Goal: Task Accomplishment & Management: Use online tool/utility

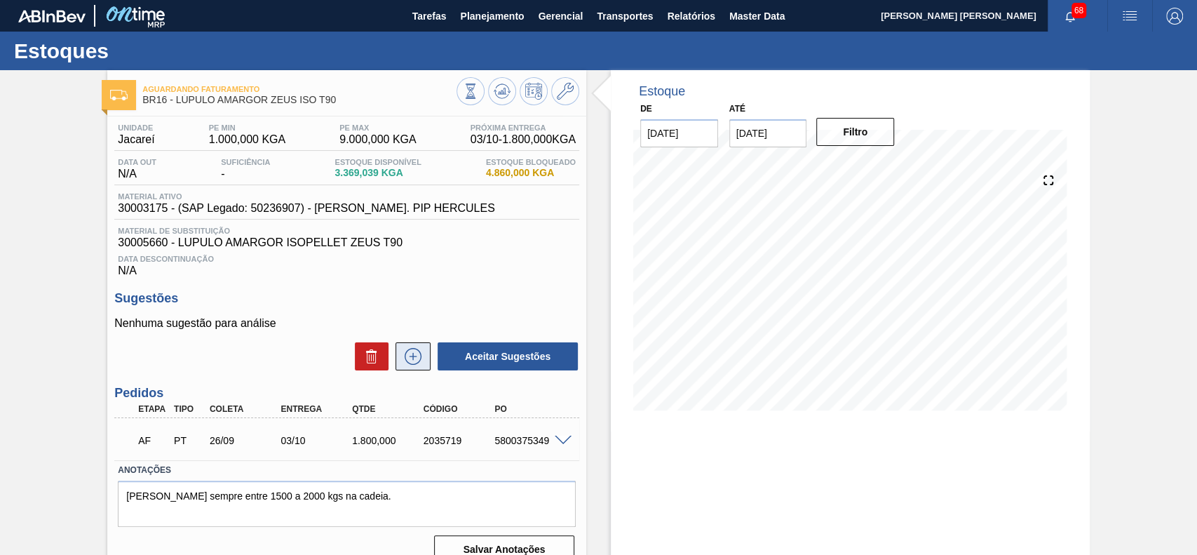
click at [419, 363] on icon at bounding box center [413, 356] width 17 height 17
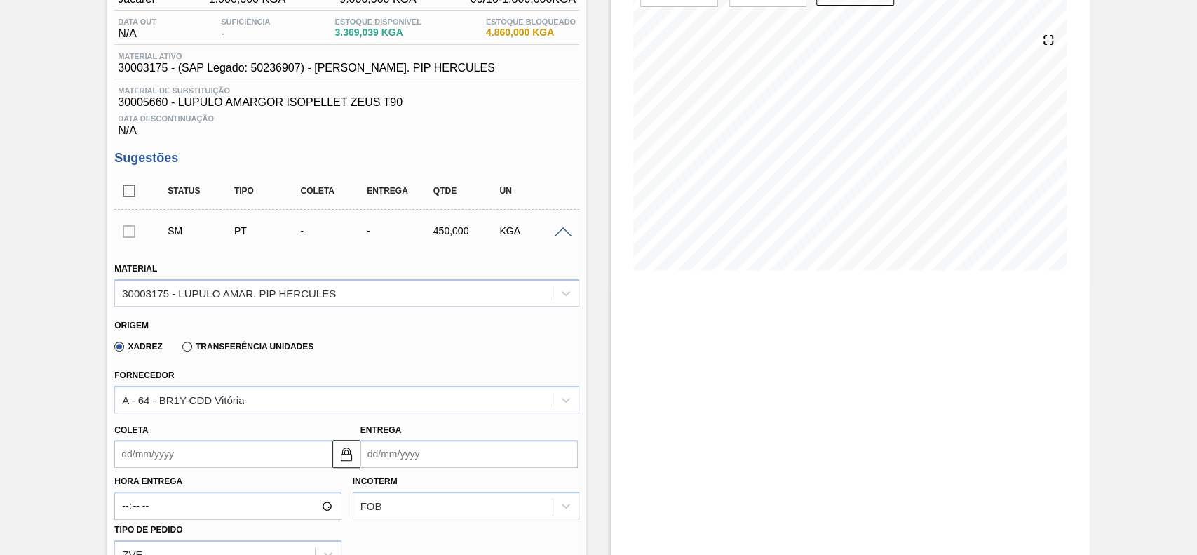
scroll to position [187, 0]
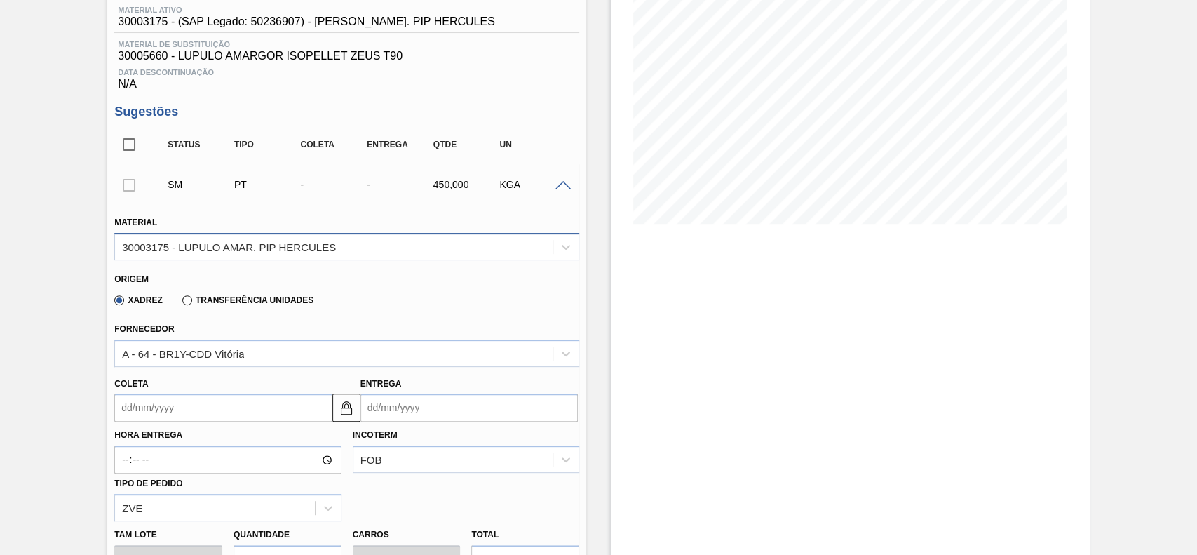
drag, startPoint x: 327, startPoint y: 250, endPoint x: 311, endPoint y: 259, distance: 19.1
click at [328, 250] on div "30003175 - LUPULO AMAR. PIP HERCULES" at bounding box center [229, 246] width 214 height 12
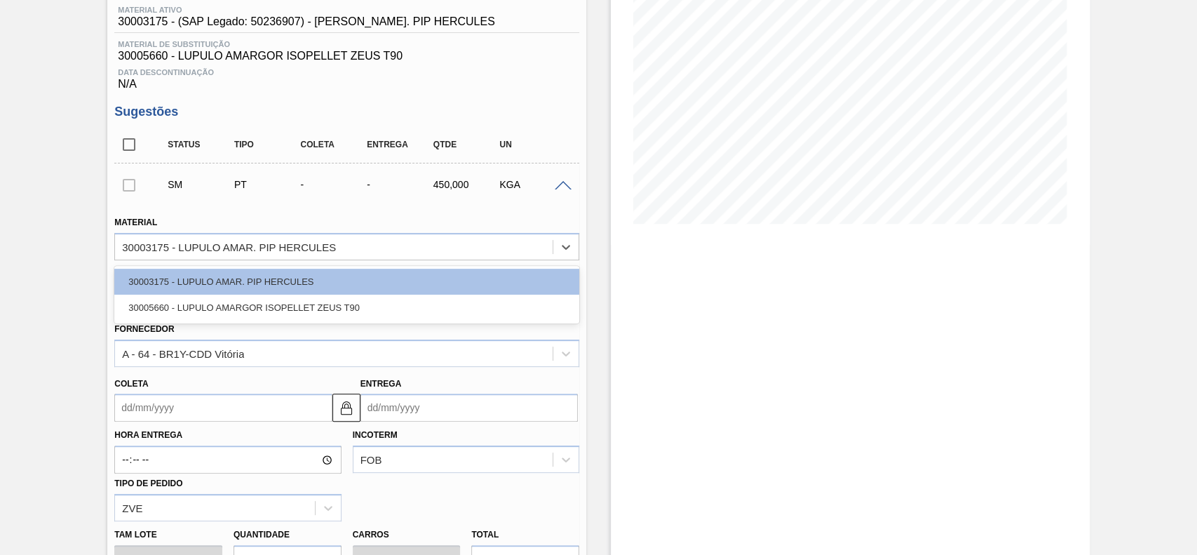
click at [468, 212] on div "Material option 30003175 - LUPULO AMAR. PIP HERCULES focused, 1 of 2. 2 results…" at bounding box center [347, 234] width 476 height 51
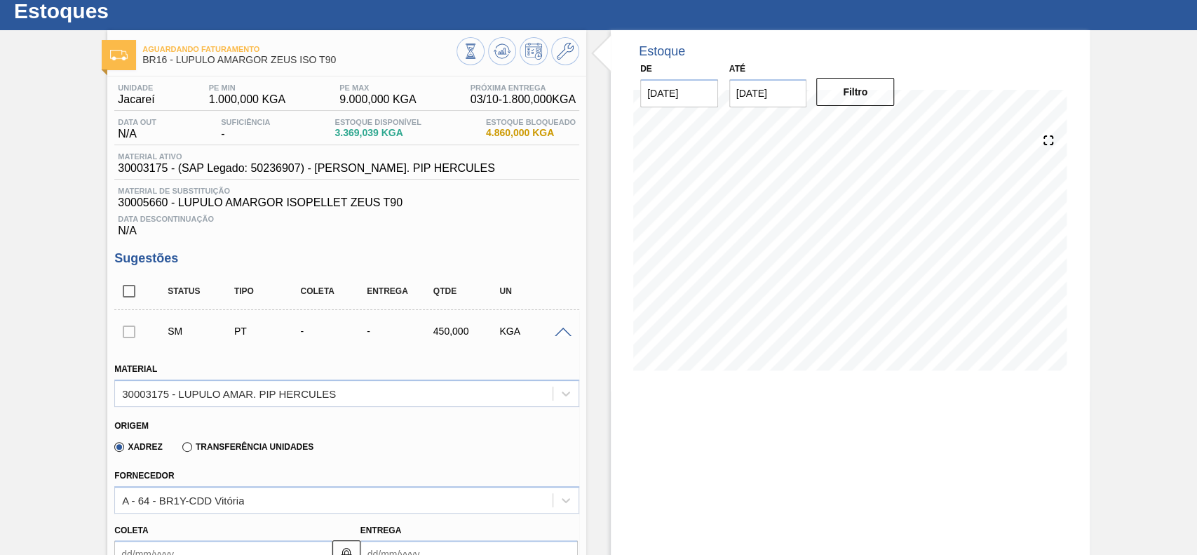
scroll to position [0, 0]
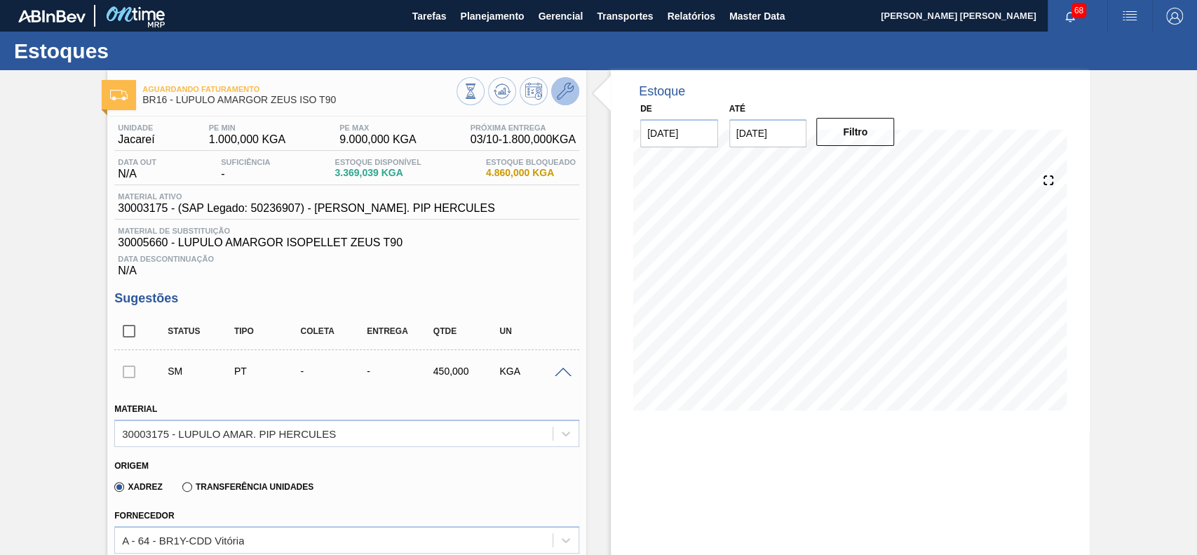
click at [567, 97] on icon at bounding box center [565, 91] width 17 height 17
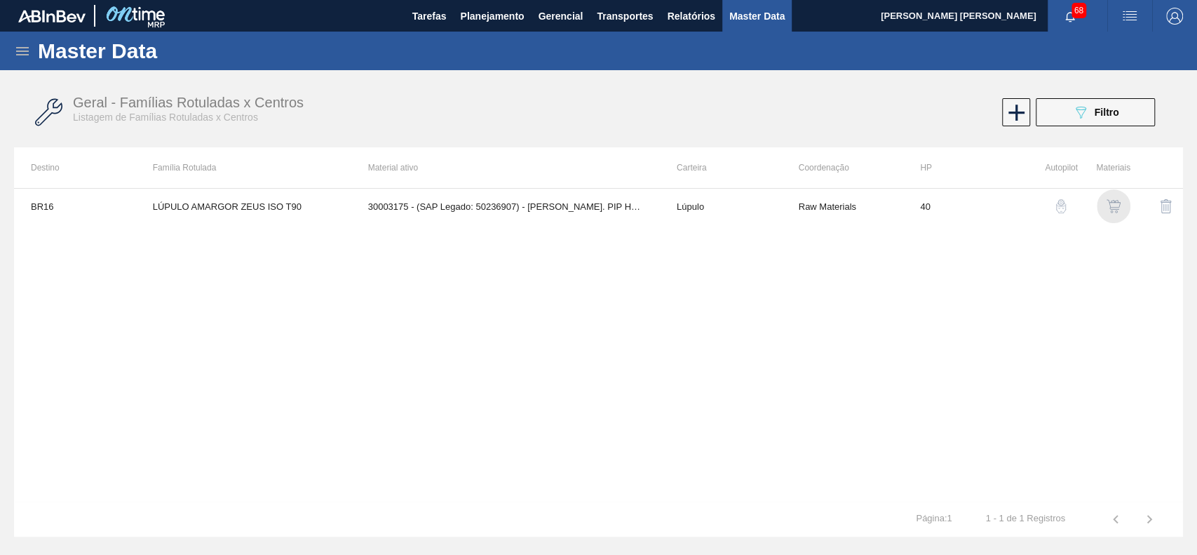
click at [1117, 207] on img "button" at bounding box center [1113, 206] width 14 height 14
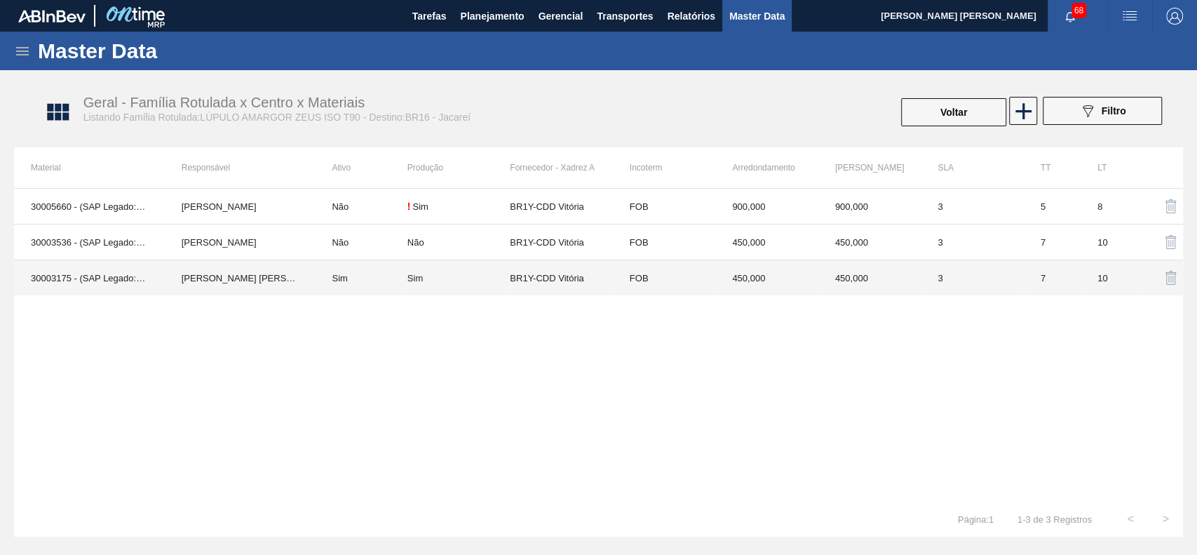
click at [377, 273] on td "Sim" at bounding box center [361, 278] width 92 height 36
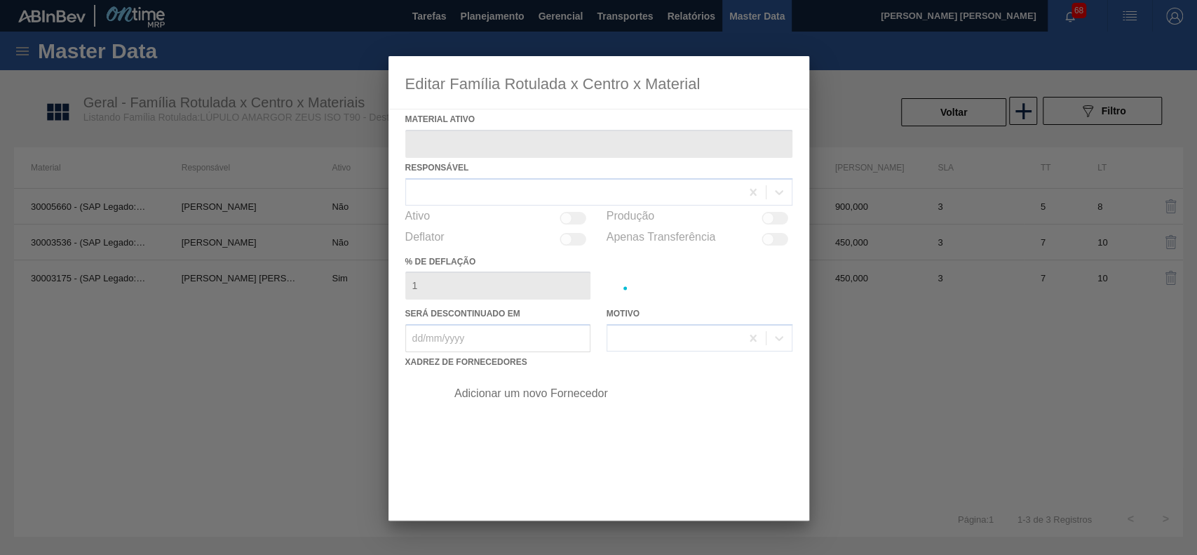
type ativo "30003175 - (SAP Legado: 50236907) - LUPULO AMAR. PIP HERCULES"
checkbox input "true"
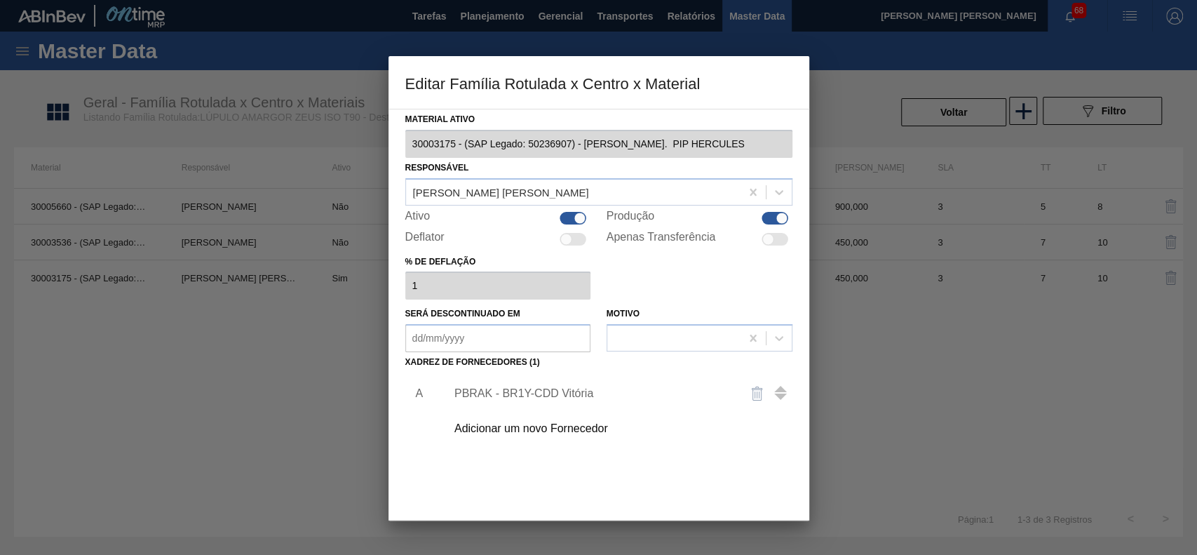
drag, startPoint x: 574, startPoint y: 216, endPoint x: 593, endPoint y: 381, distance: 166.6
click at [575, 216] on div at bounding box center [580, 218] width 12 height 12
checkbox input "false"
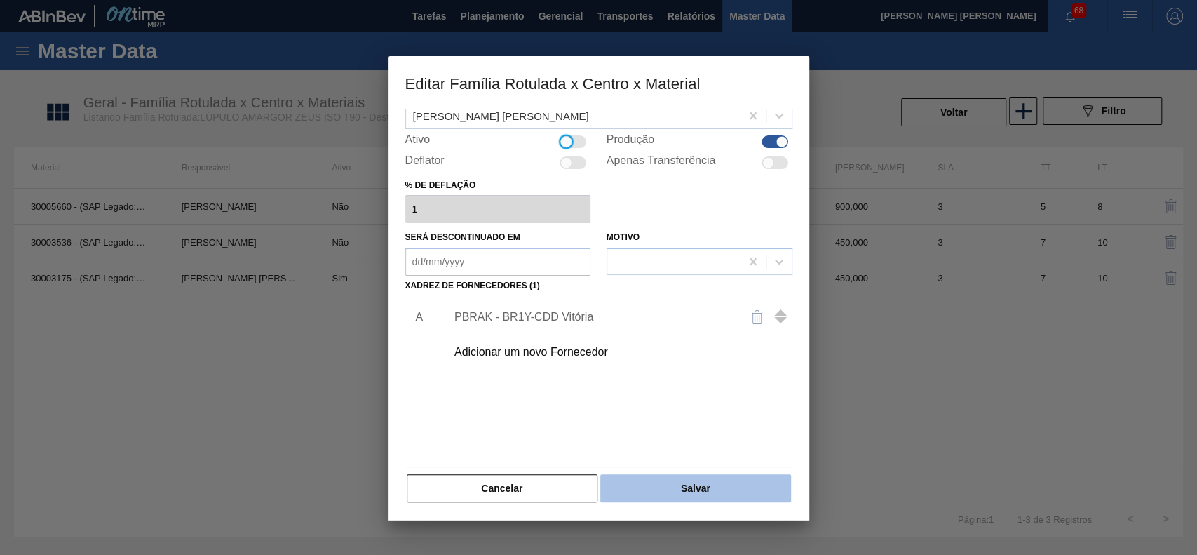
click at [635, 483] on button "Salvar" at bounding box center [695, 488] width 190 height 28
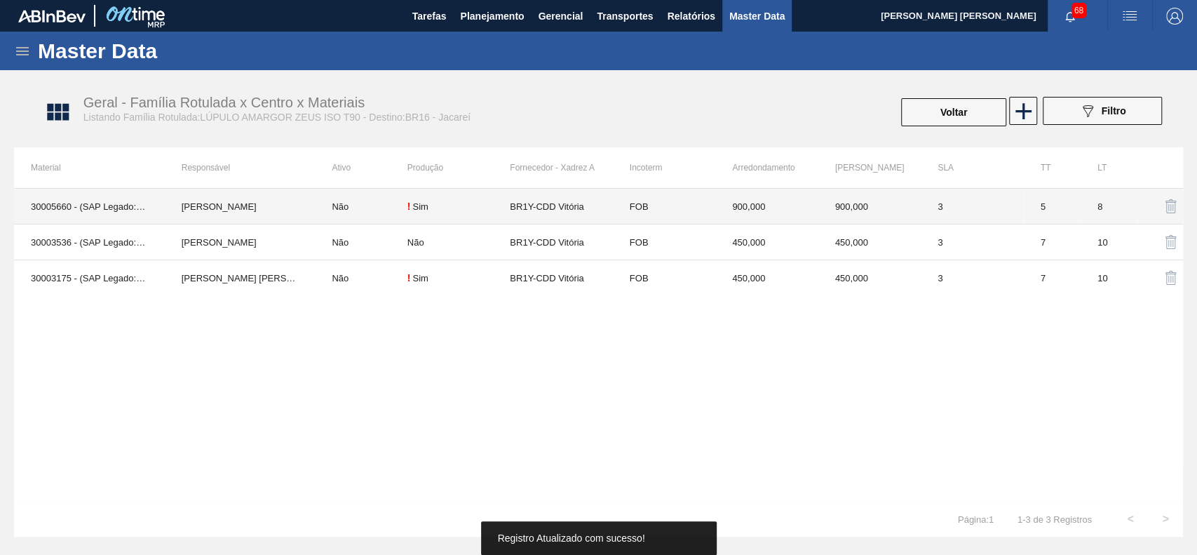
click at [332, 205] on td "Não" at bounding box center [361, 207] width 92 height 36
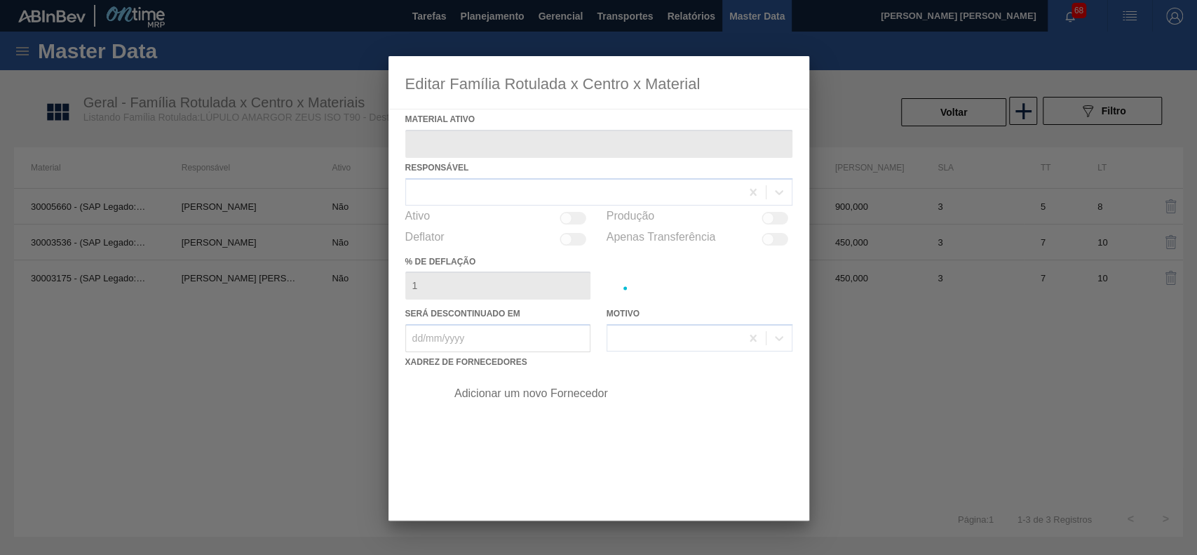
type ativo "30005660 - (SAP Legado: 50523924) - LUPULO AMARGOR ISOPELLET ZEUS T90"
checkbox input "true"
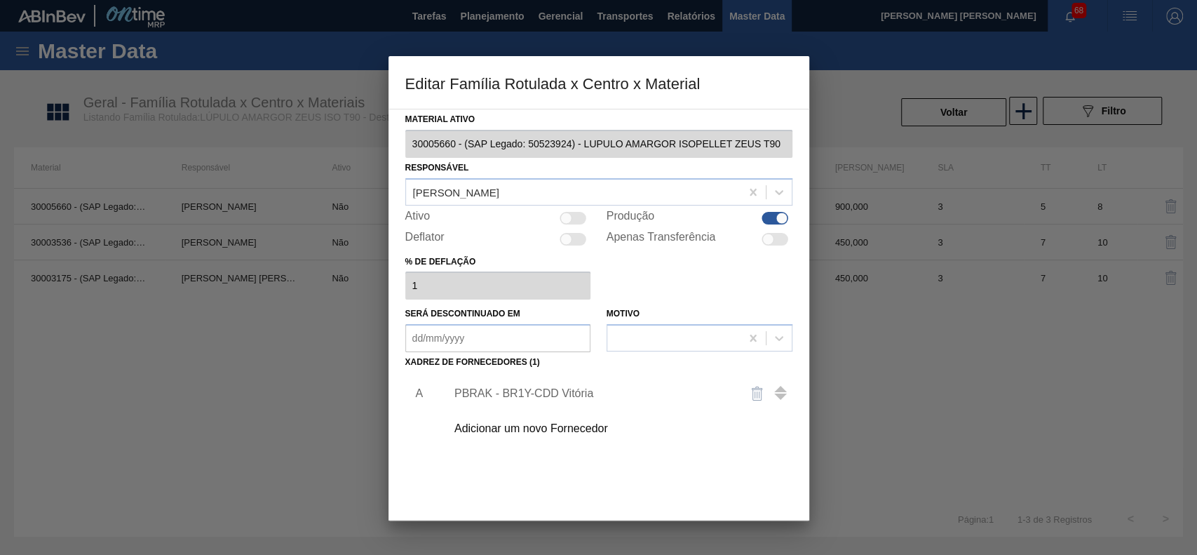
click at [564, 219] on div at bounding box center [566, 218] width 12 height 12
checkbox input "true"
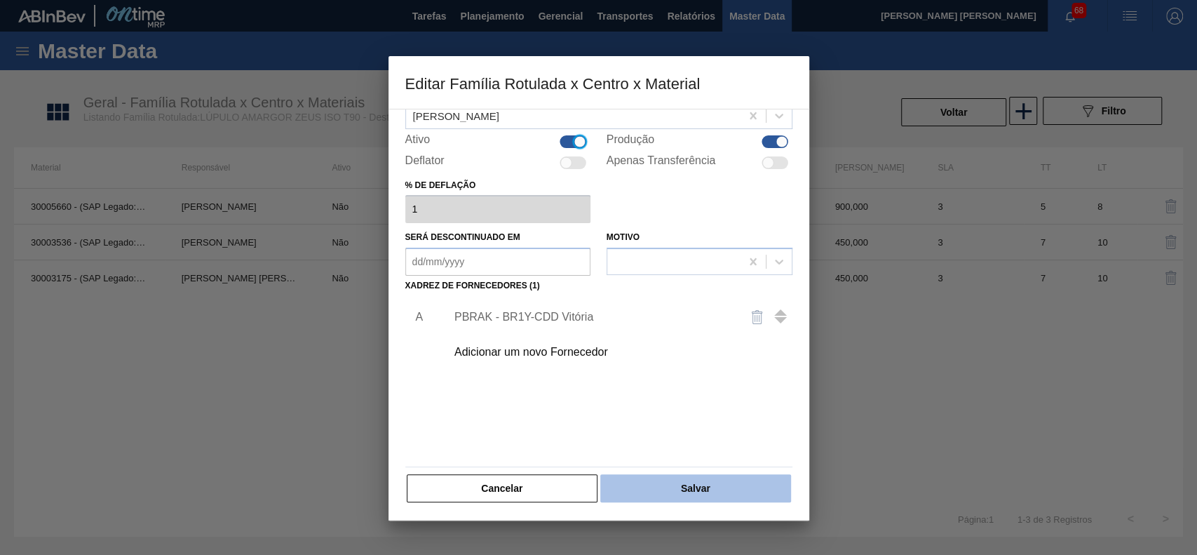
click at [686, 487] on button "Salvar" at bounding box center [695, 488] width 190 height 28
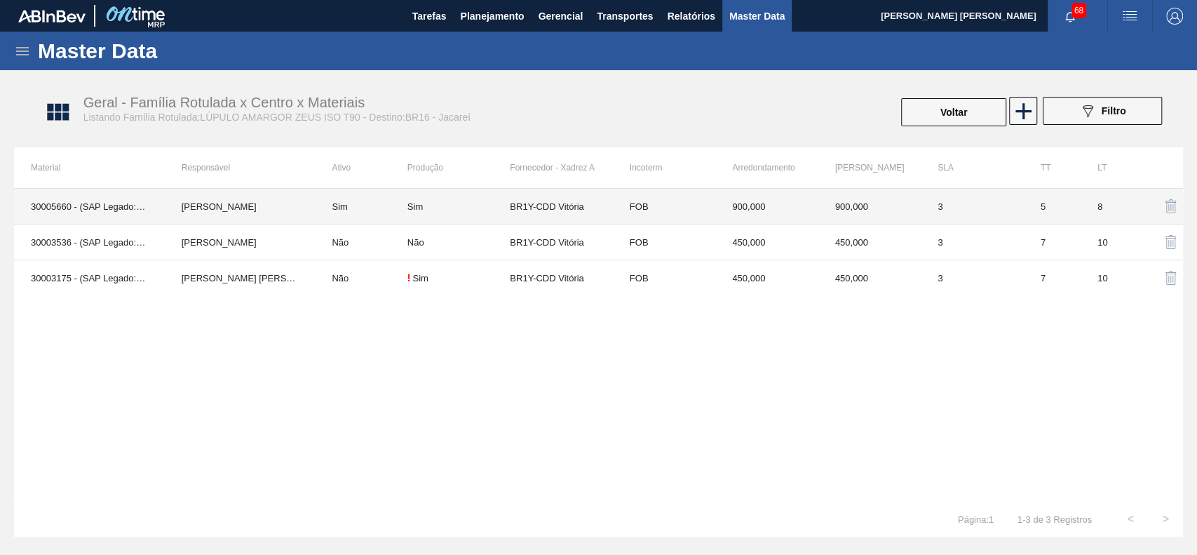
click at [379, 208] on td "Sim" at bounding box center [361, 207] width 92 height 36
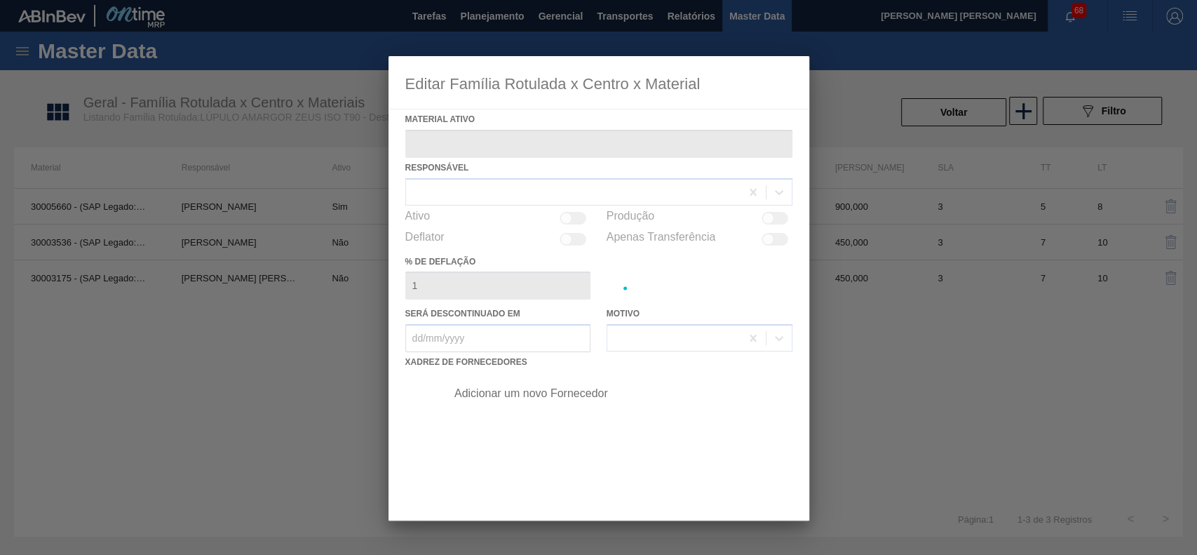
type ativo "30005660 - (SAP Legado: 50523924) - LUPULO AMARGOR ISOPELLET ZEUS T90"
checkbox input "true"
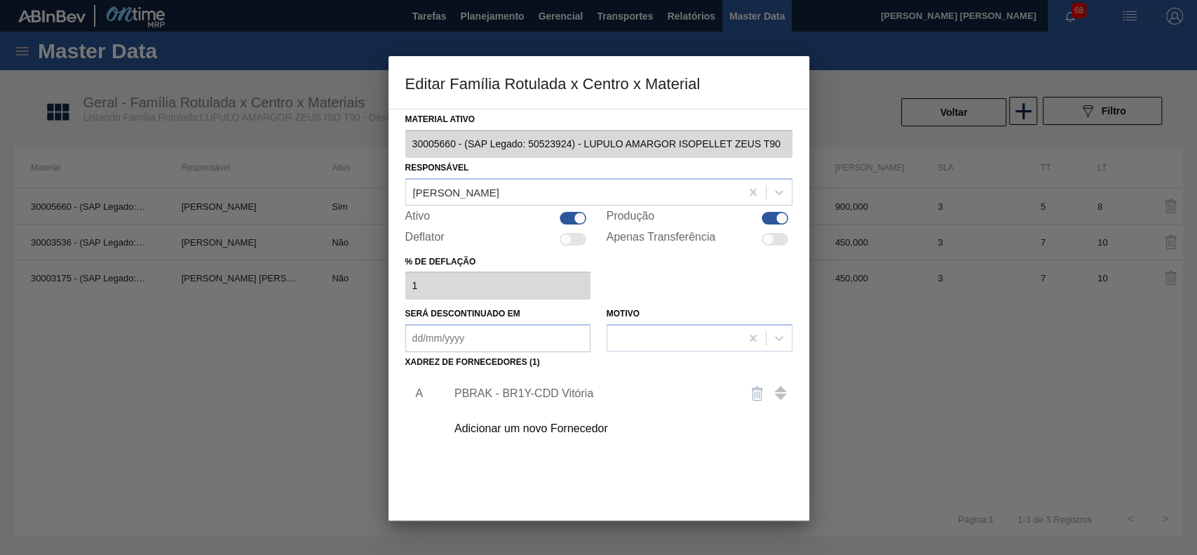
click at [538, 388] on div "PBRAK - BR1Y-CDD Vitória" at bounding box center [591, 393] width 275 height 13
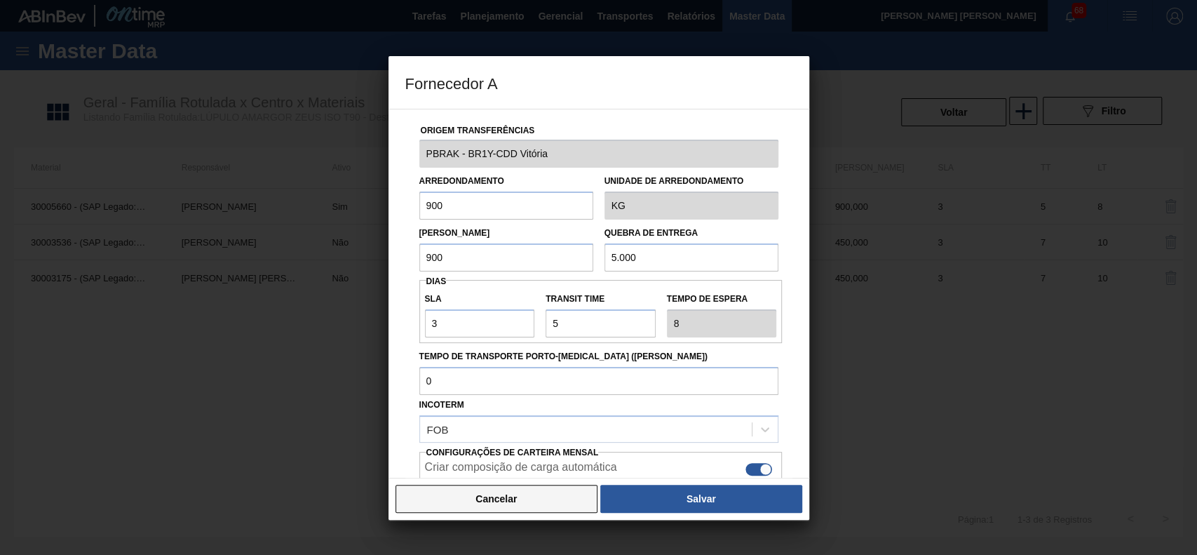
click at [514, 489] on button "Cancelar" at bounding box center [496, 498] width 203 height 28
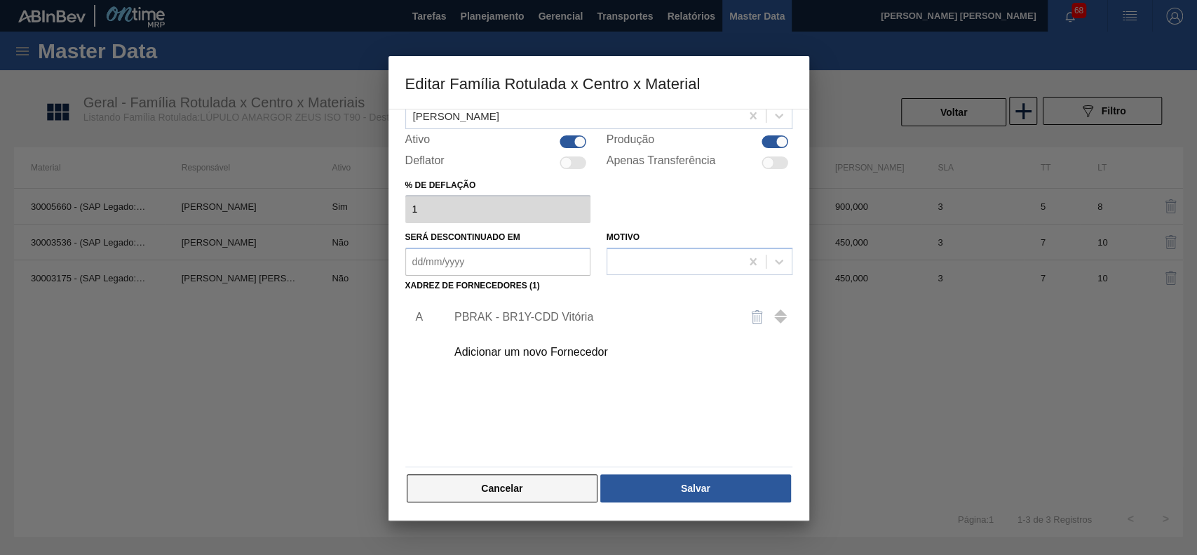
click at [509, 484] on button "Cancelar" at bounding box center [502, 488] width 191 height 28
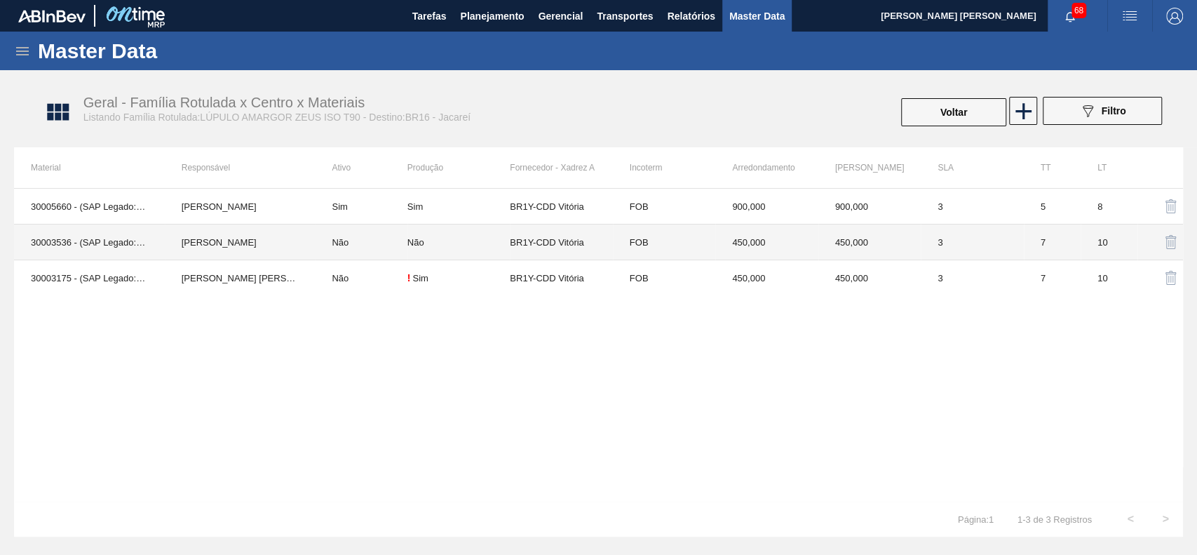
click at [286, 238] on td "Lucas Pondian" at bounding box center [240, 242] width 151 height 36
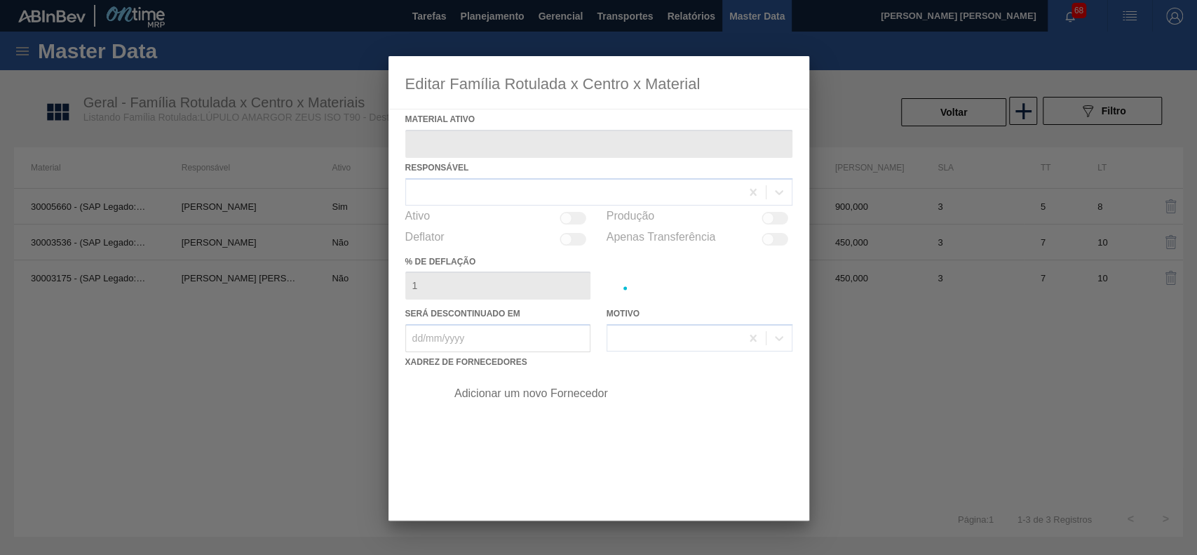
type ativo "30003536 - (SAP Legado: 50007759) - LUPULO AMAR. PIP CTZ"
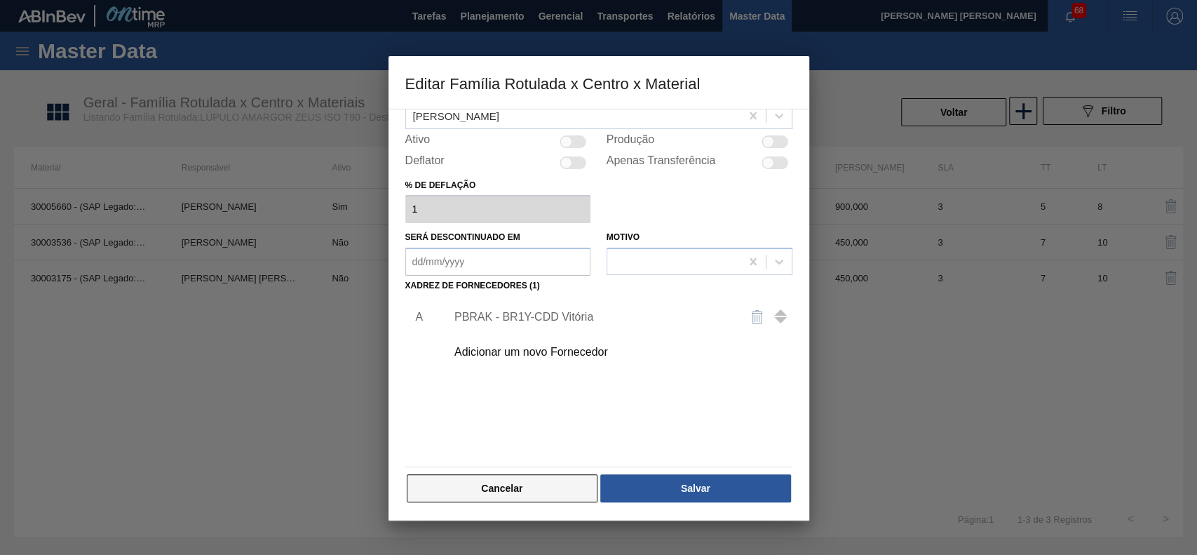
click at [525, 489] on button "Cancelar" at bounding box center [502, 488] width 191 height 28
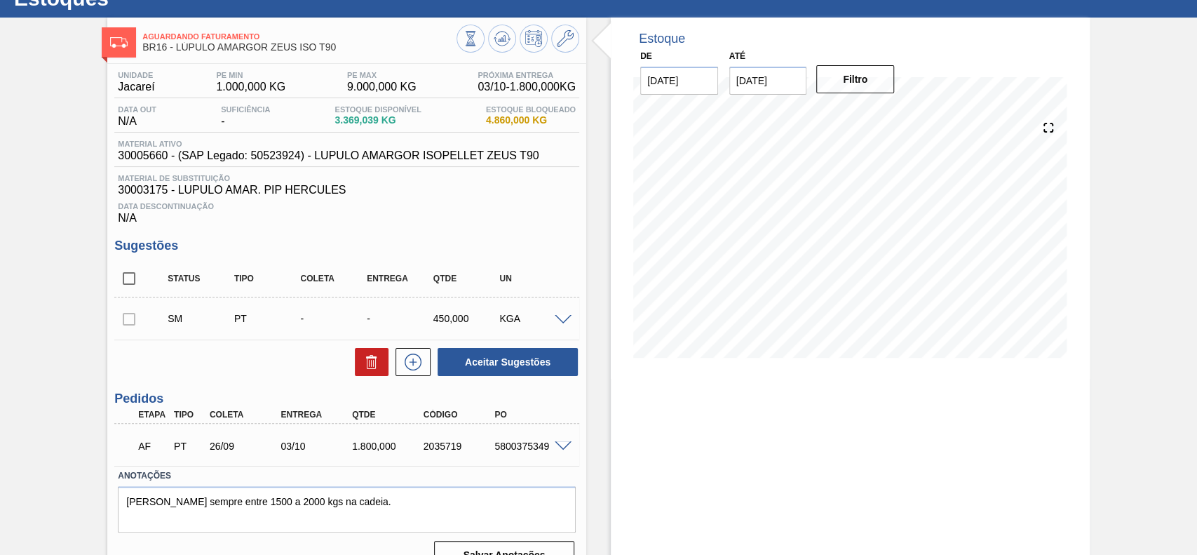
scroll to position [80, 0]
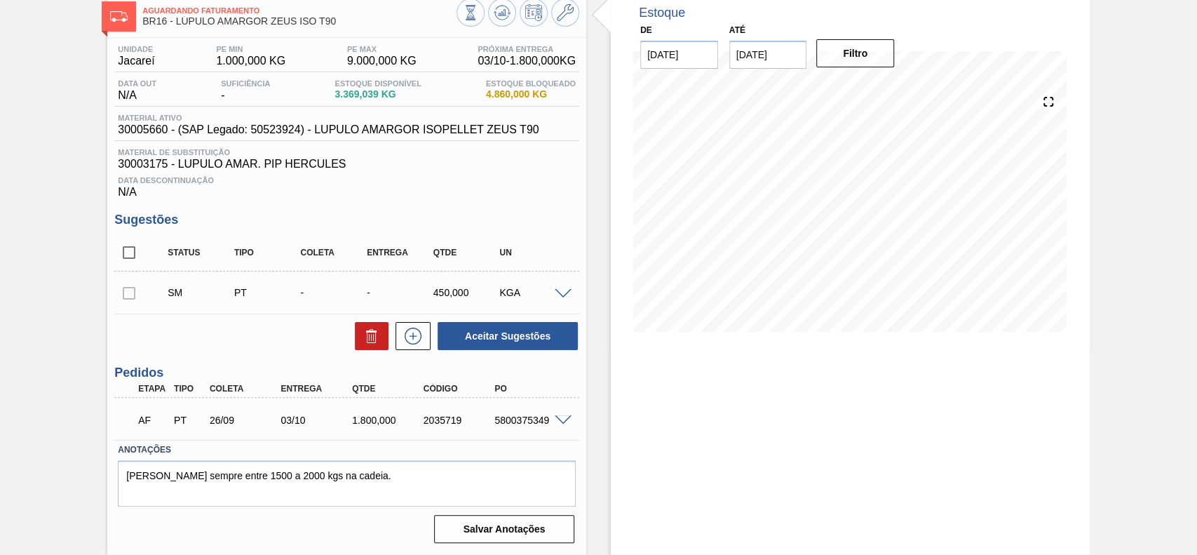
click at [562, 300] on div "SM PT - - 450,000 KGA" at bounding box center [346, 292] width 465 height 35
click at [564, 292] on span at bounding box center [563, 294] width 17 height 11
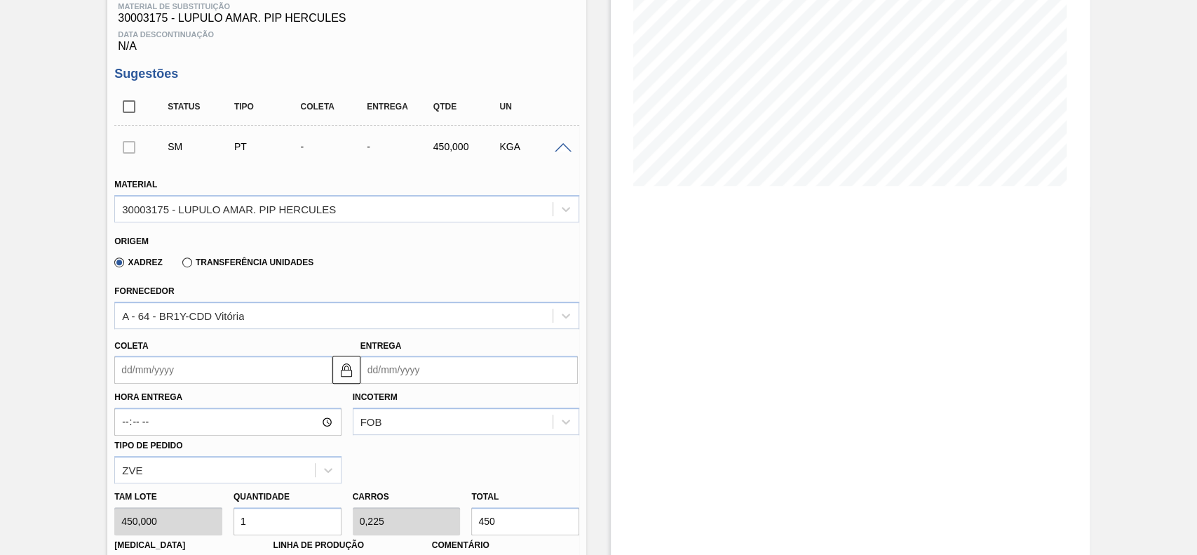
scroll to position [267, 0]
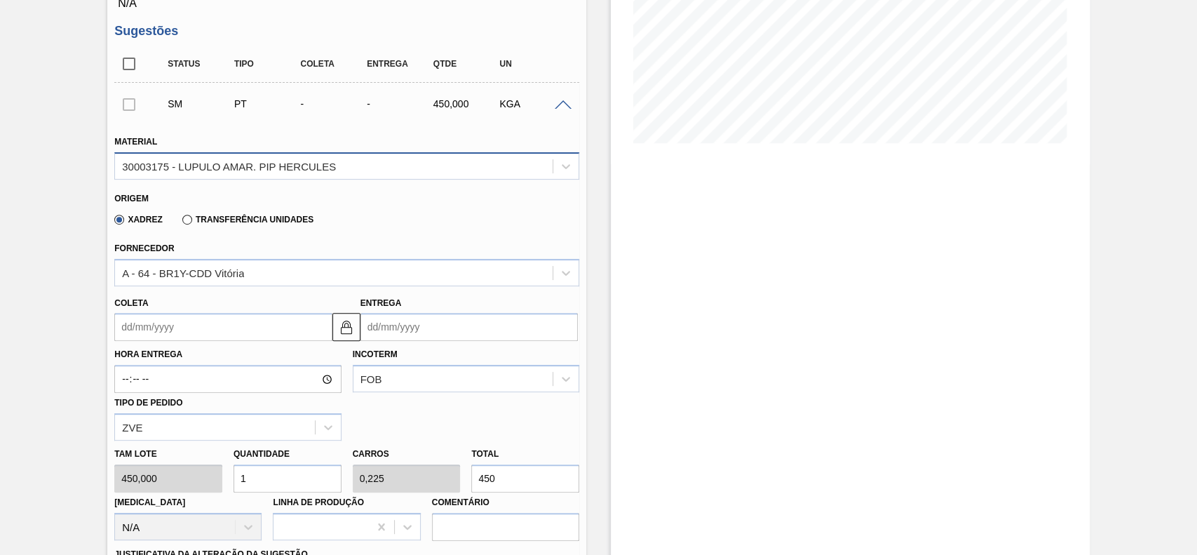
click at [264, 168] on div "30003175 - LUPULO AMAR. PIP HERCULES" at bounding box center [229, 166] width 214 height 12
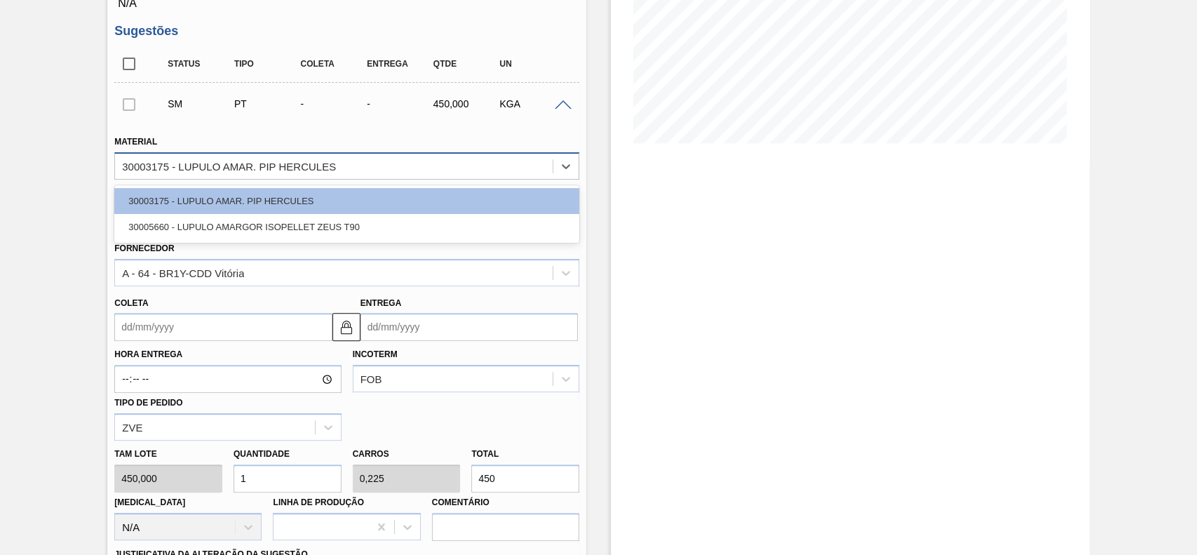
click at [264, 169] on div "30003175 - LUPULO AMAR. PIP HERCULES" at bounding box center [229, 166] width 214 height 12
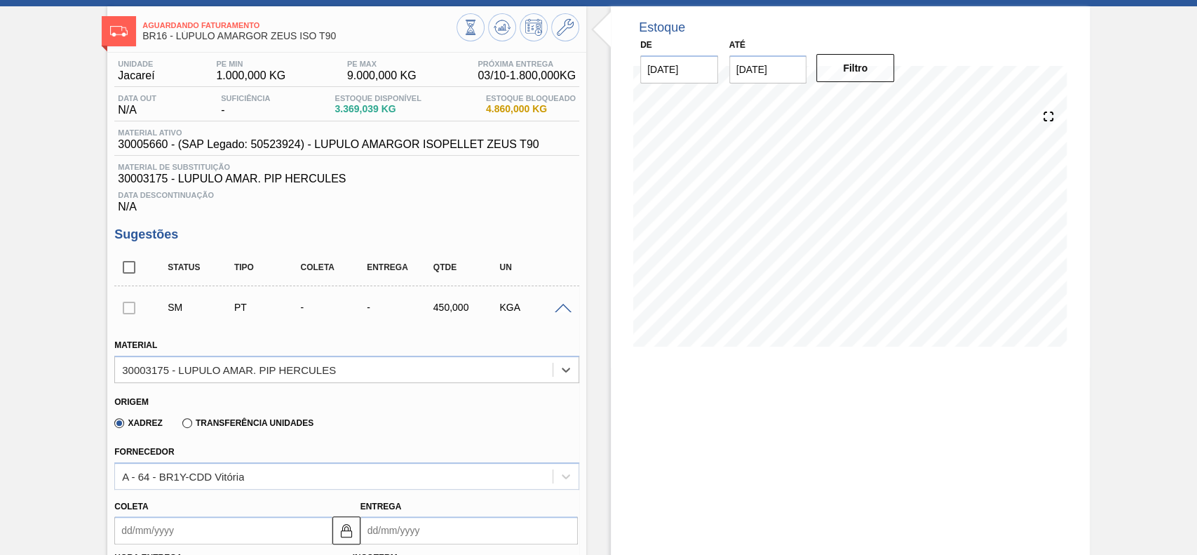
scroll to position [93, 0]
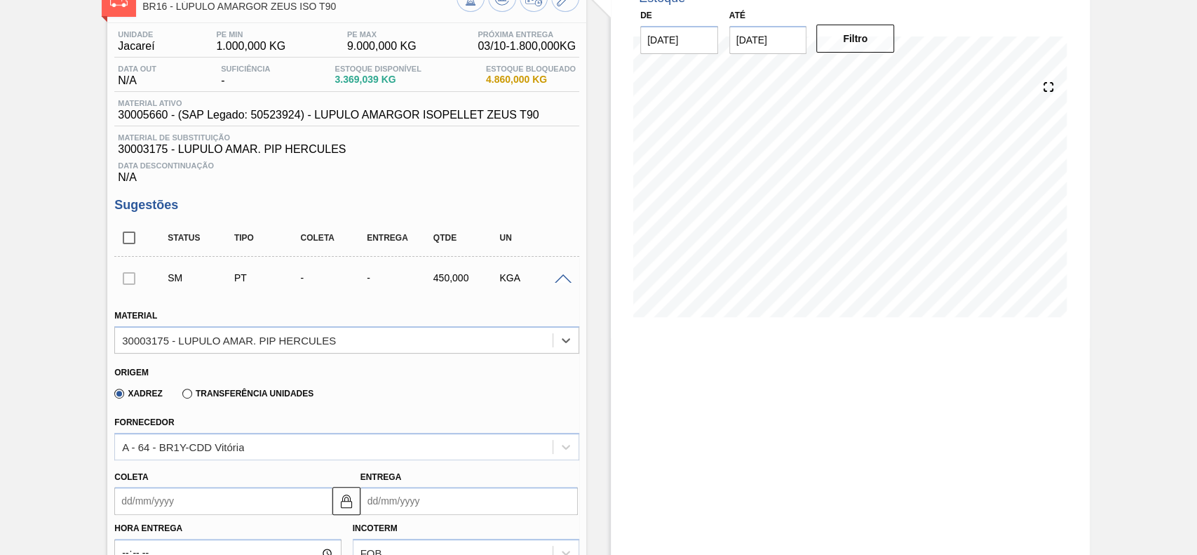
click at [142, 238] on input "checkbox" at bounding box center [128, 237] width 29 height 29
checkbox input "true"
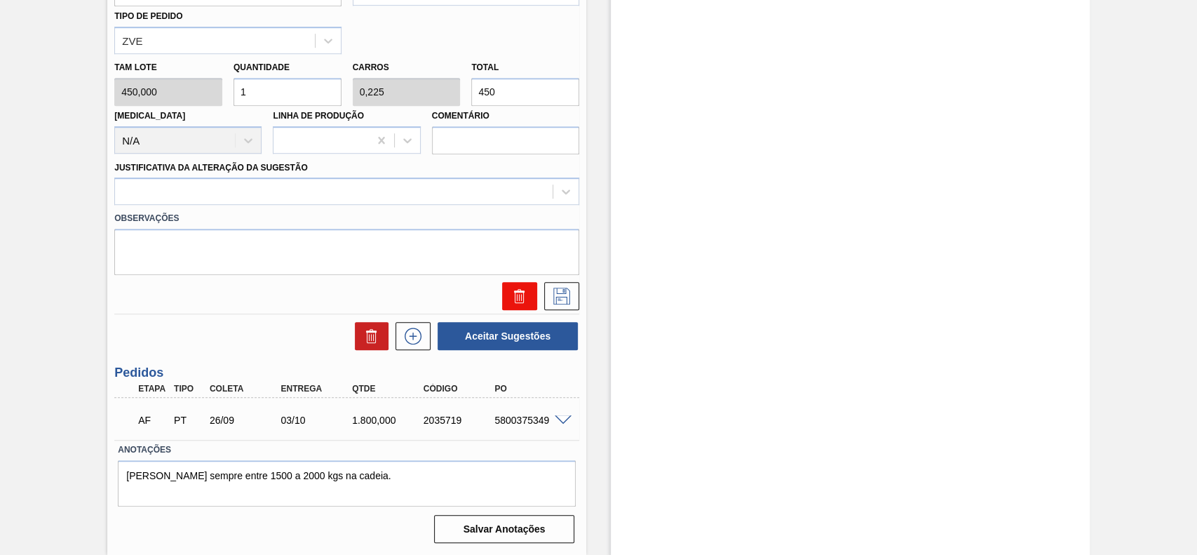
click at [522, 287] on button at bounding box center [519, 296] width 35 height 28
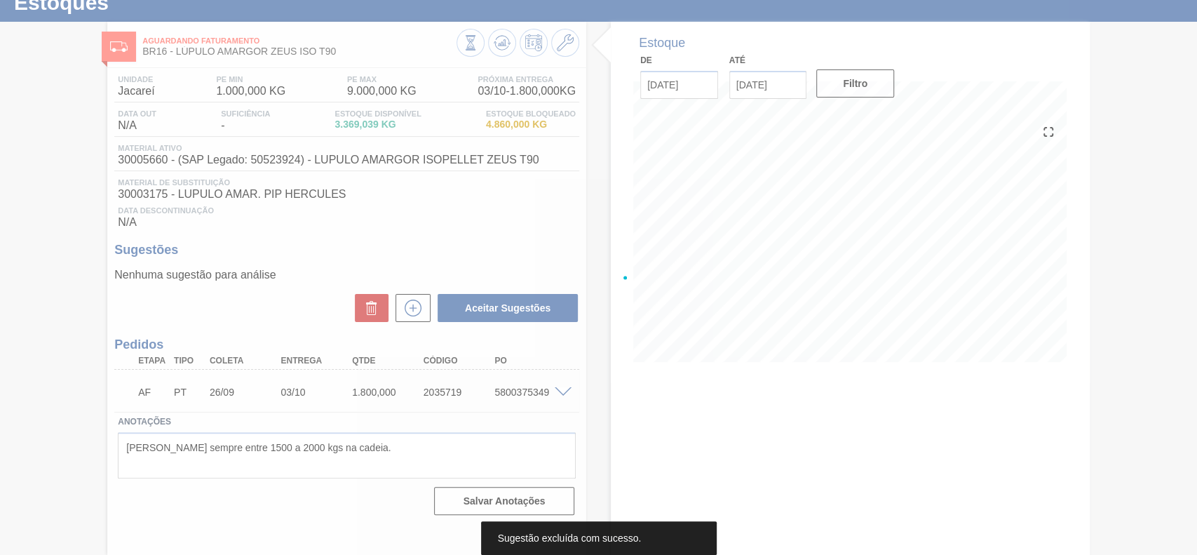
scroll to position [48, 0]
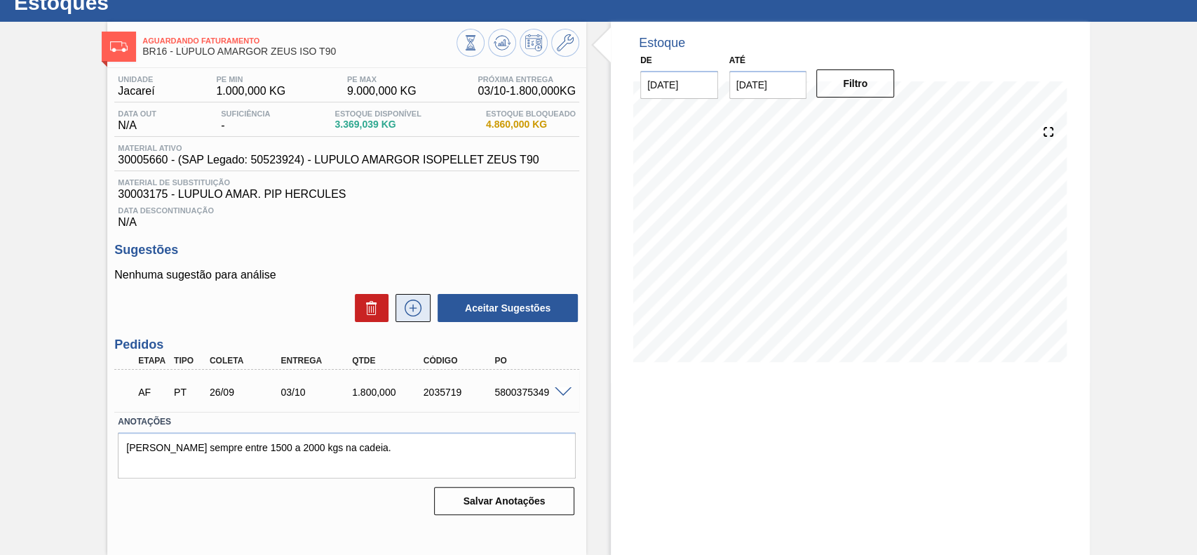
click at [411, 313] on icon at bounding box center [413, 307] width 22 height 17
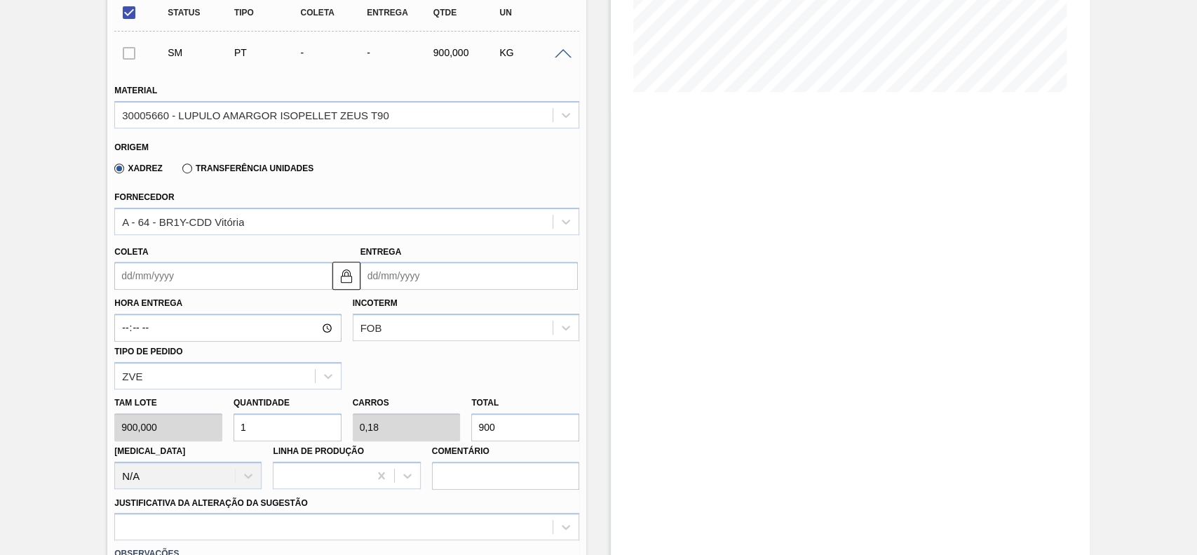
scroll to position [329, 0]
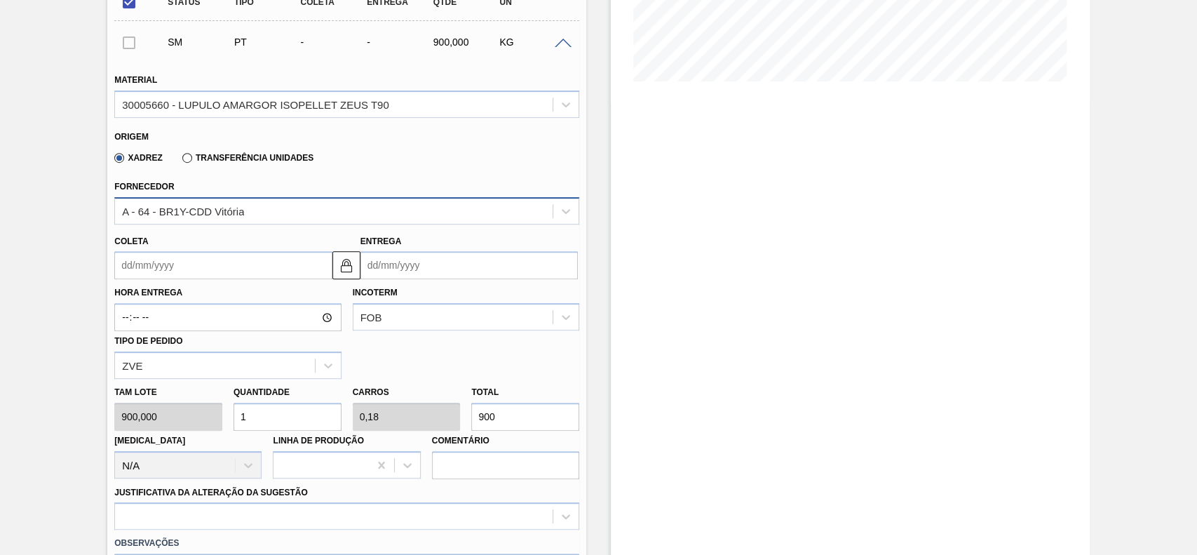
click at [229, 217] on div "A - 64 - BR1Y-CDD Vitória" at bounding box center [183, 211] width 122 height 12
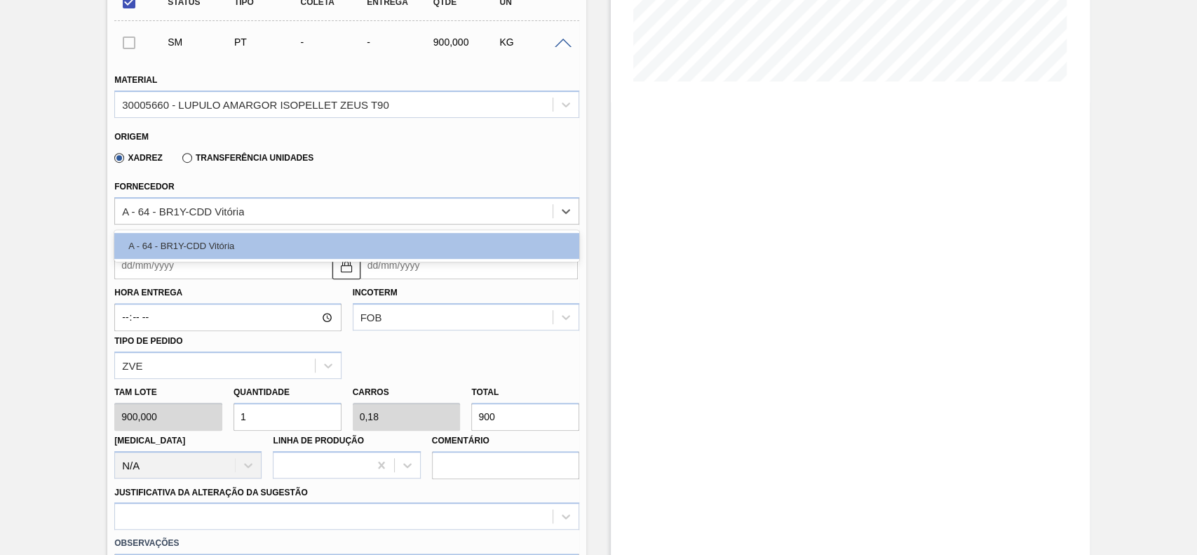
click at [203, 289] on label "Hora Entrega" at bounding box center [227, 293] width 226 height 20
click at [203, 303] on input "Hora Entrega" at bounding box center [227, 317] width 226 height 28
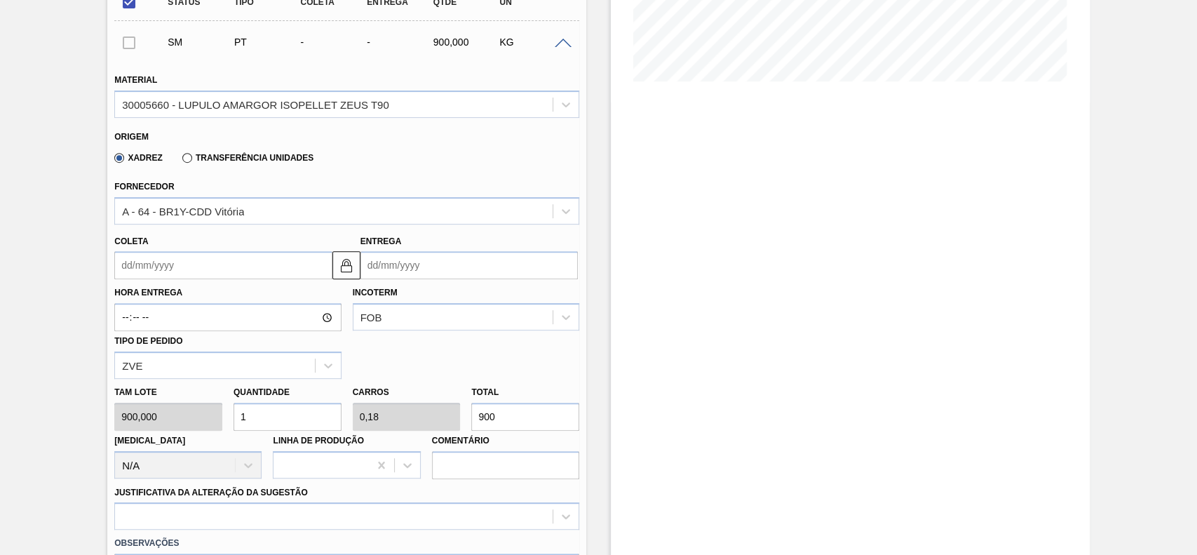
click at [213, 266] on input "Coleta" at bounding box center [222, 265] width 217 height 28
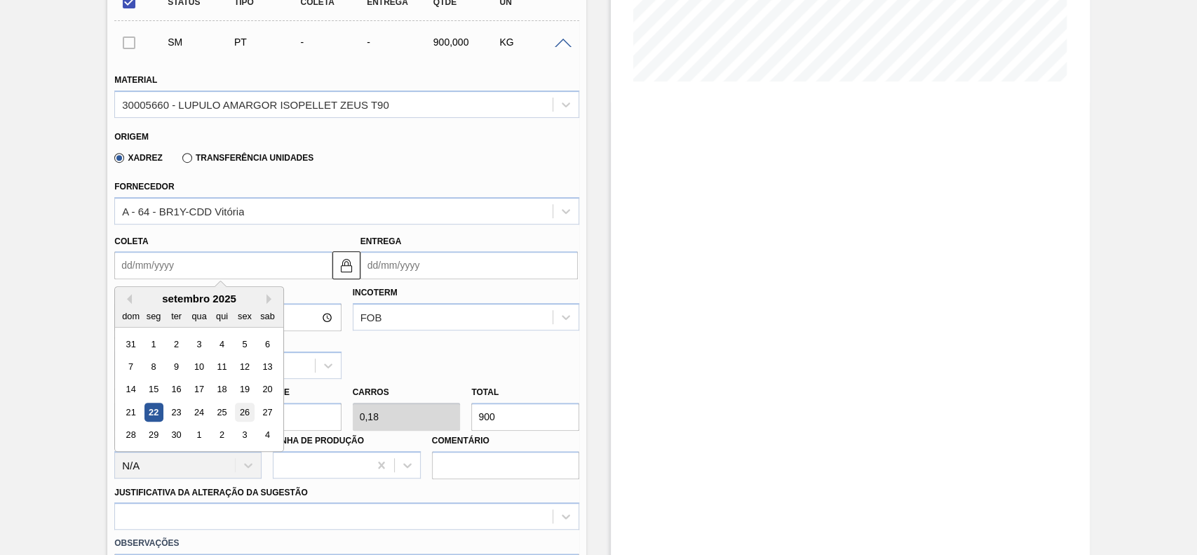
click at [248, 414] on div "26" at bounding box center [245, 411] width 19 height 19
type input "[DATE]"
type input "01/10/2025"
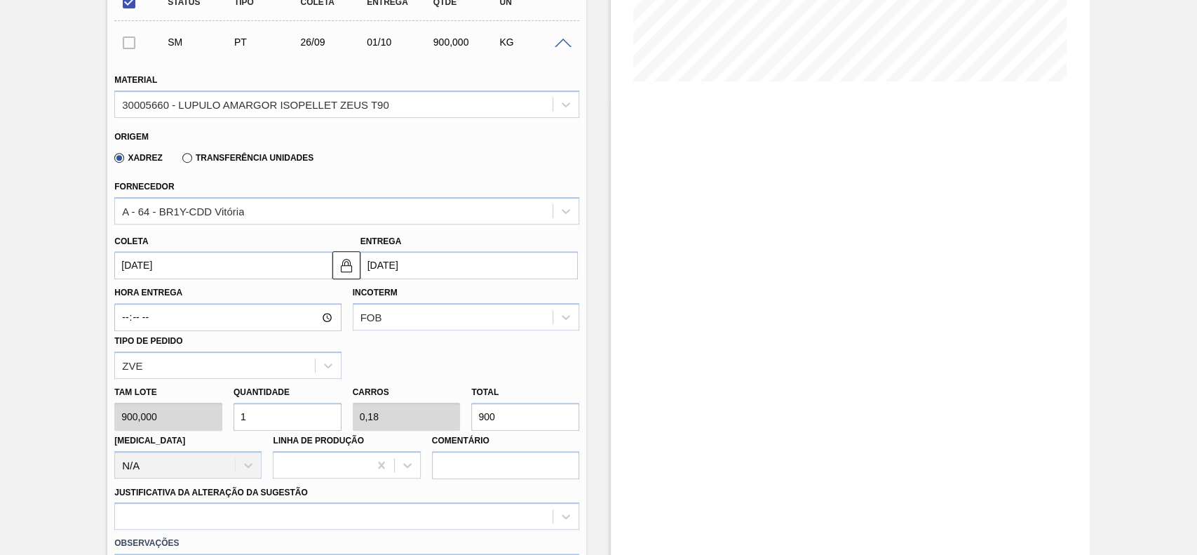
click at [301, 423] on input "1" at bounding box center [287, 416] width 108 height 28
type input "2"
type input "0,36"
type input "1.800"
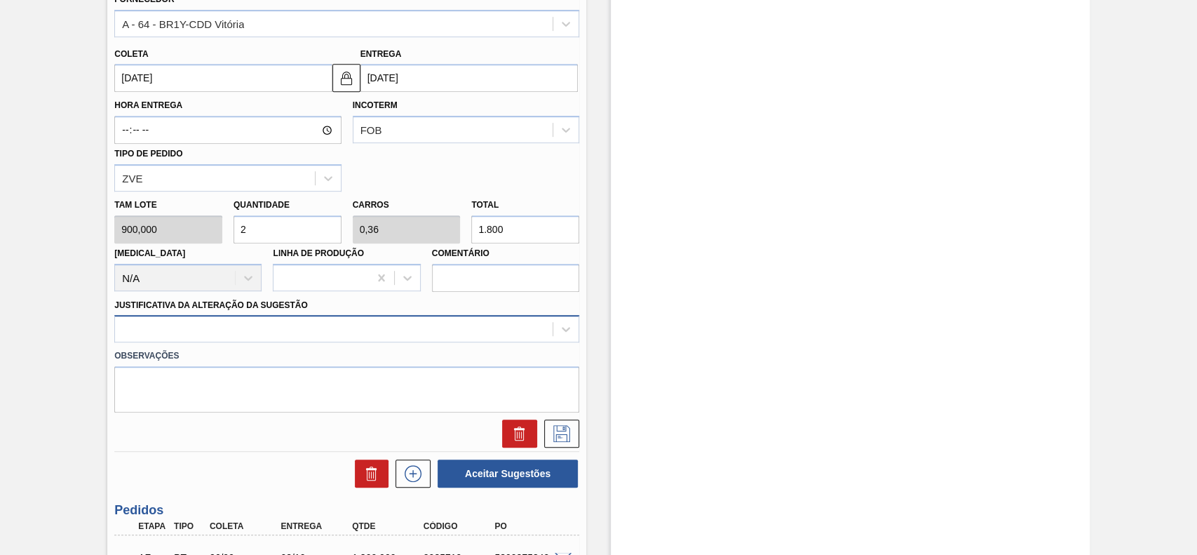
type input "2"
click at [202, 339] on div at bounding box center [346, 328] width 465 height 27
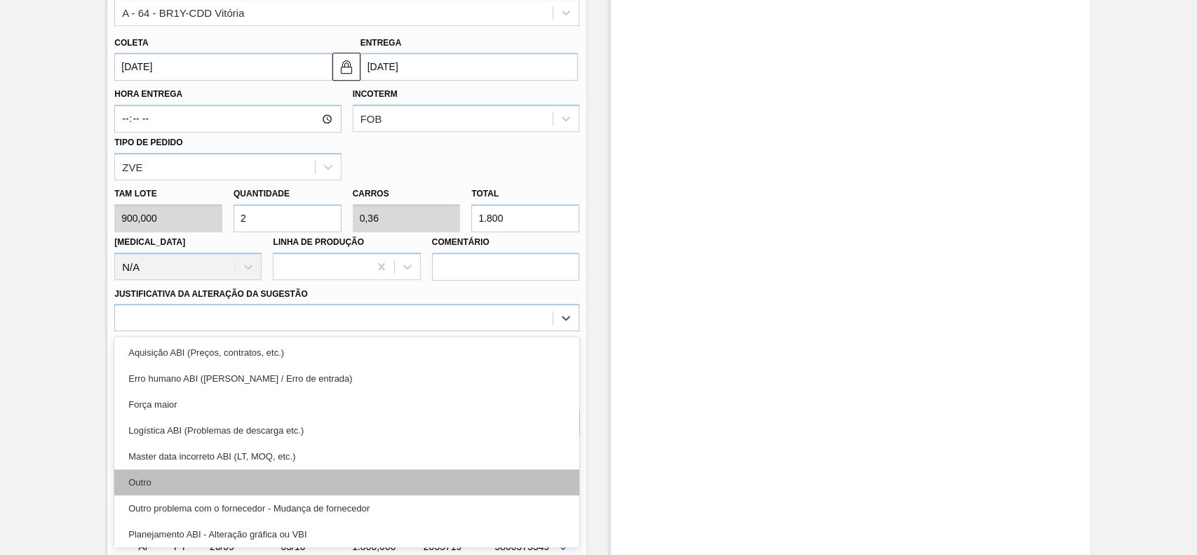
click at [177, 471] on div "Outro" at bounding box center [346, 482] width 465 height 26
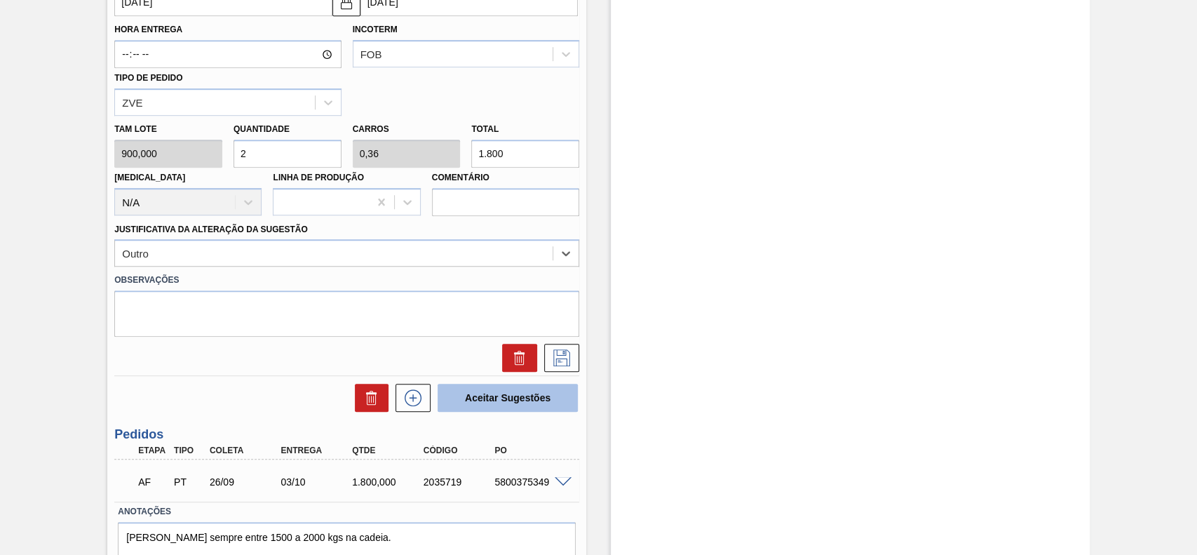
scroll to position [621, 0]
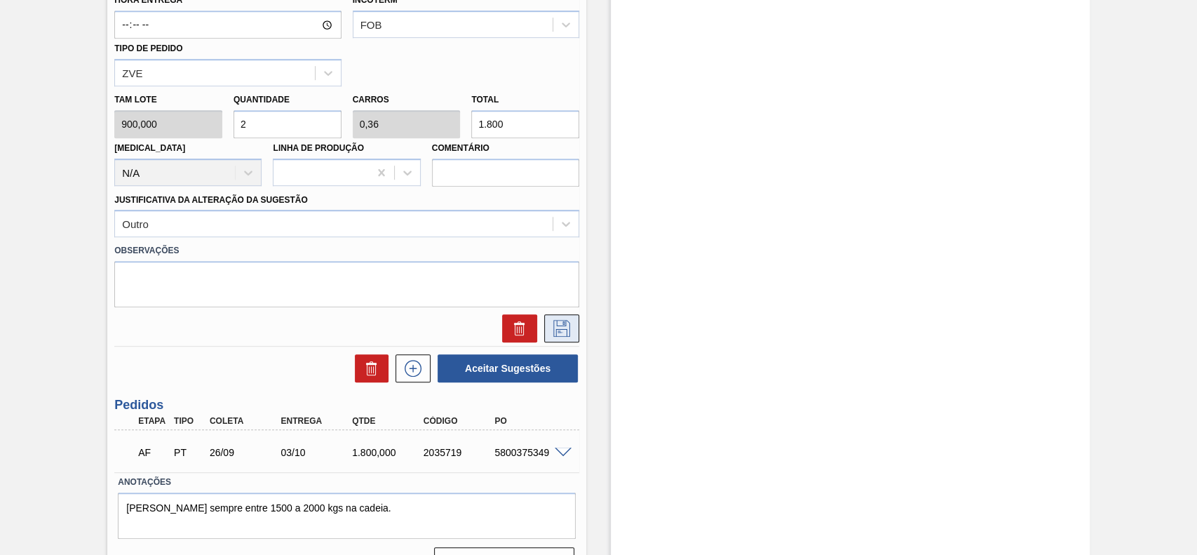
click at [560, 335] on icon at bounding box center [561, 328] width 22 height 17
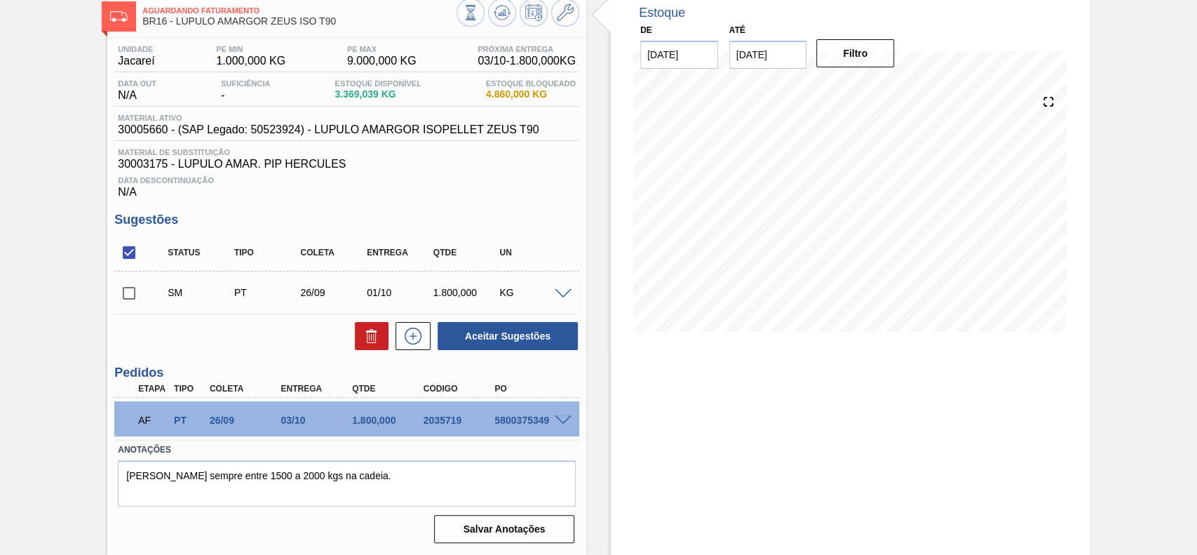
scroll to position [80, 0]
drag, startPoint x: 129, startPoint y: 292, endPoint x: 440, endPoint y: 333, distance: 314.0
click at [134, 293] on input "checkbox" at bounding box center [128, 292] width 29 height 29
click at [538, 339] on button "Aceitar Sugestões" at bounding box center [508, 336] width 140 height 28
checkbox input "false"
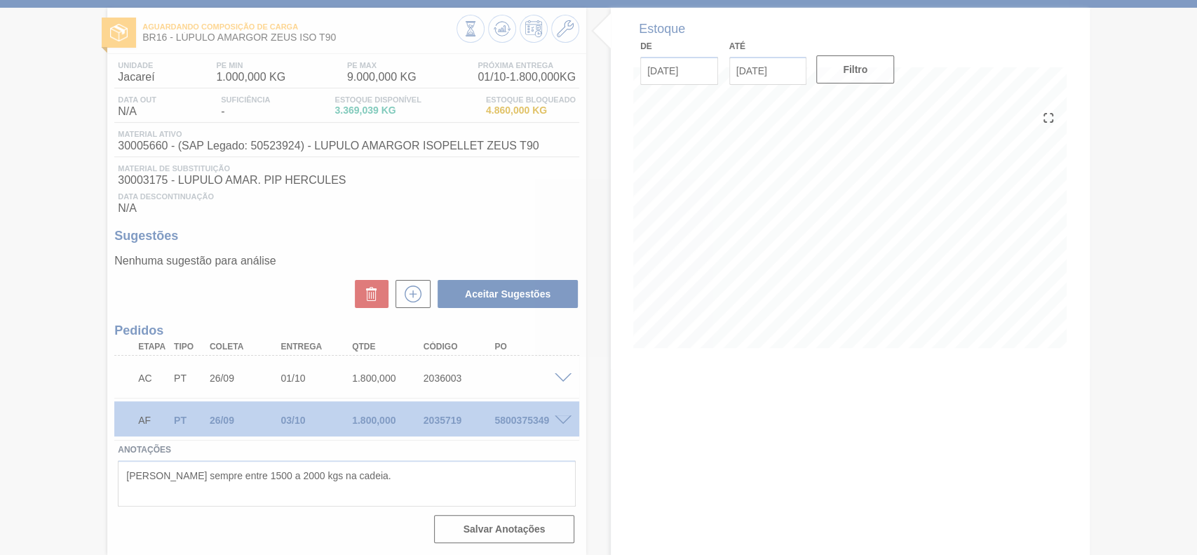
scroll to position [65, 0]
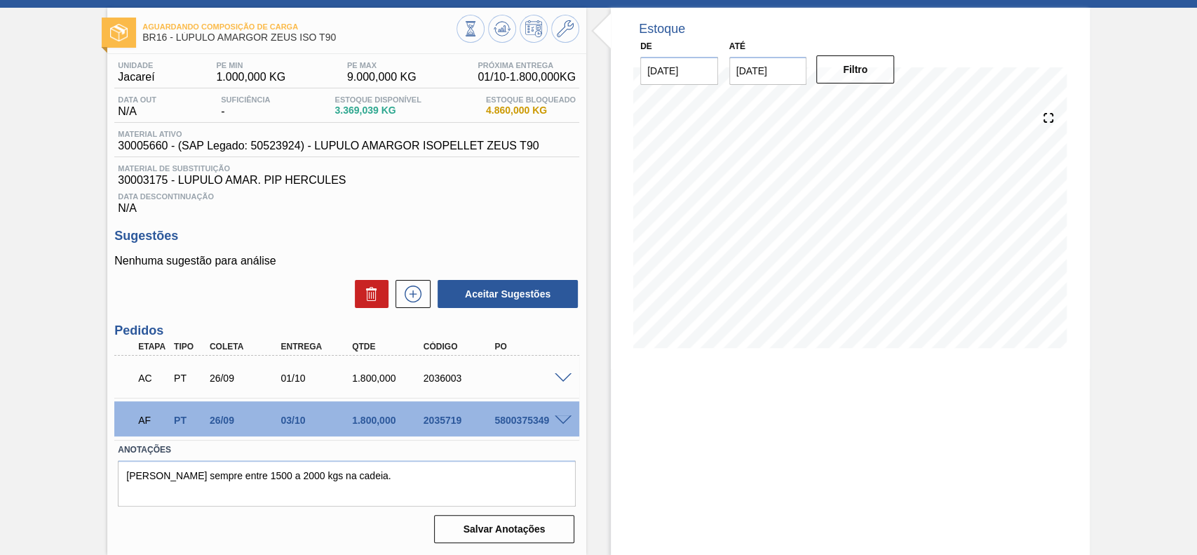
click at [563, 417] on span at bounding box center [563, 420] width 17 height 11
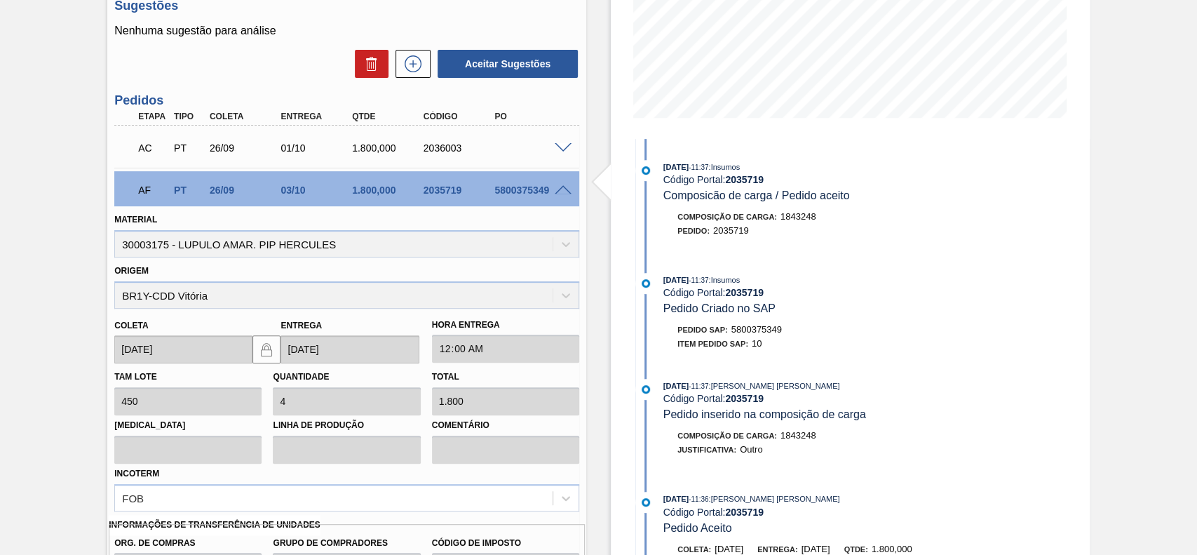
scroll to position [386, 0]
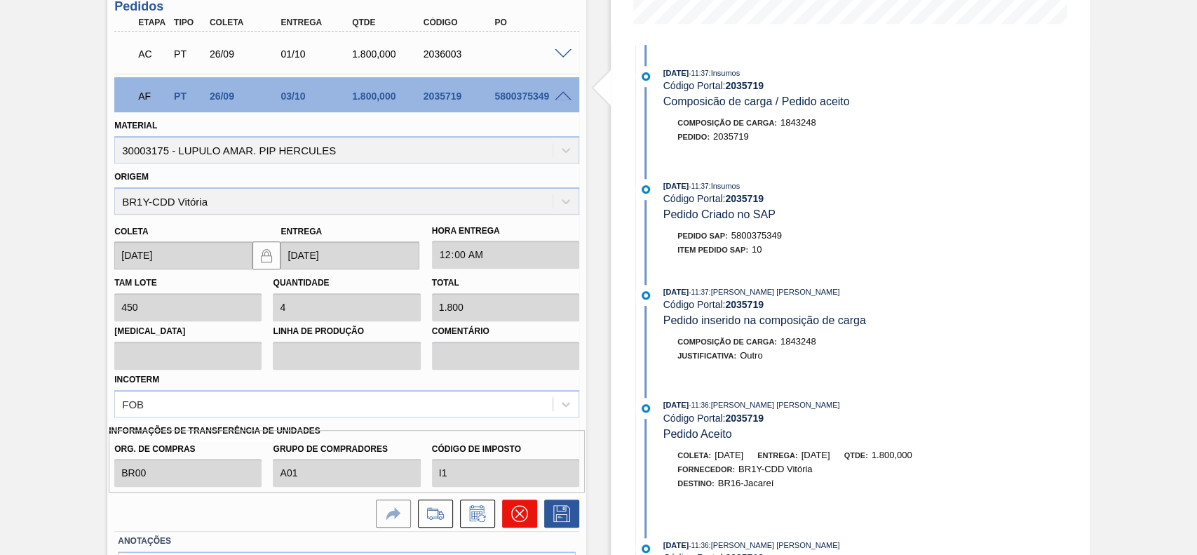
click at [513, 517] on icon at bounding box center [519, 513] width 17 height 17
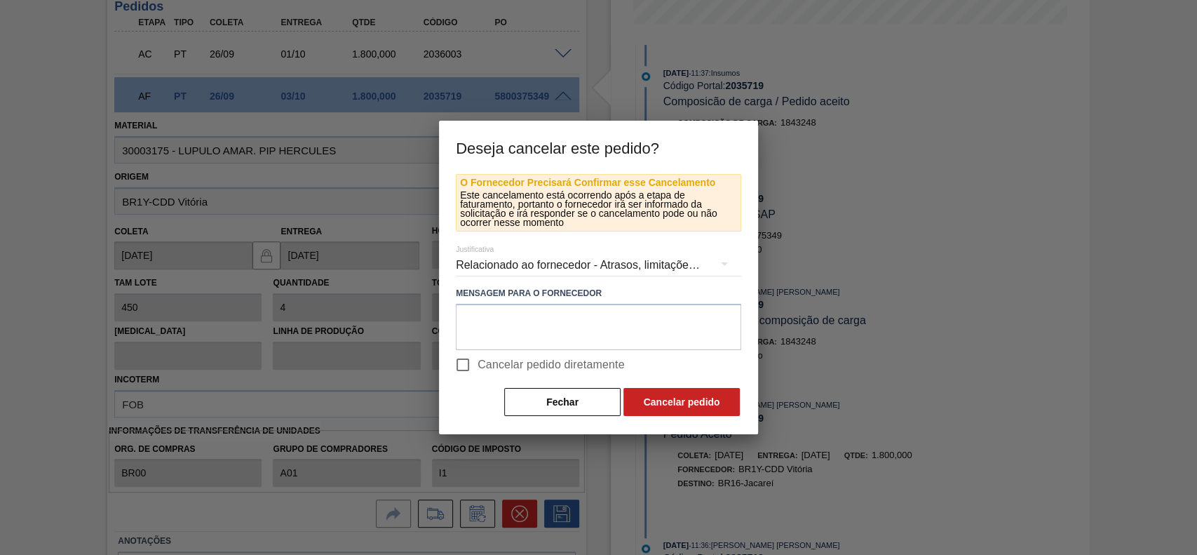
click at [494, 360] on span "Cancelar pedido diretamente" at bounding box center [550, 364] width 147 height 17
click at [477, 360] on input "Cancelar pedido diretamente" at bounding box center [462, 364] width 29 height 29
checkbox input "true"
click at [679, 410] on button "Cancelar pedido" at bounding box center [681, 402] width 116 height 28
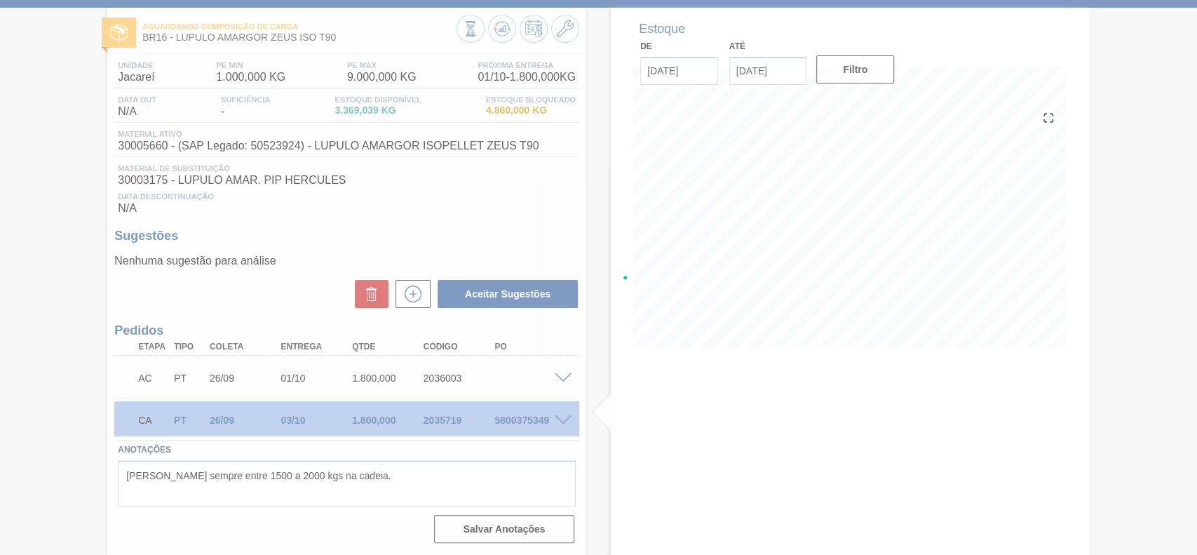
scroll to position [65, 0]
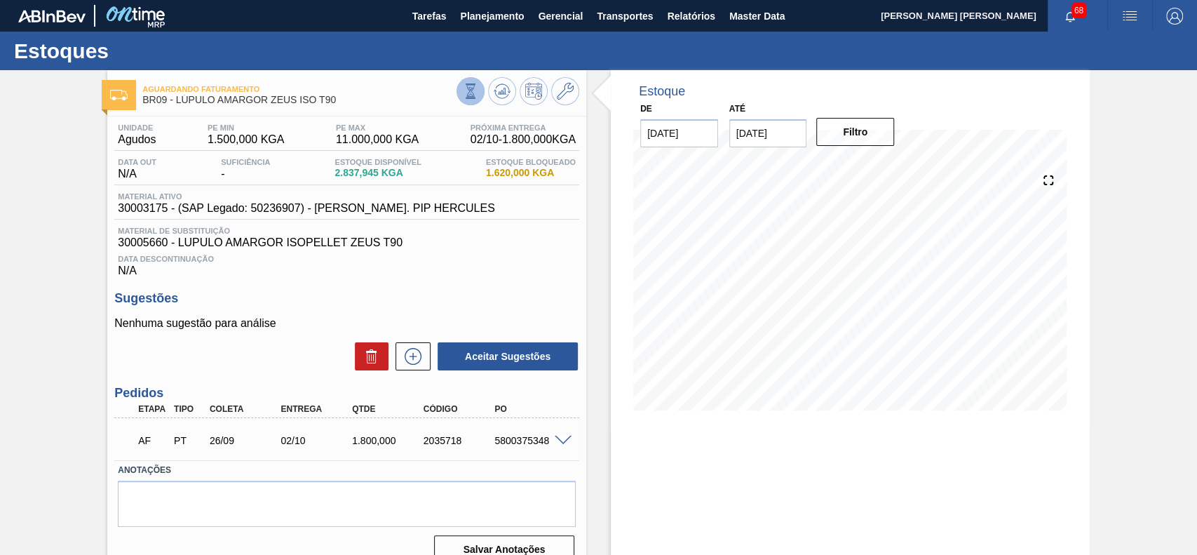
click at [479, 98] on button at bounding box center [470, 91] width 28 height 28
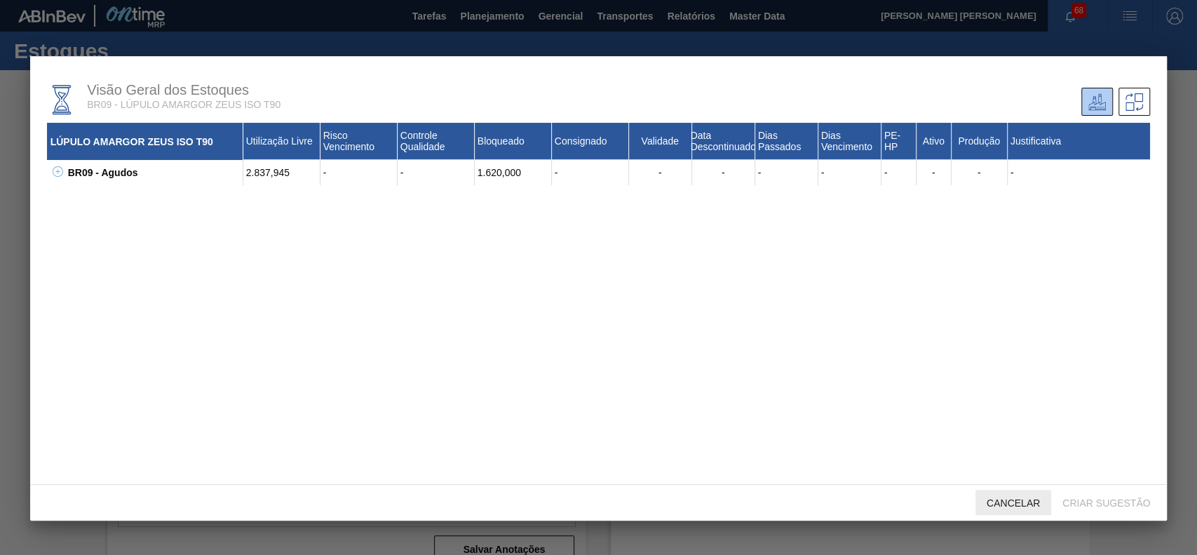
drag, startPoint x: 1027, startPoint y: 496, endPoint x: 996, endPoint y: 480, distance: 35.8
click at [1026, 498] on span "Cancelar" at bounding box center [1013, 502] width 76 height 11
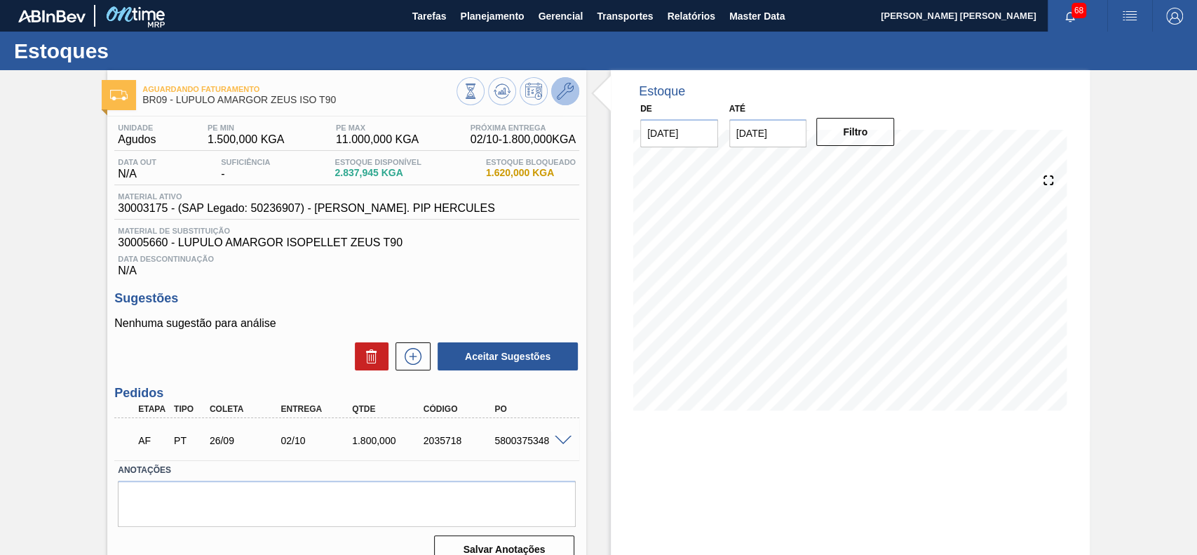
click at [570, 98] on icon at bounding box center [565, 91] width 17 height 17
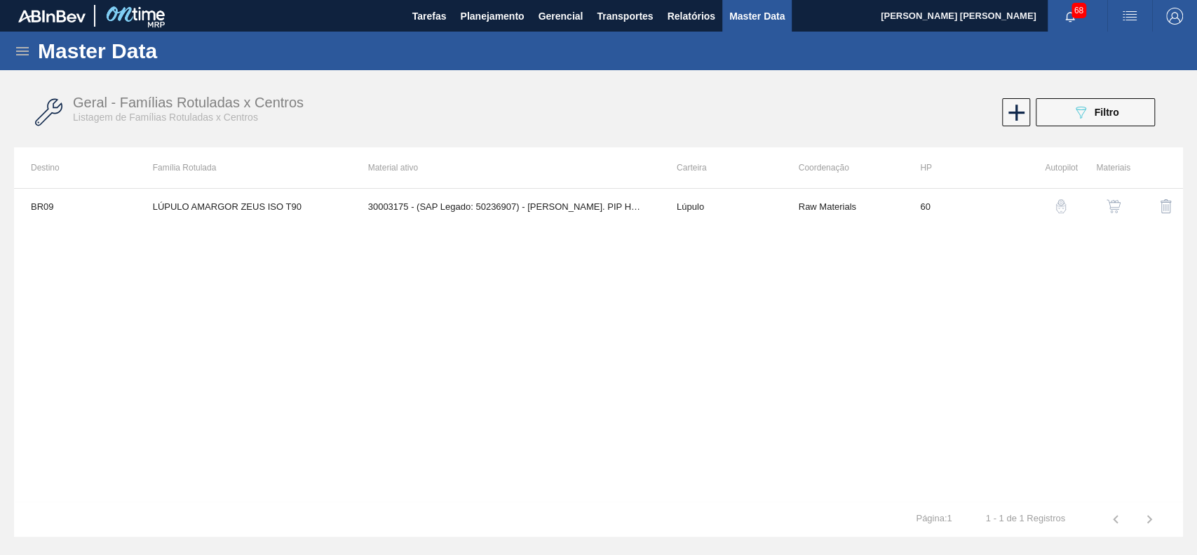
click at [1107, 204] on img "button" at bounding box center [1113, 206] width 14 height 14
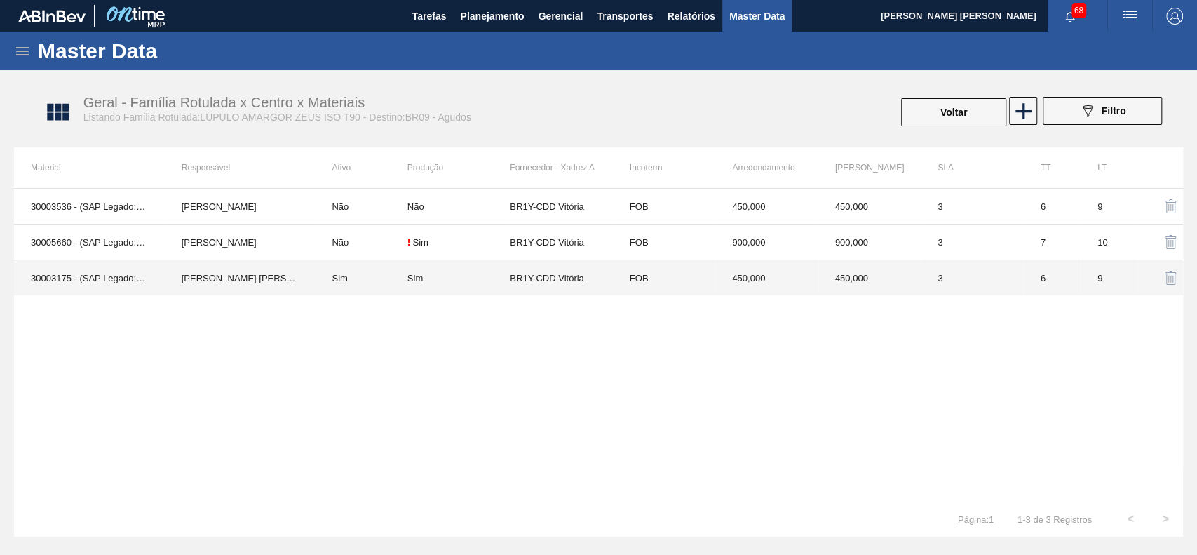
click at [265, 270] on td "[PERSON_NAME] [PERSON_NAME]" at bounding box center [240, 278] width 151 height 36
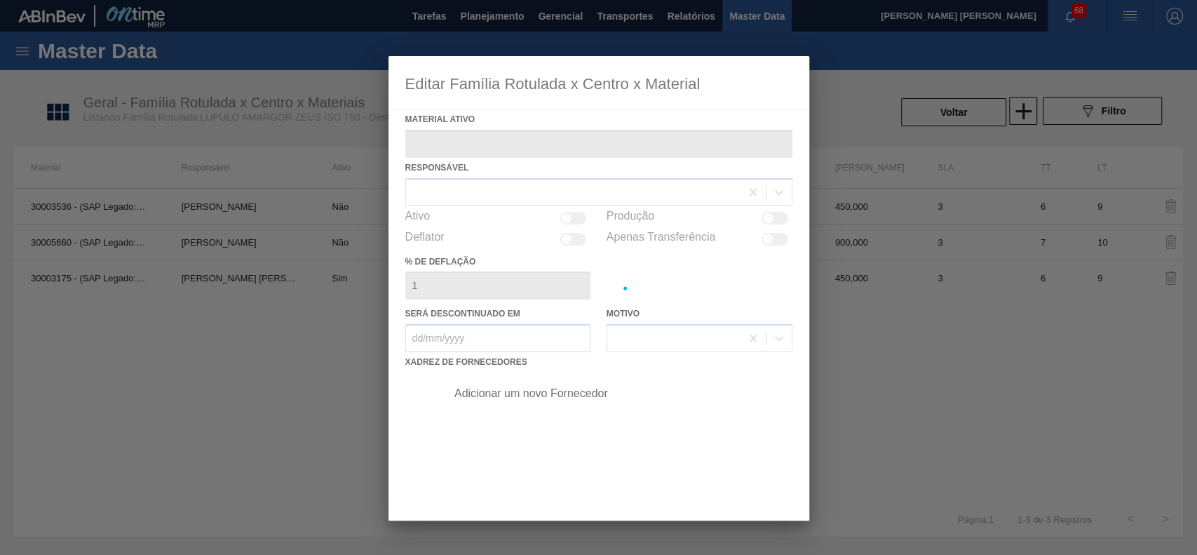
type ativo "30003175 - (SAP Legado: 50236907) - LUPULO AMAR. PIP HERCULES"
checkbox input "true"
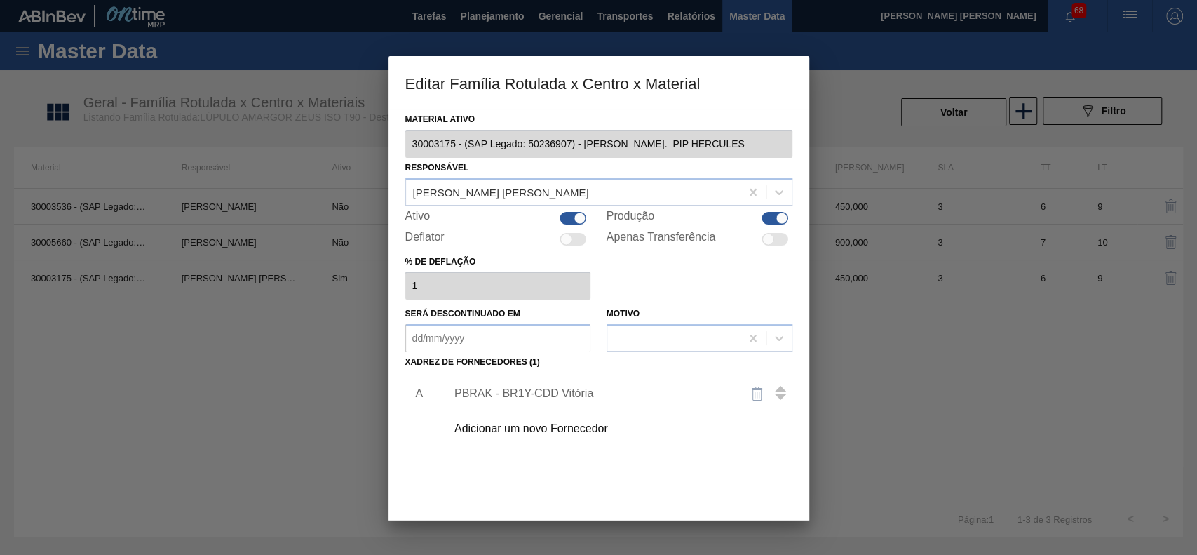
click at [583, 213] on div at bounding box center [580, 218] width 12 height 12
checkbox input "false"
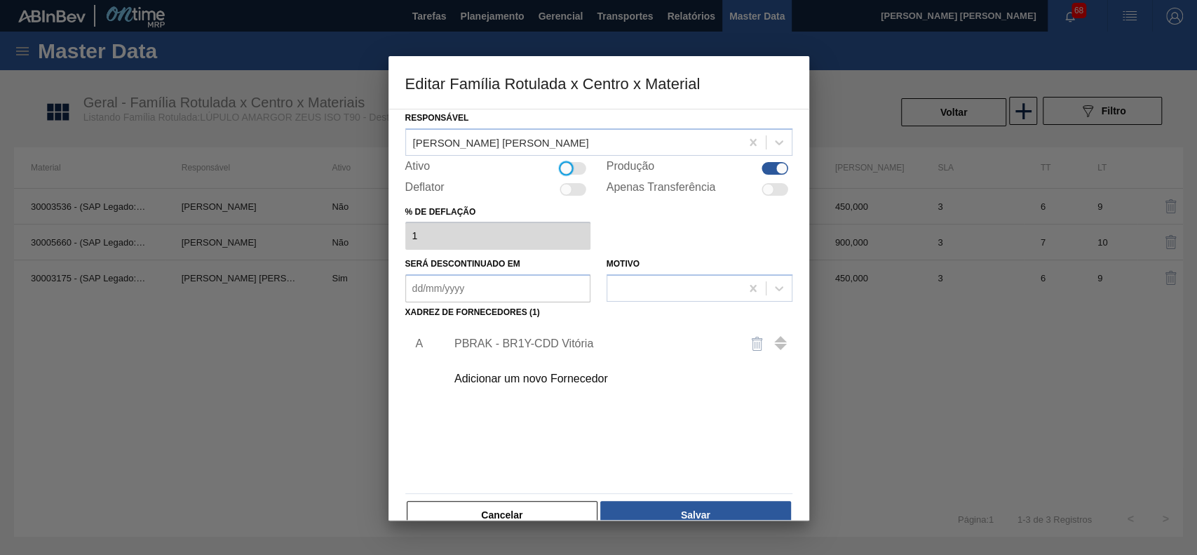
scroll to position [76, 0]
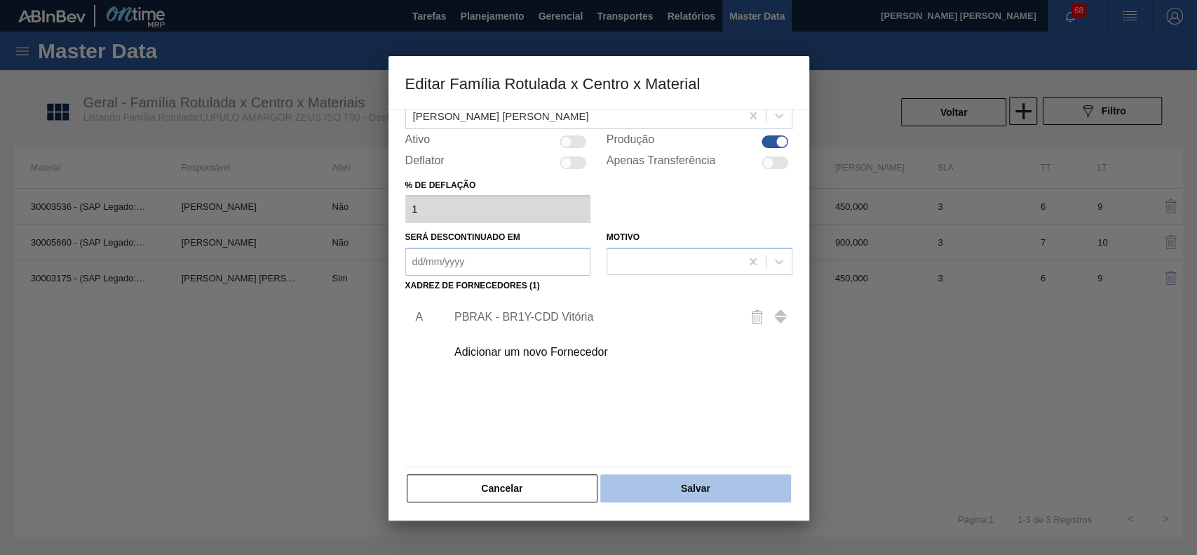
click at [621, 479] on button "Salvar" at bounding box center [695, 488] width 190 height 28
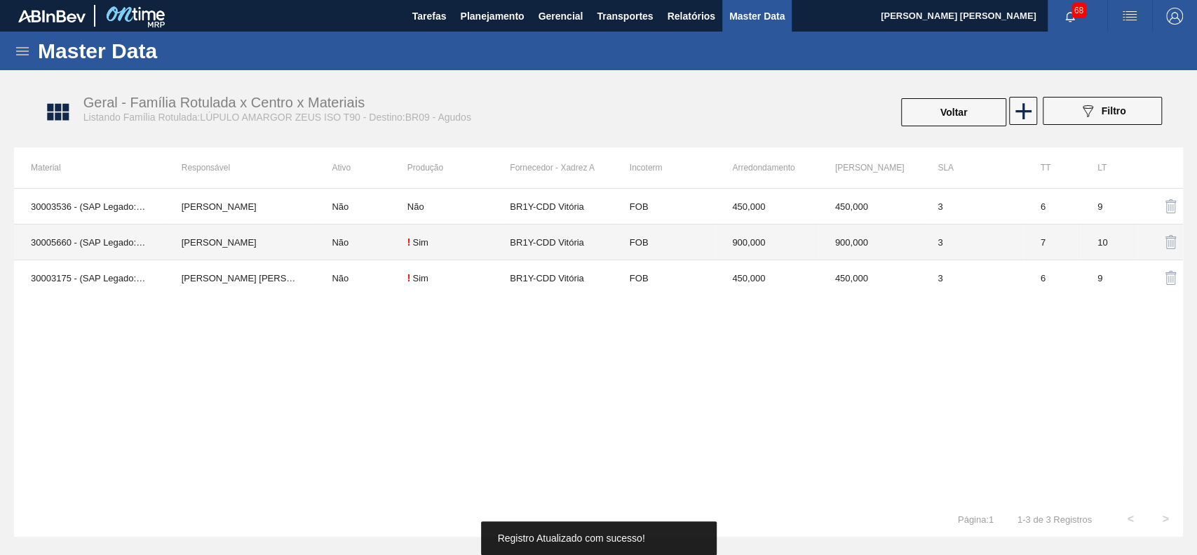
click at [275, 243] on td "Lucas Pondian" at bounding box center [240, 242] width 151 height 36
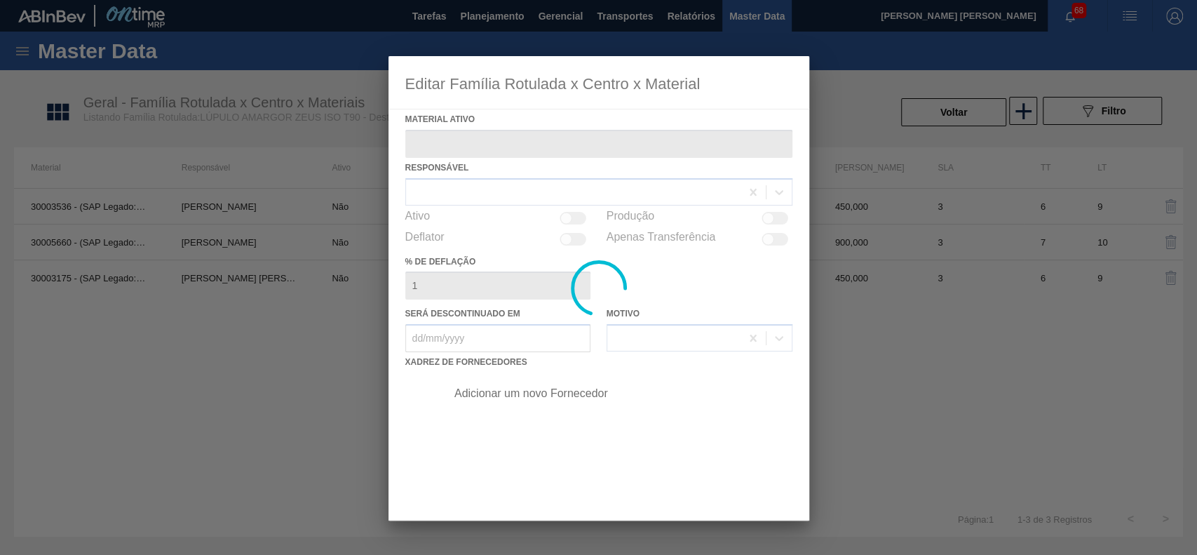
type ativo "30005660 - (SAP Legado: 50523924) - LUPULO AMARGOR ISOPELLET ZEUS T90"
checkbox input "true"
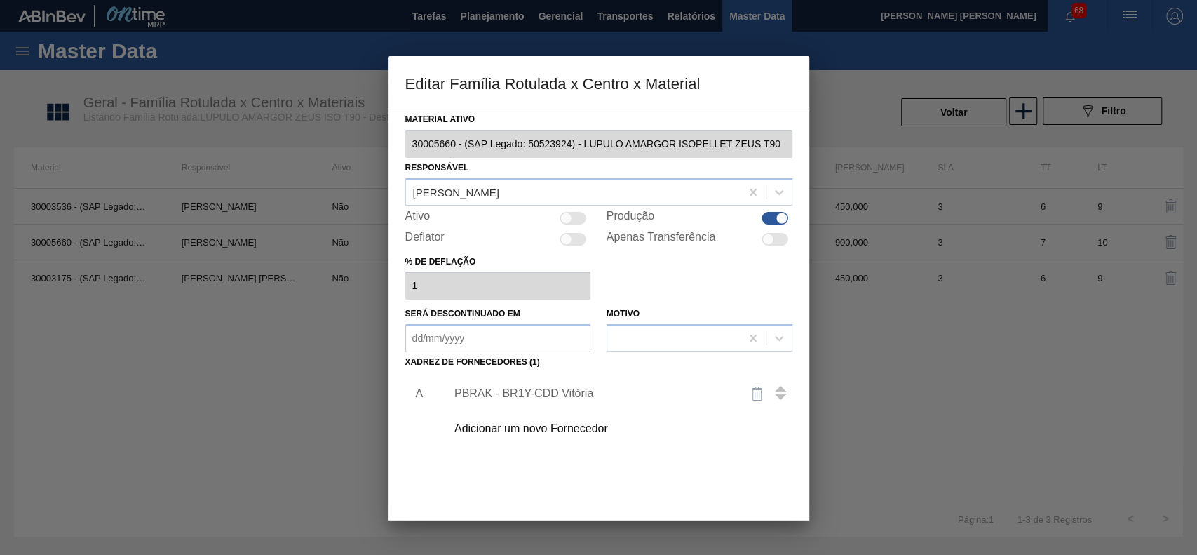
drag, startPoint x: 571, startPoint y: 217, endPoint x: 572, endPoint y: 229, distance: 12.6
click at [571, 217] on div at bounding box center [573, 218] width 27 height 13
checkbox input "true"
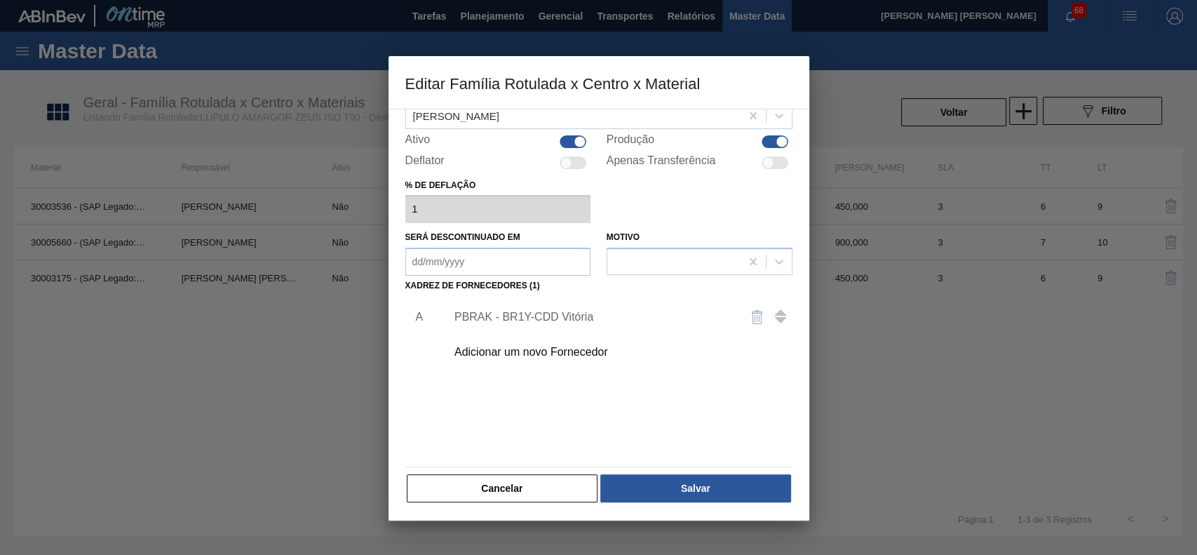
click at [532, 313] on div "PBRAK - BR1Y-CDD Vitória" at bounding box center [591, 317] width 275 height 13
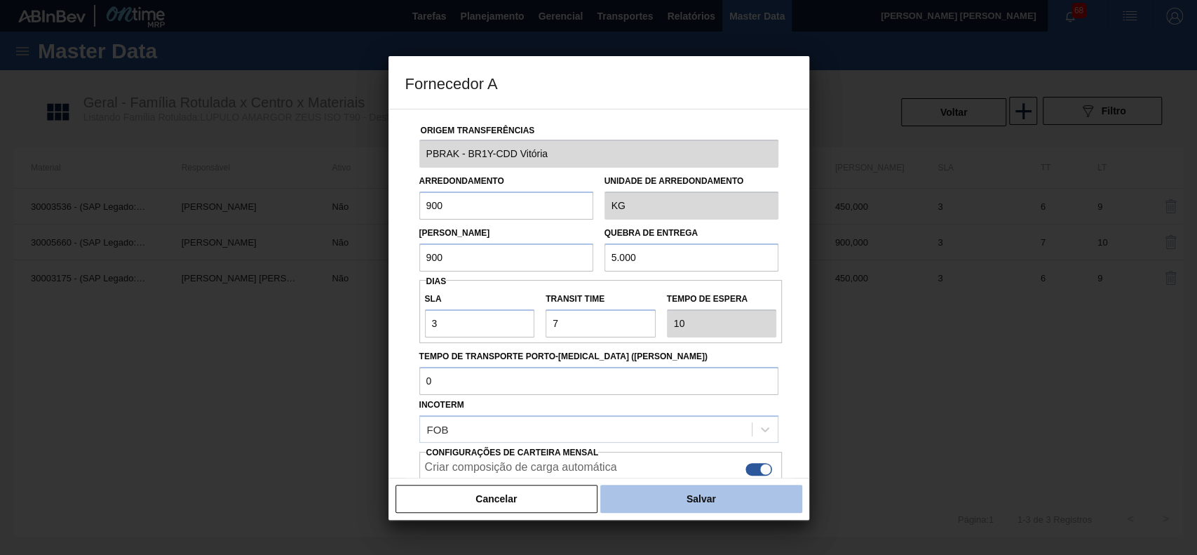
click at [657, 486] on button "Salvar" at bounding box center [700, 498] width 201 height 28
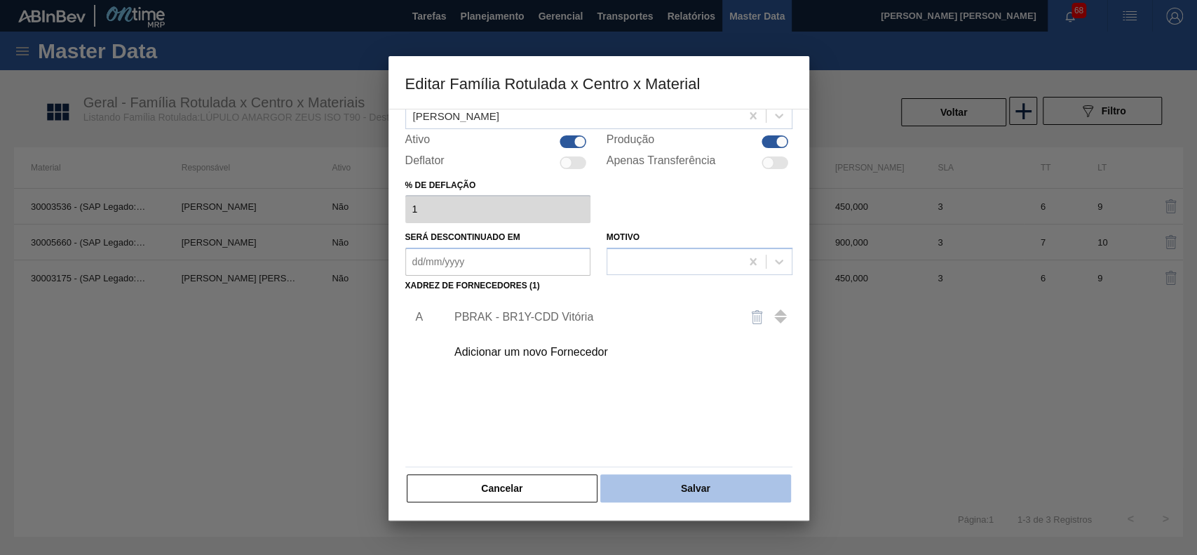
click at [675, 495] on button "Salvar" at bounding box center [695, 488] width 190 height 28
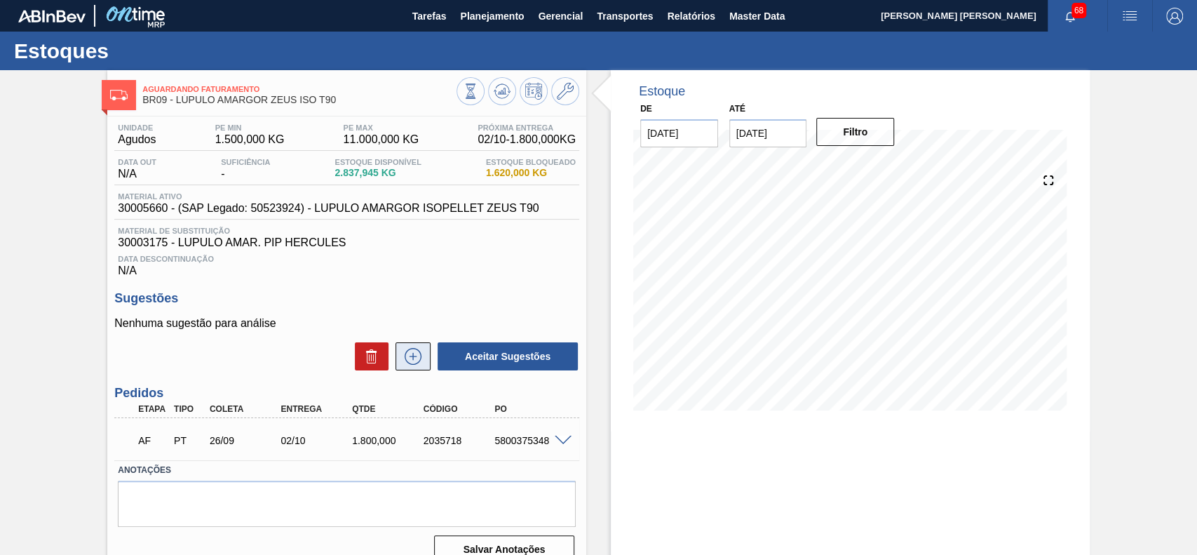
click at [416, 365] on icon at bounding box center [413, 356] width 17 height 17
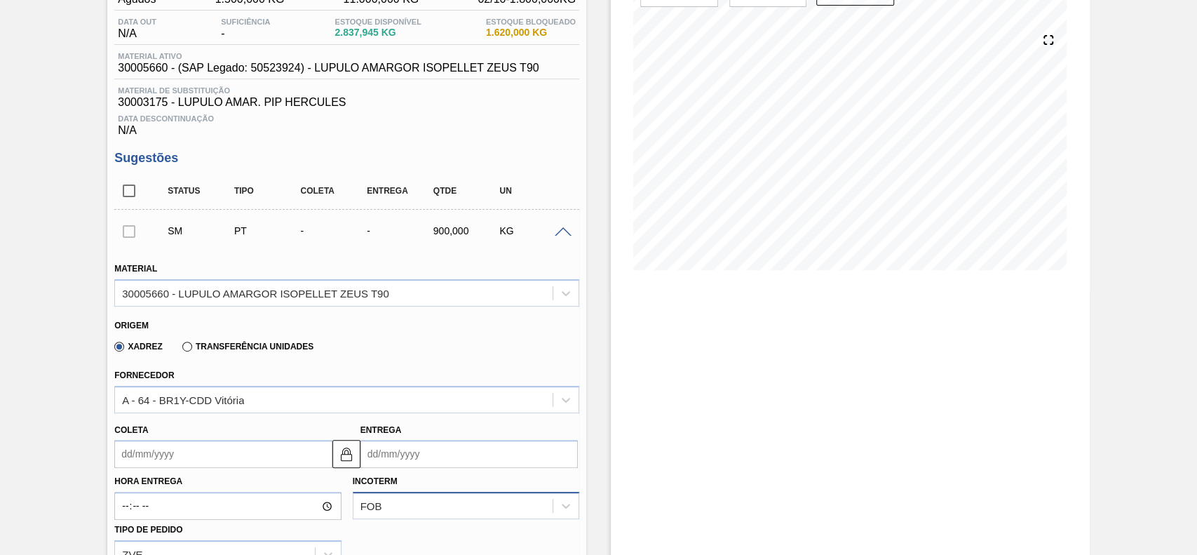
scroll to position [280, 0]
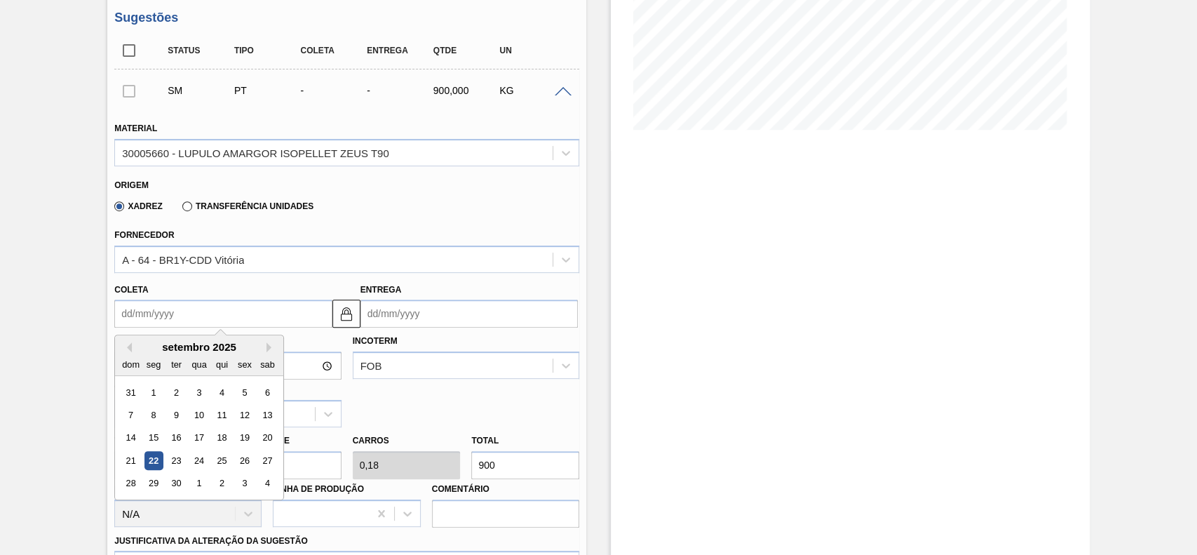
click at [215, 321] on input "Coleta" at bounding box center [222, 313] width 217 height 28
click at [247, 458] on div "26" at bounding box center [245, 460] width 19 height 19
type input "[DATE]"
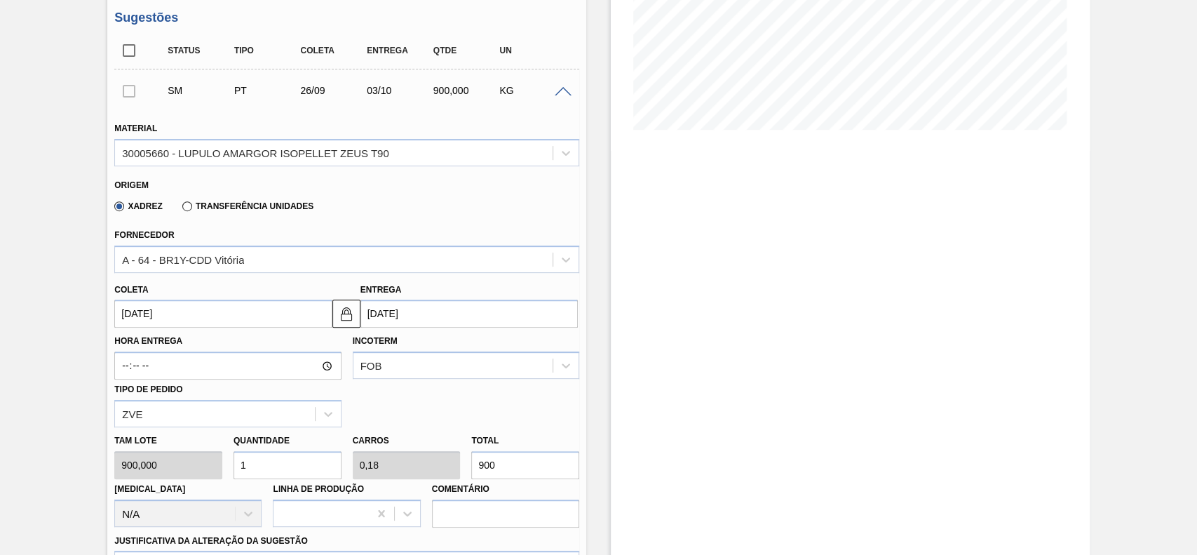
click at [309, 463] on input "1" at bounding box center [287, 465] width 108 height 28
type input "2"
type input "0,36"
type input "1.800"
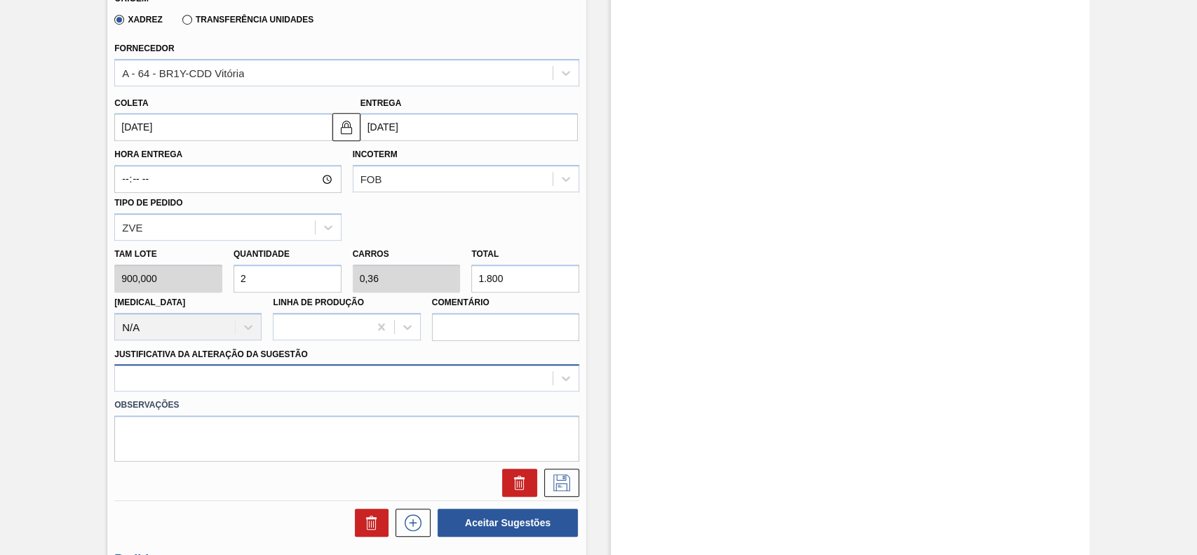
type input "2"
click at [225, 391] on div at bounding box center [346, 377] width 465 height 27
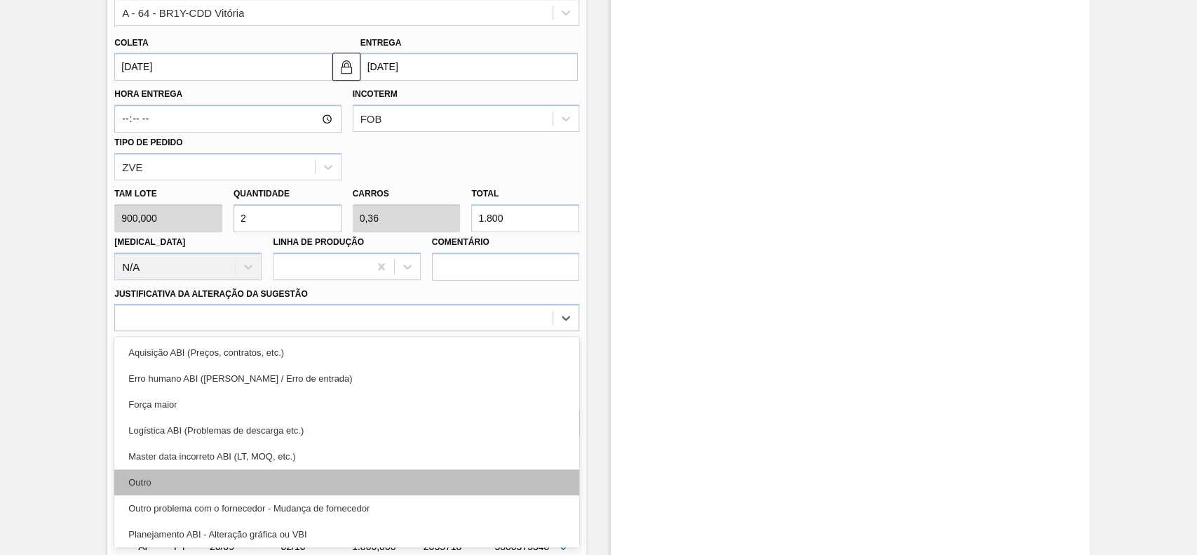
click at [190, 492] on div "Outro" at bounding box center [346, 482] width 465 height 26
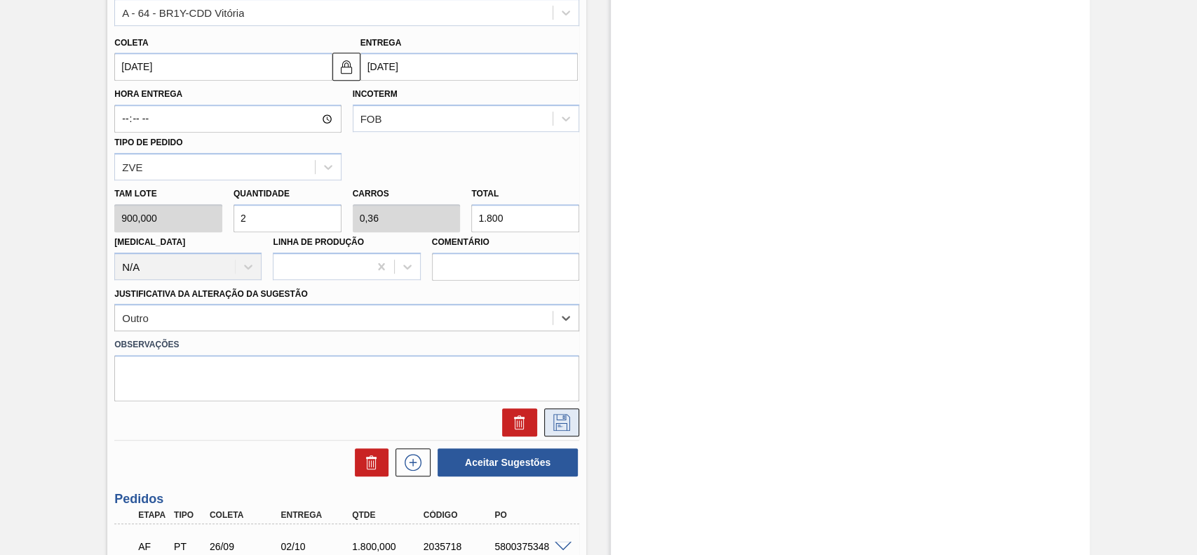
click at [552, 419] on icon at bounding box center [561, 422] width 22 height 17
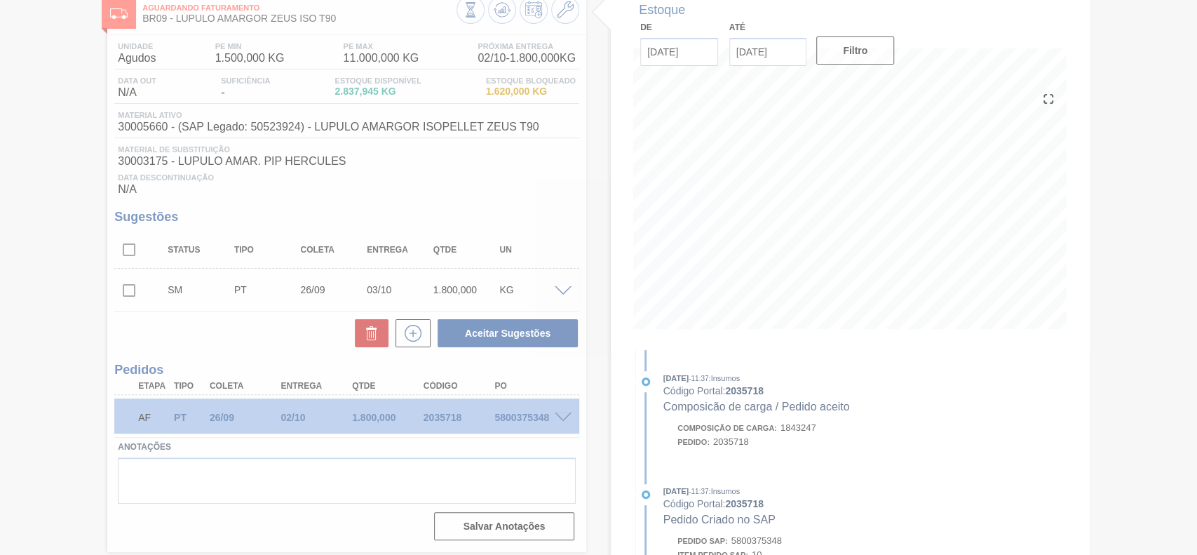
scroll to position [80, 0]
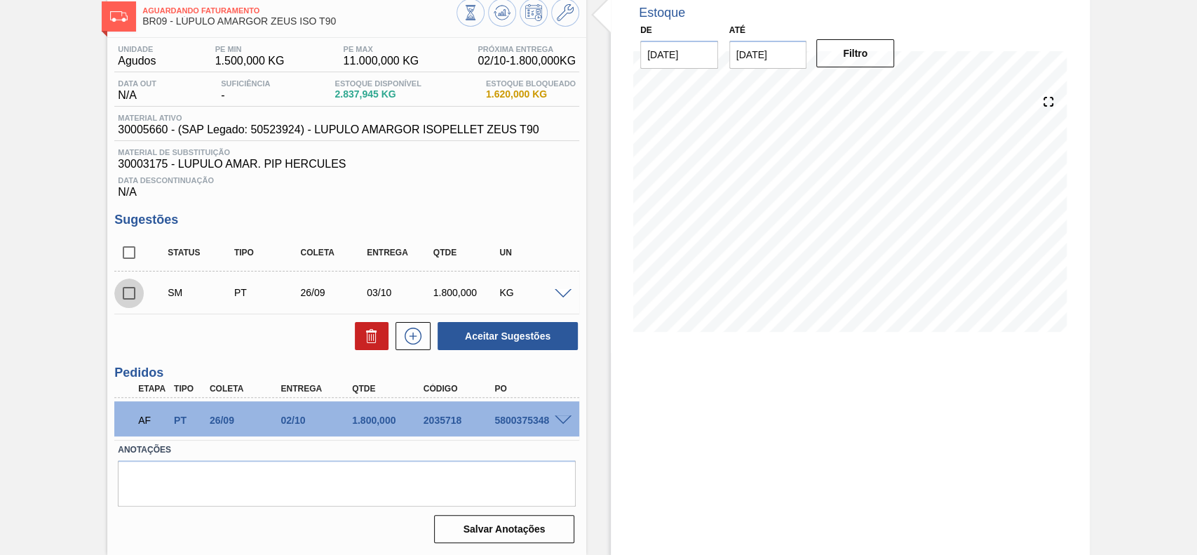
drag, startPoint x: 130, startPoint y: 294, endPoint x: 292, endPoint y: 297, distance: 161.3
click at [135, 297] on input "checkbox" at bounding box center [128, 292] width 29 height 29
click at [479, 332] on button "Aceitar Sugestões" at bounding box center [508, 336] width 140 height 28
checkbox input "false"
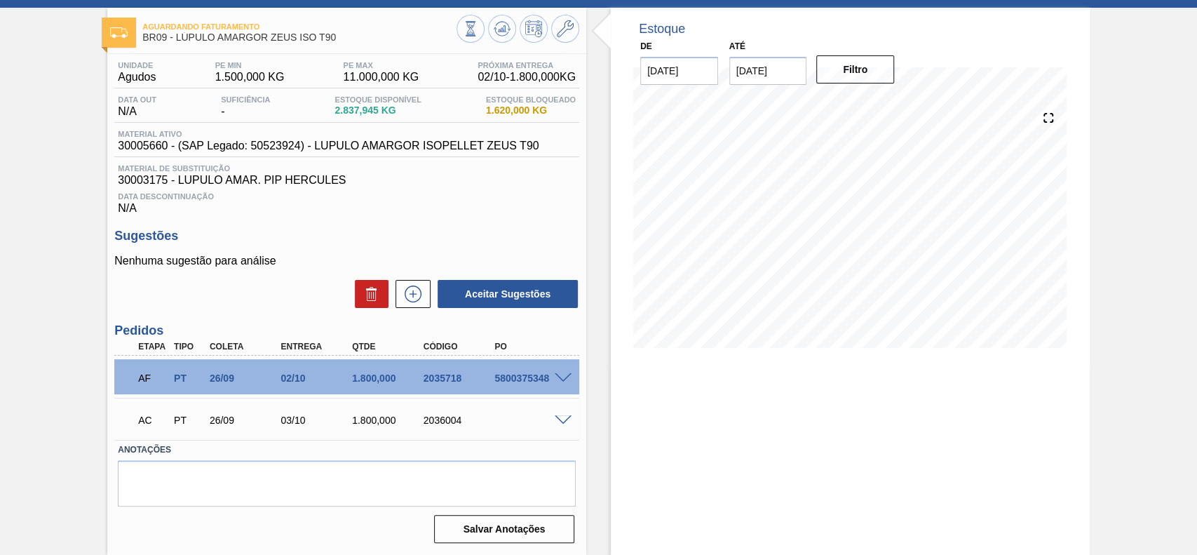
scroll to position [65, 0]
click at [569, 377] on span at bounding box center [563, 378] width 17 height 11
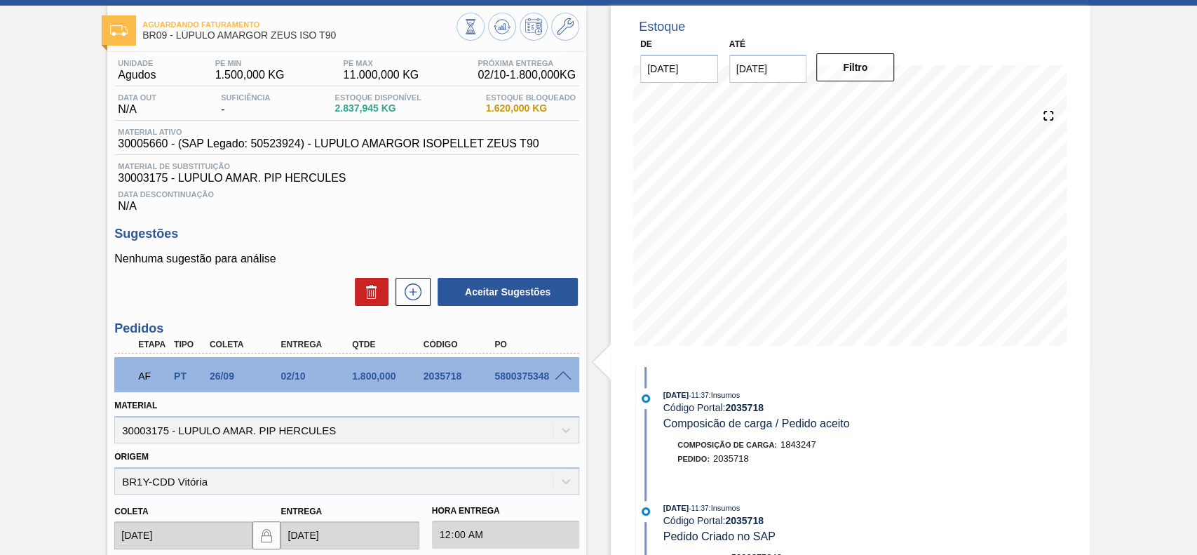
scroll to position [438, 0]
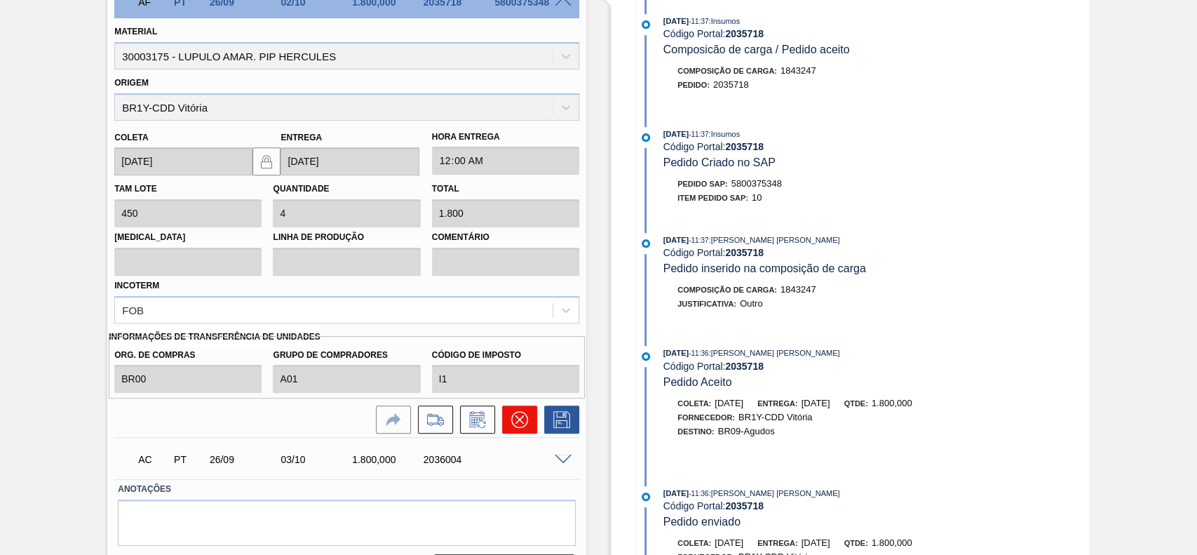
click at [522, 423] on icon at bounding box center [519, 419] width 17 height 17
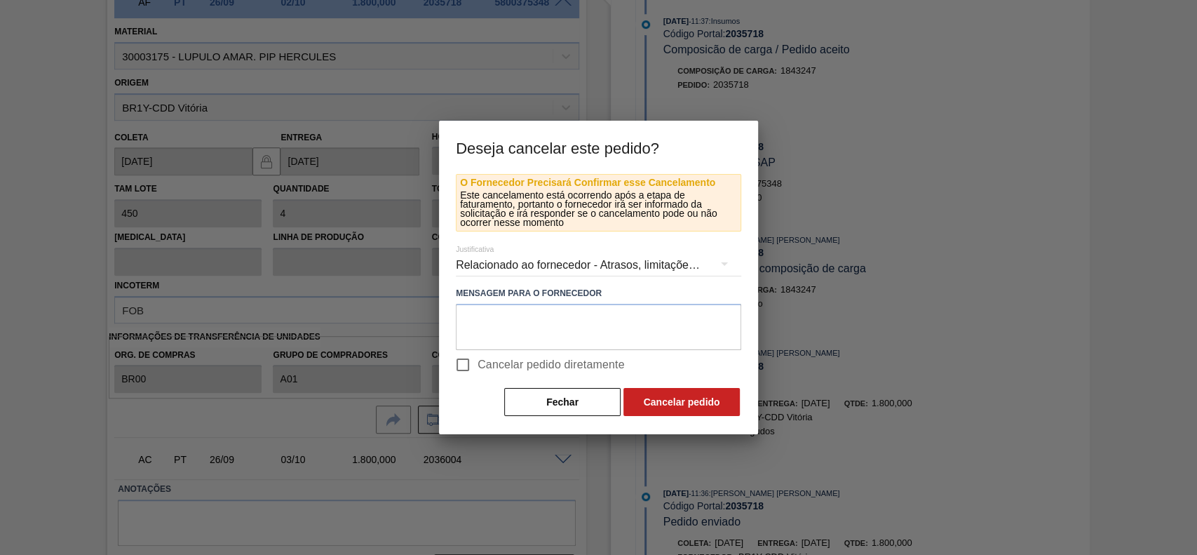
drag, startPoint x: 503, startPoint y: 367, endPoint x: 538, endPoint y: 372, distance: 35.4
click at [510, 367] on span "Cancelar pedido diretamente" at bounding box center [550, 364] width 147 height 17
click at [662, 398] on button "Cancelar pedido" at bounding box center [681, 402] width 116 height 28
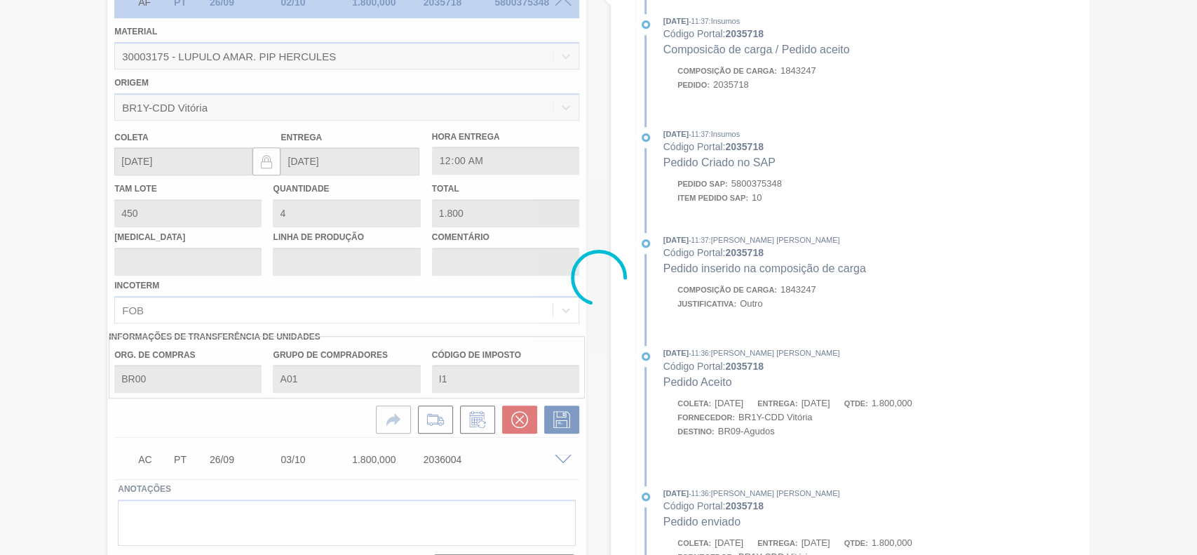
scroll to position [65, 0]
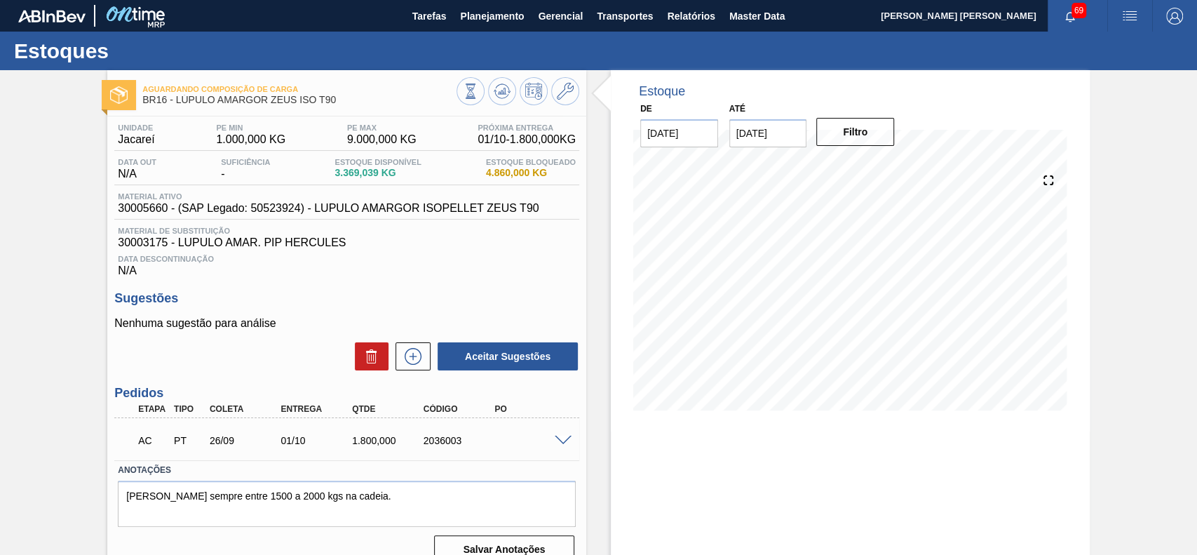
click at [557, 435] on div "AC PT 26/09 01/10 1.800,000 2036003" at bounding box center [346, 438] width 465 height 35
click at [561, 436] on div at bounding box center [565, 439] width 28 height 11
click at [561, 441] on span at bounding box center [563, 440] width 17 height 11
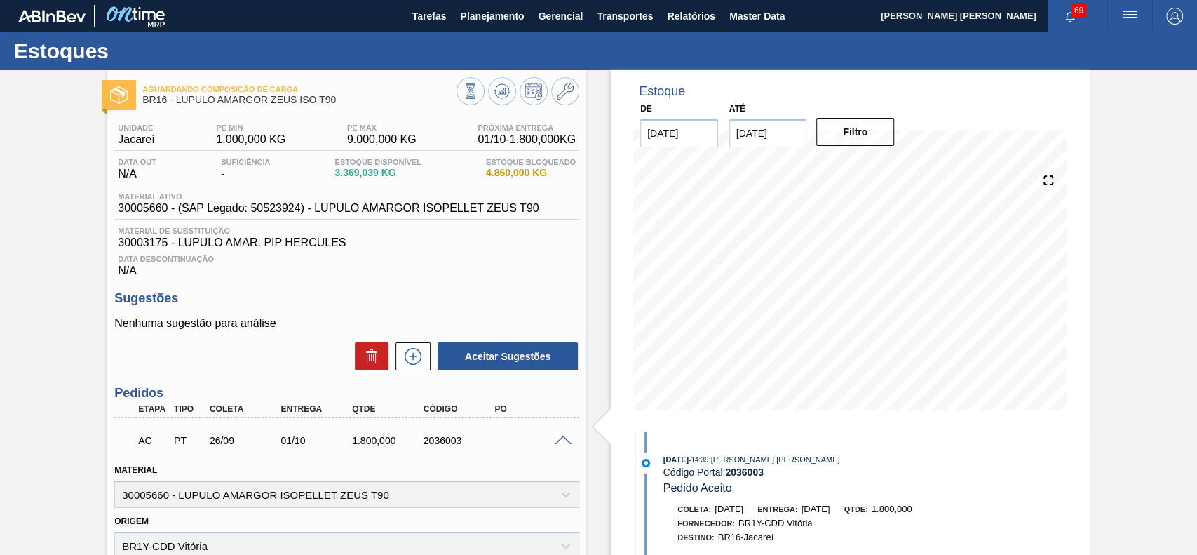
scroll to position [280, 0]
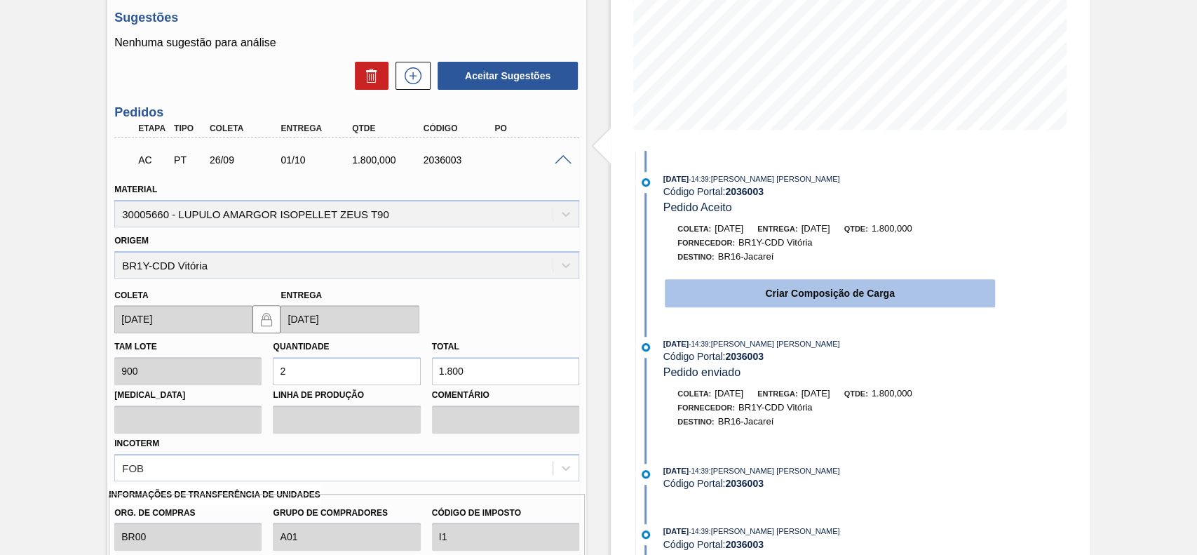
click at [748, 306] on button "Criar Composição de Carga" at bounding box center [830, 293] width 330 height 28
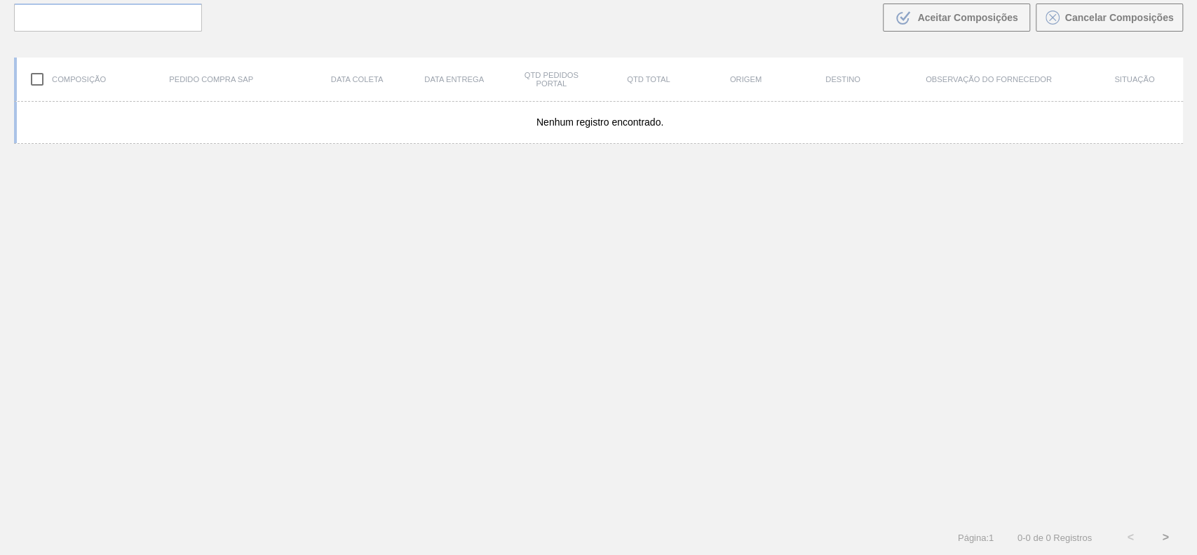
scroll to position [101, 0]
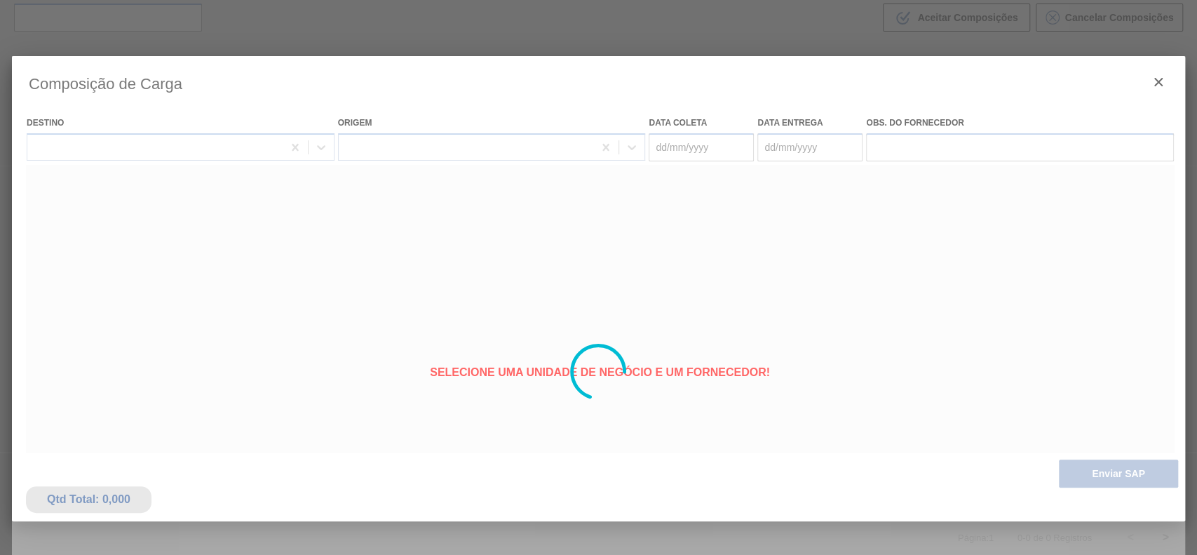
type coleta "[DATE]"
type entrega "01/10/2025"
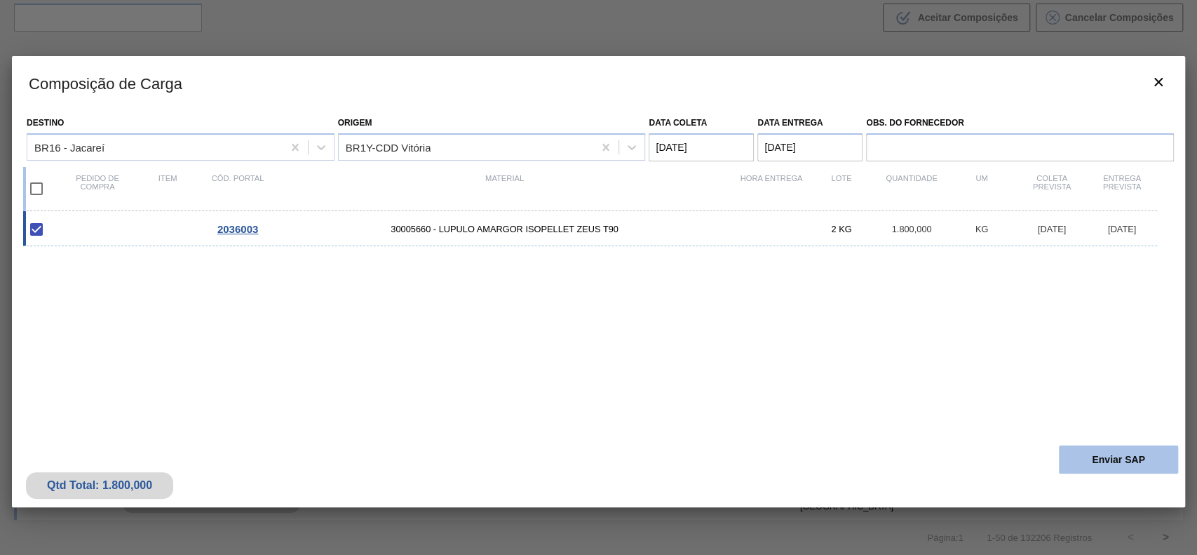
click at [1111, 449] on button "Enviar SAP" at bounding box center [1118, 459] width 119 height 28
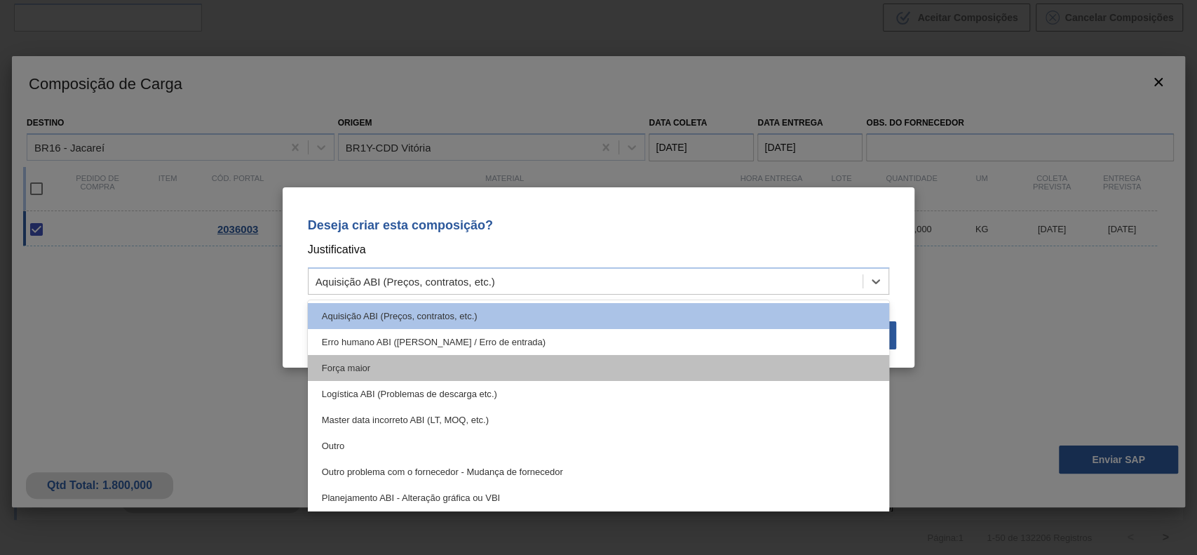
drag, startPoint x: 548, startPoint y: 273, endPoint x: 414, endPoint y: 365, distance: 161.8
click at [543, 274] on div "Aquisição ABI (Preços, contratos, etc.)" at bounding box center [586, 281] width 555 height 20
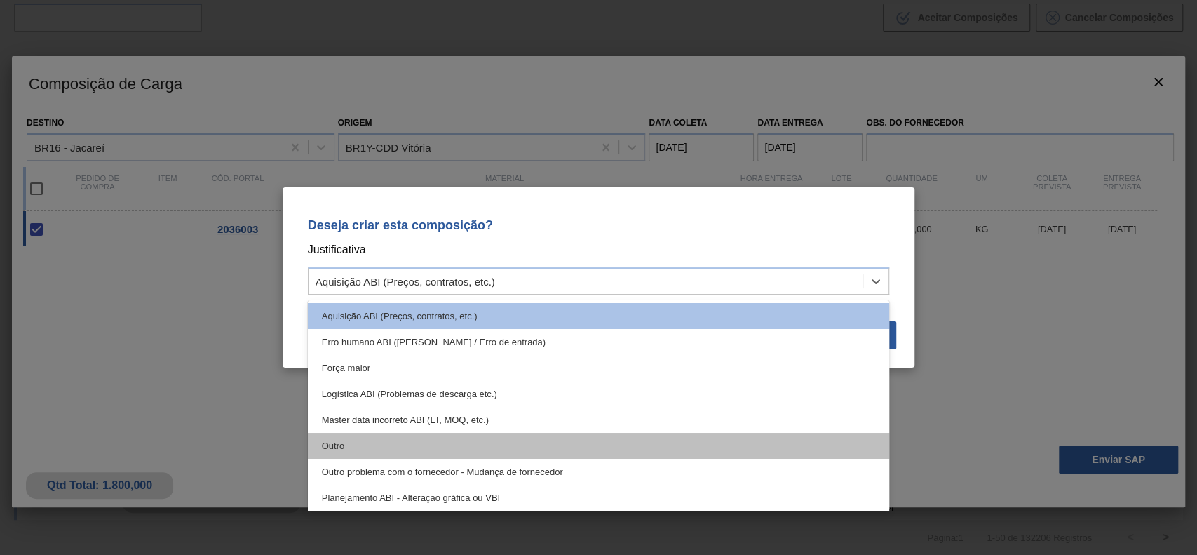
click at [380, 447] on div "Outro" at bounding box center [599, 446] width 582 height 26
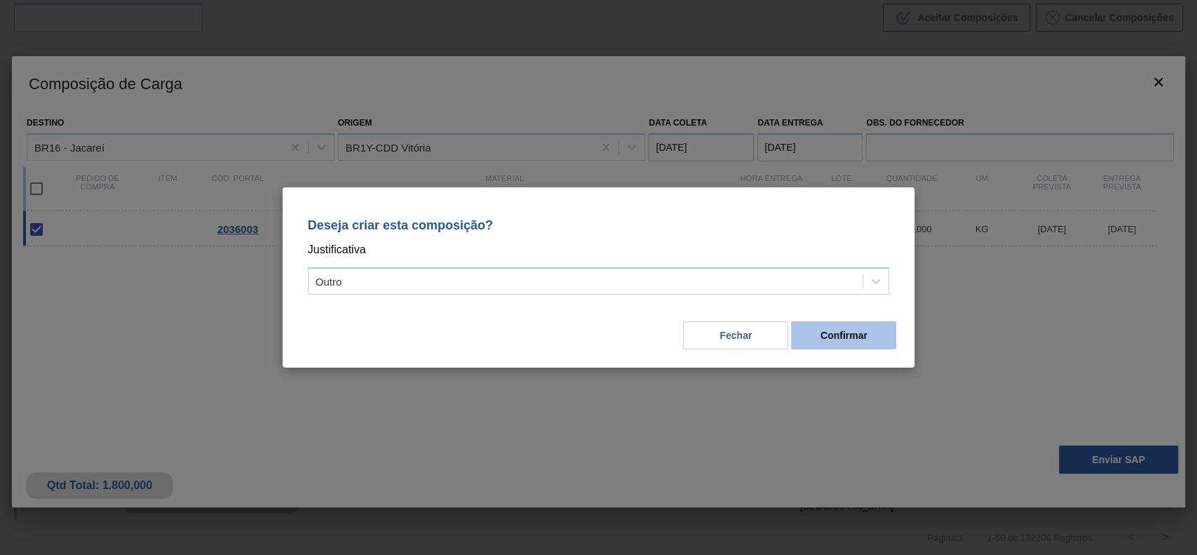
click at [818, 345] on button "Confirmar" at bounding box center [843, 335] width 105 height 28
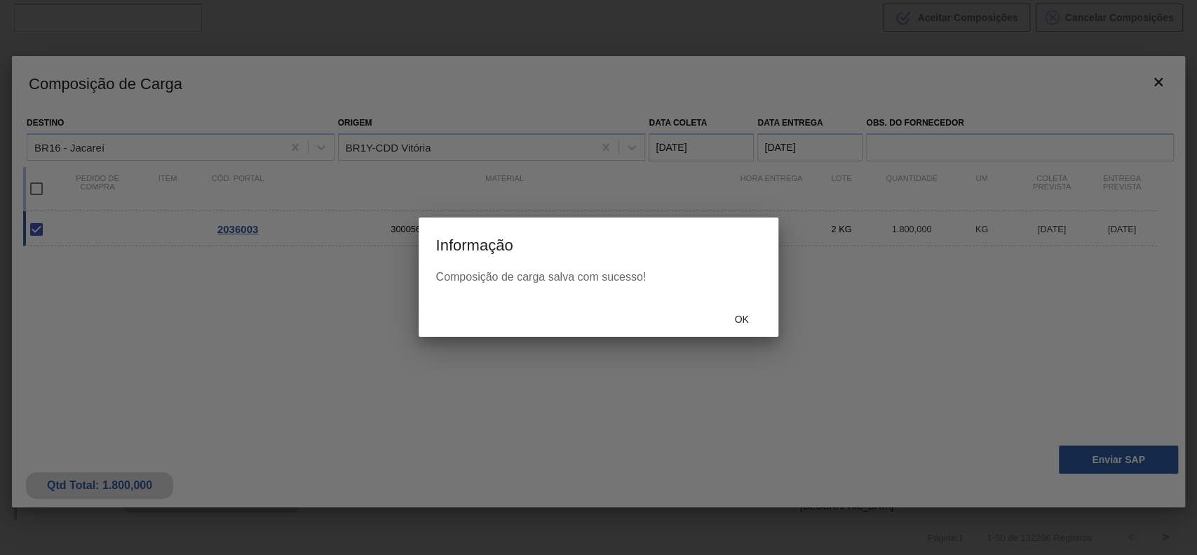
drag, startPoint x: 740, startPoint y: 337, endPoint x: 749, endPoint y: 321, distance: 18.5
click at [741, 339] on div at bounding box center [598, 277] width 1197 height 555
click at [749, 320] on span "Ok" at bounding box center [741, 318] width 36 height 11
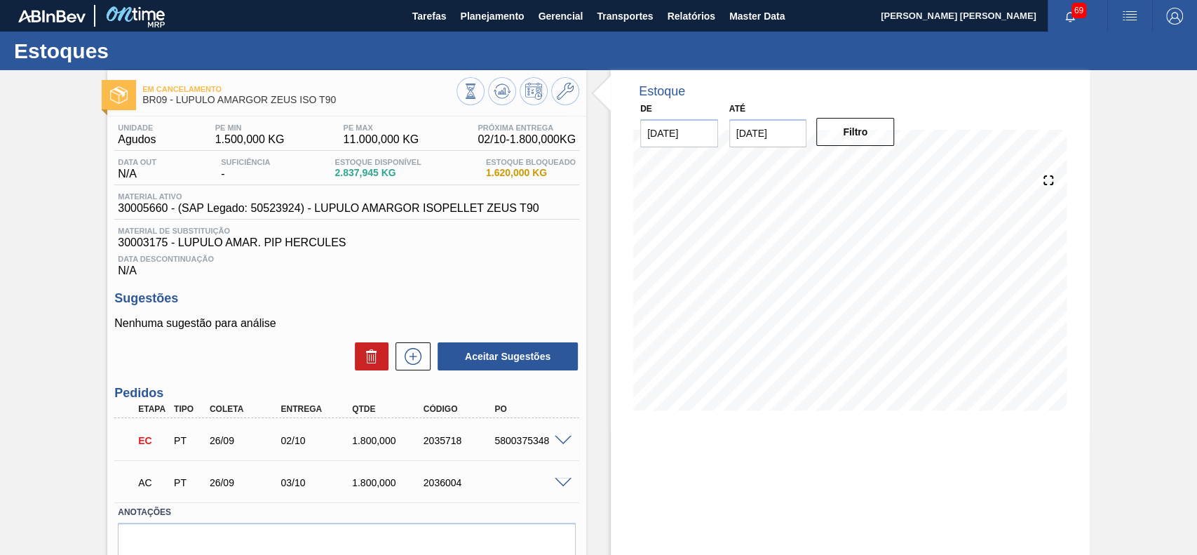
click at [560, 484] on span at bounding box center [563, 482] width 17 height 11
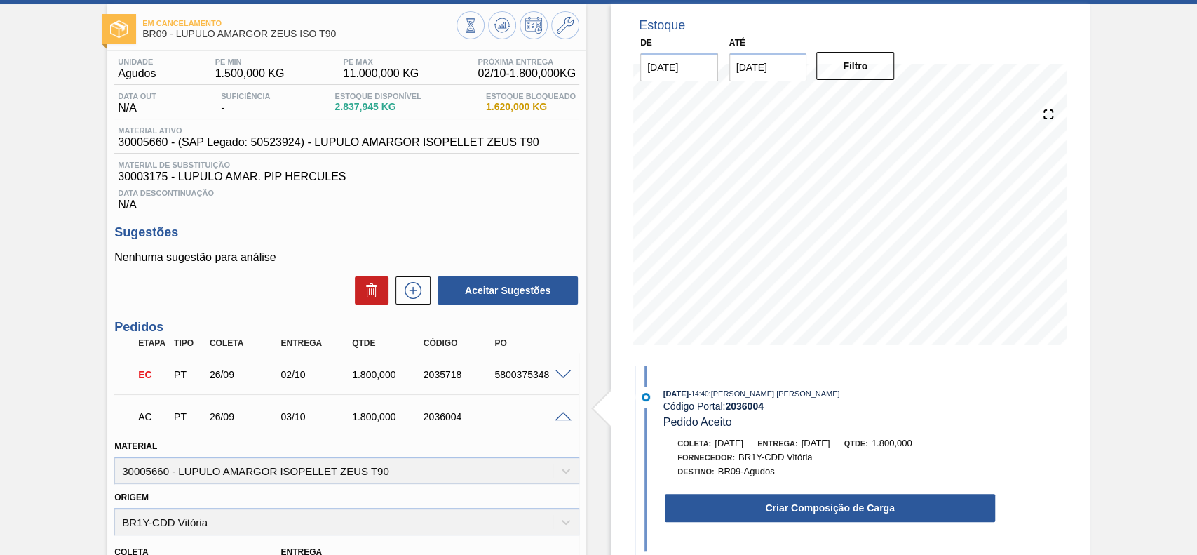
scroll to position [280, 0]
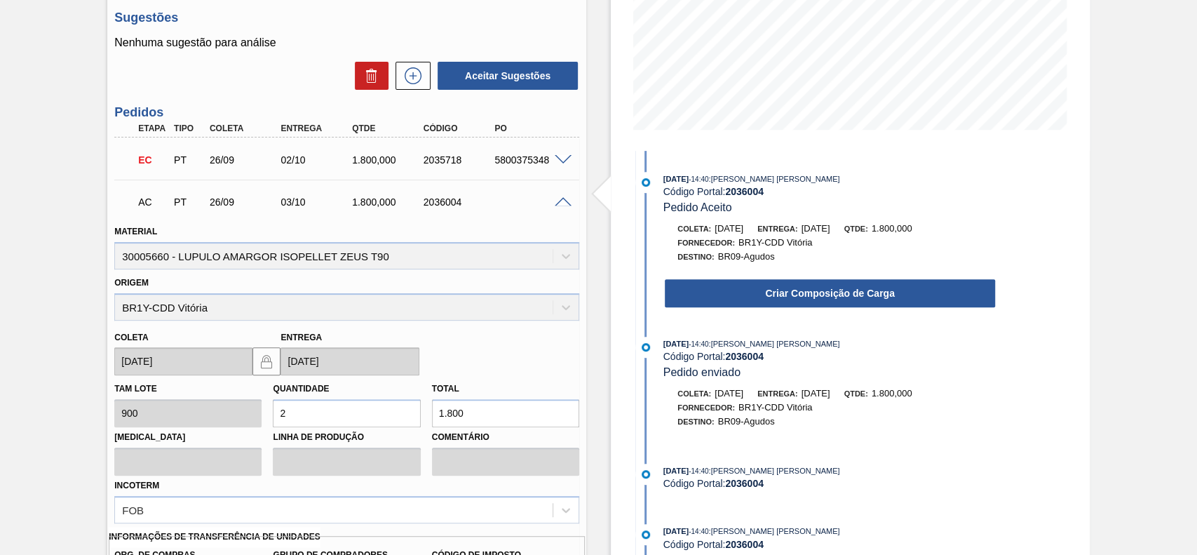
click at [782, 278] on div "Criar Composição de Carga" at bounding box center [815, 290] width 361 height 38
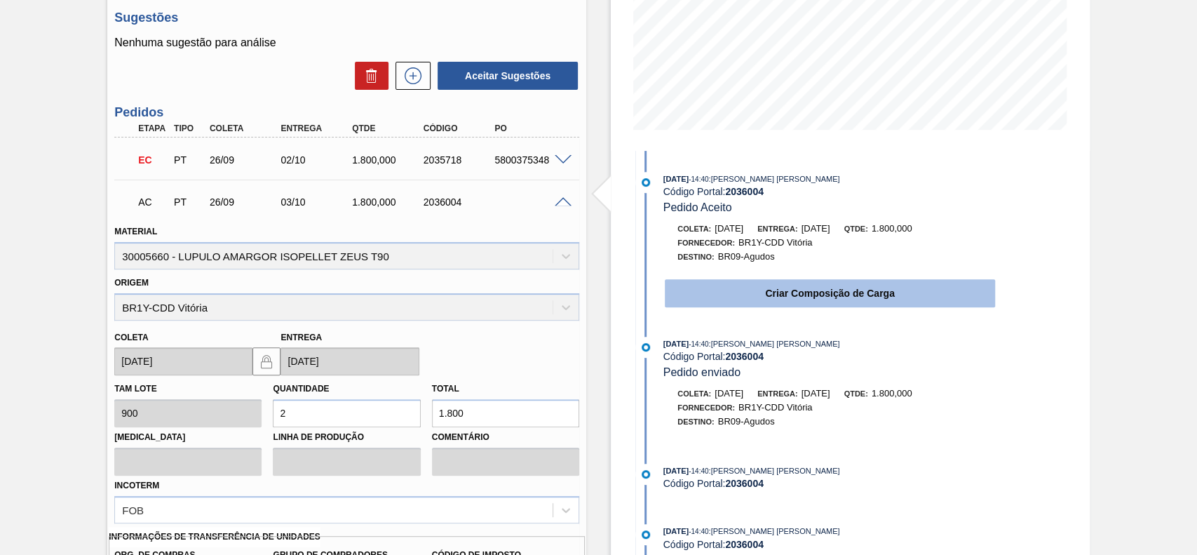
click at [778, 292] on button "Criar Composição de Carga" at bounding box center [830, 293] width 330 height 28
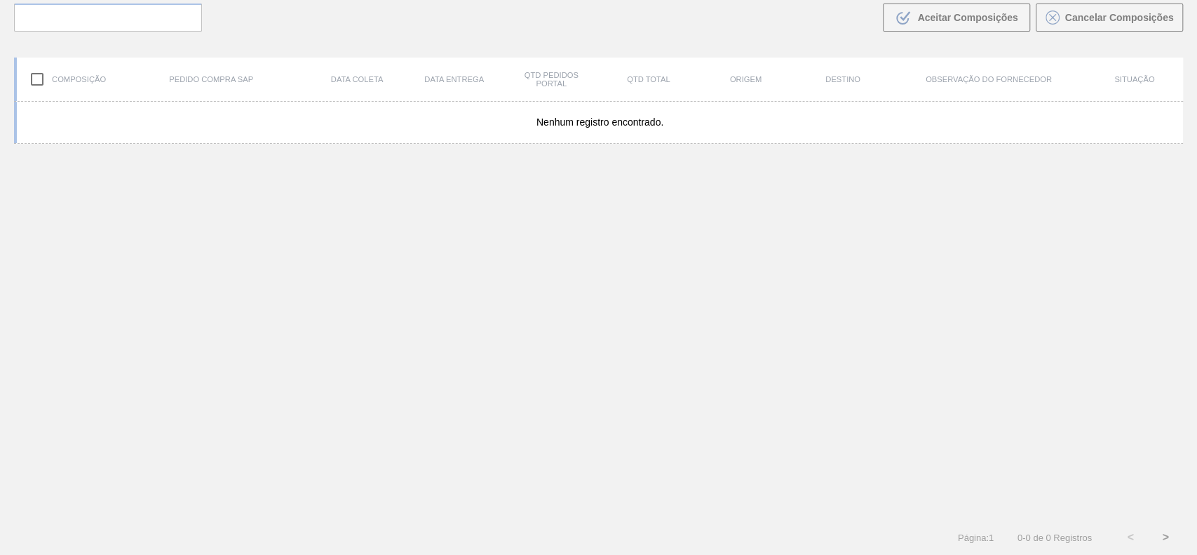
scroll to position [101, 0]
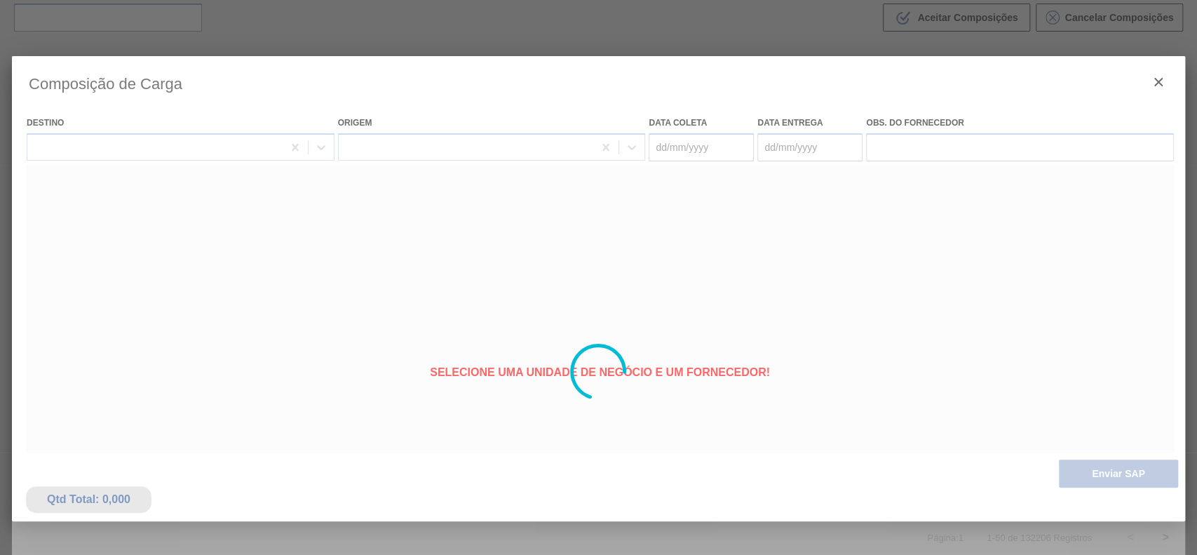
type coleta "[DATE]"
type entrega "[DATE]"
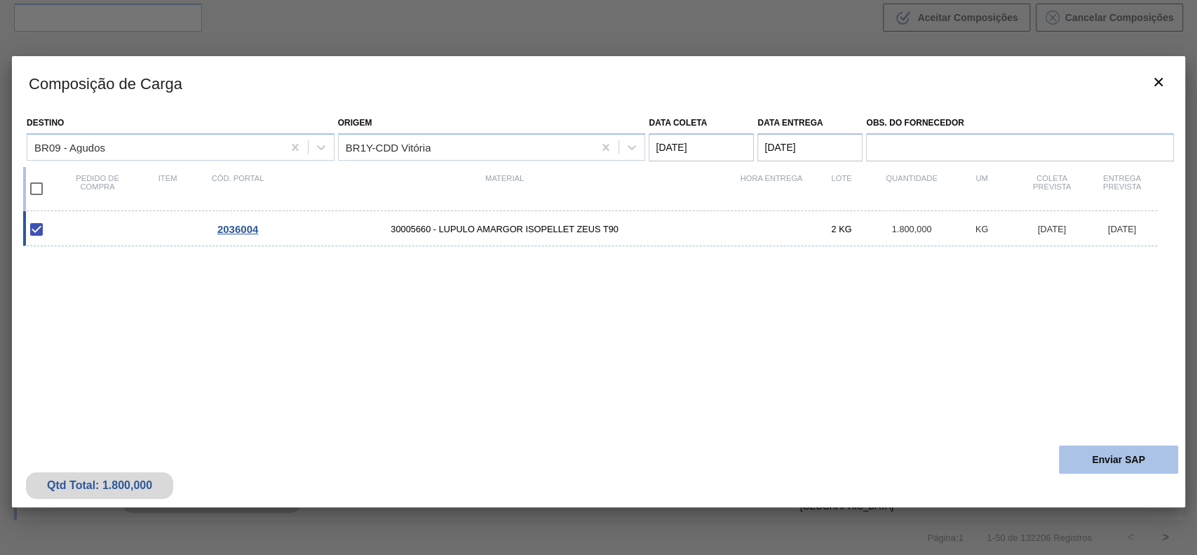
click at [1077, 454] on button "Enviar SAP" at bounding box center [1118, 459] width 119 height 28
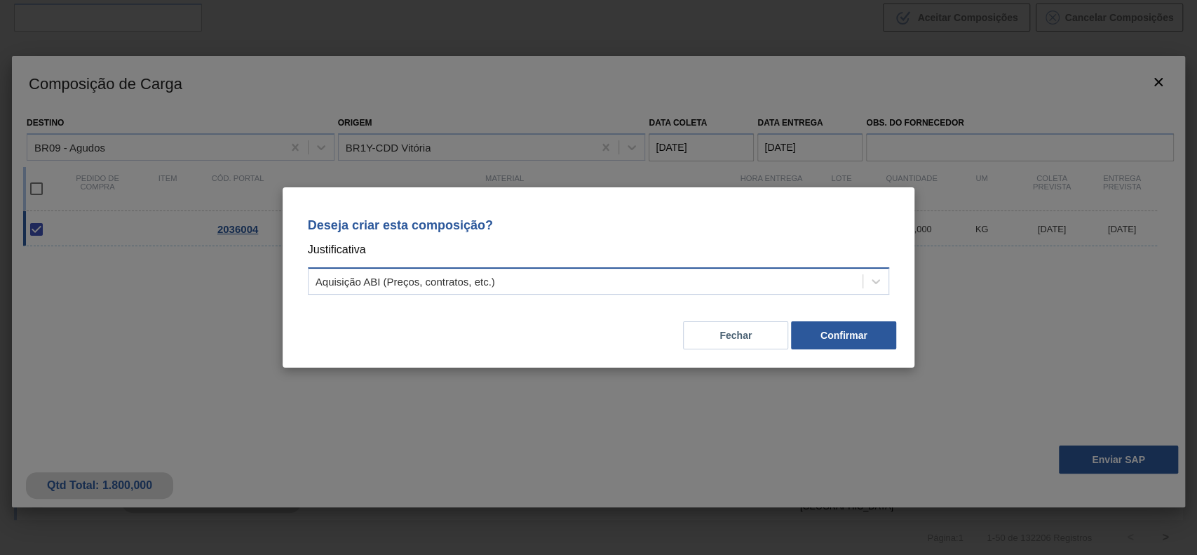
click at [482, 289] on div "Aquisição ABI (Preços, contratos, etc.)" at bounding box center [586, 281] width 555 height 20
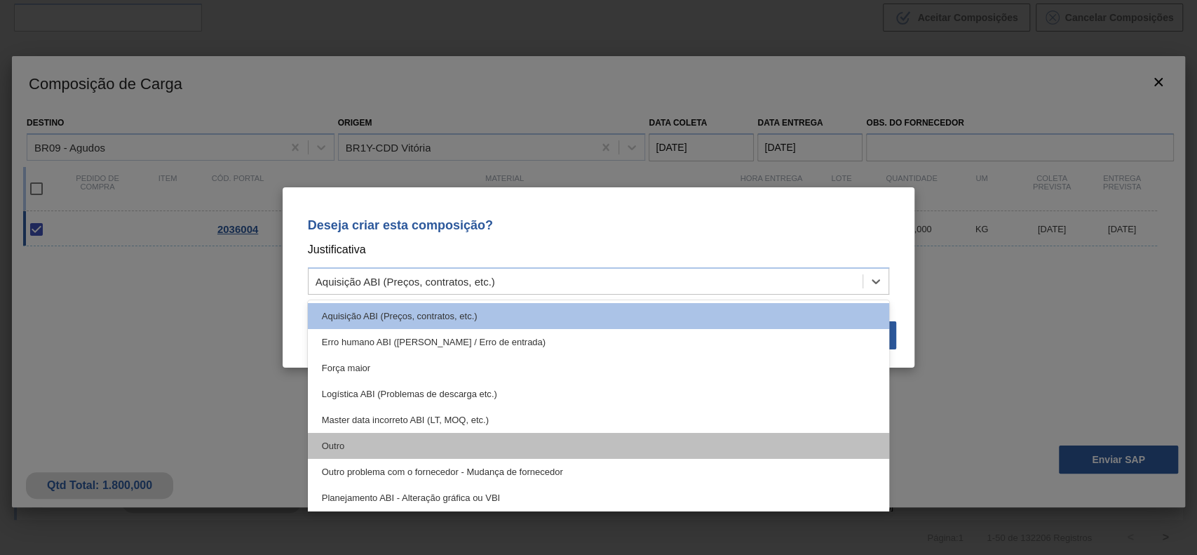
click at [432, 447] on div "Outro" at bounding box center [599, 446] width 582 height 26
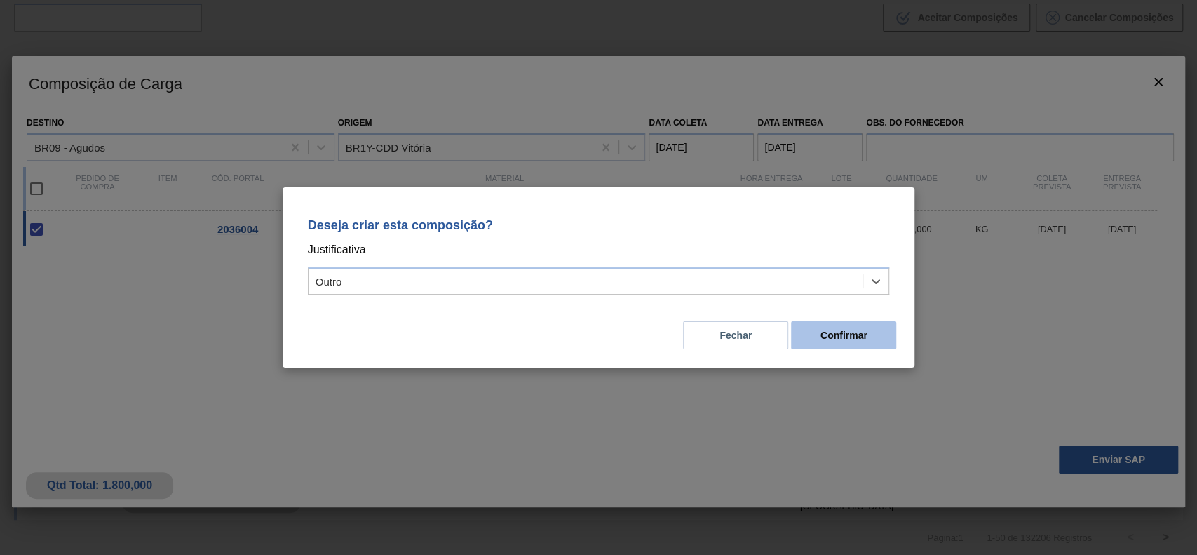
click at [860, 335] on button "Confirmar" at bounding box center [843, 335] width 105 height 28
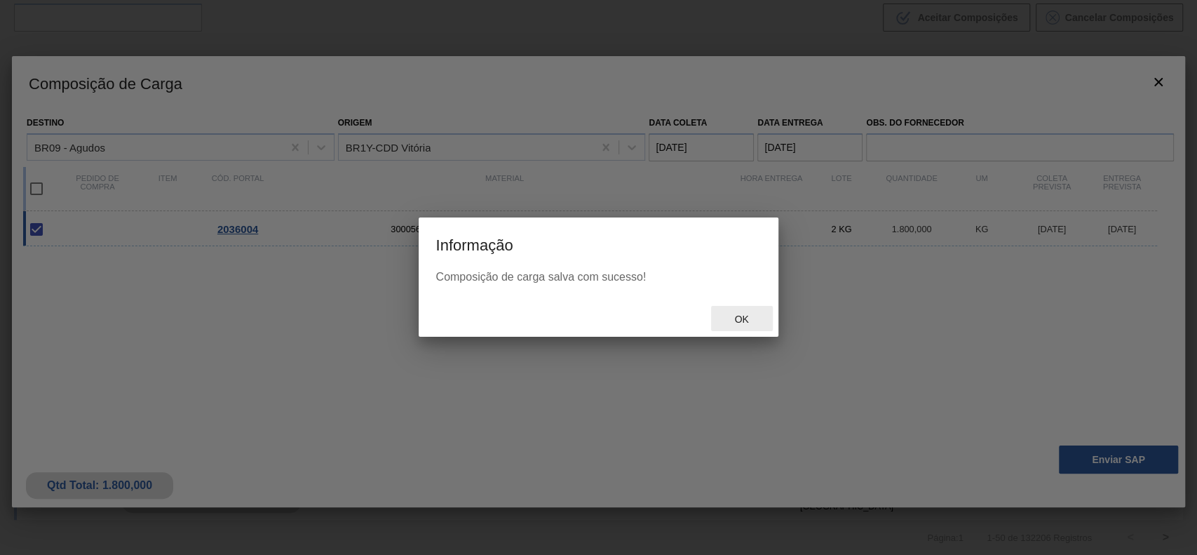
click at [732, 314] on span "Ok" at bounding box center [741, 318] width 36 height 11
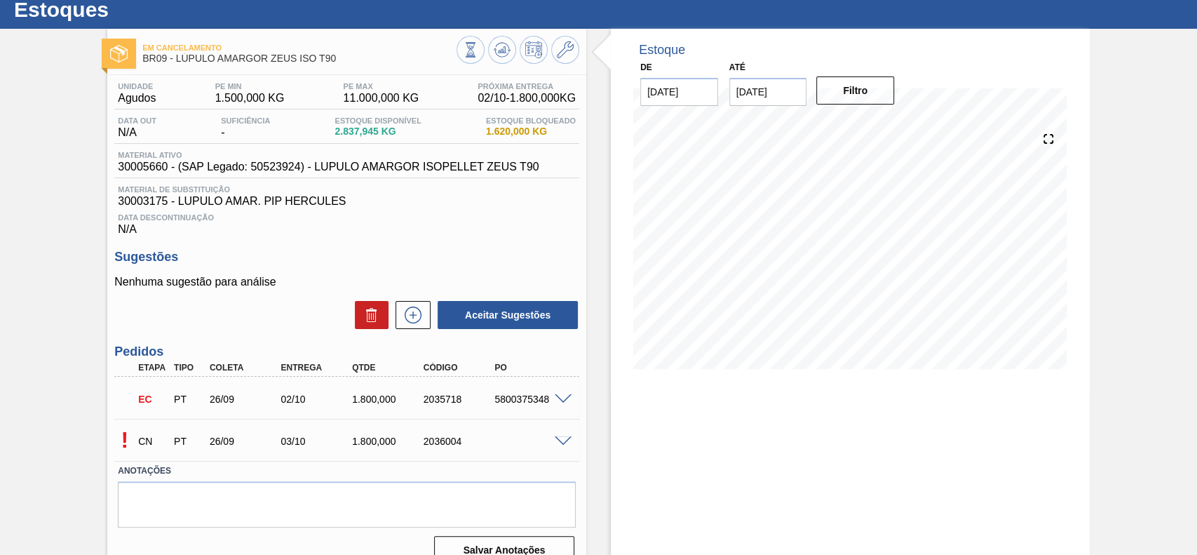
scroll to position [65, 0]
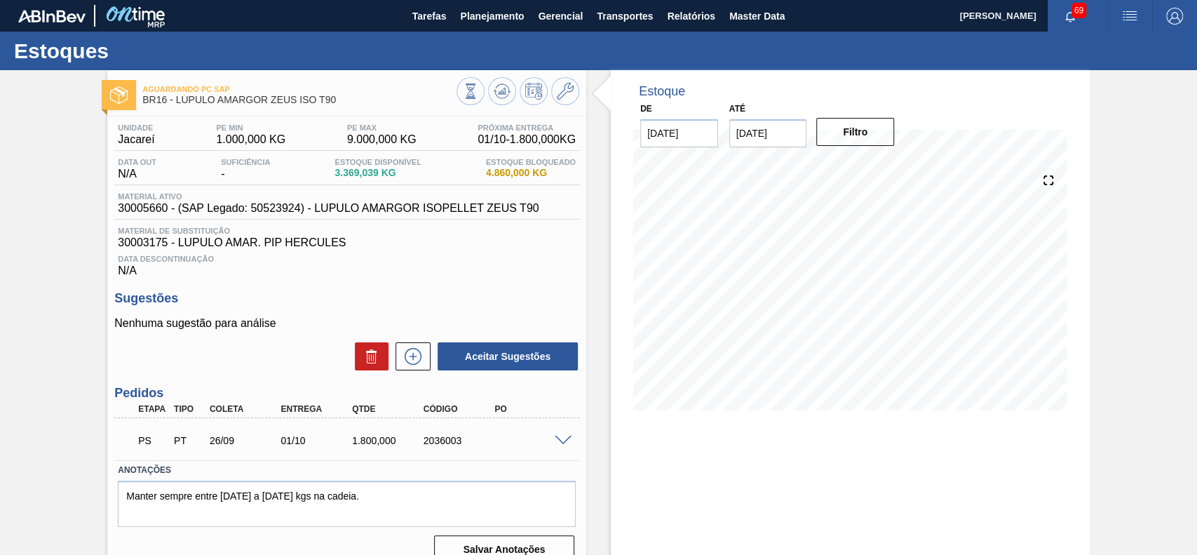
click at [567, 445] on span at bounding box center [563, 440] width 17 height 11
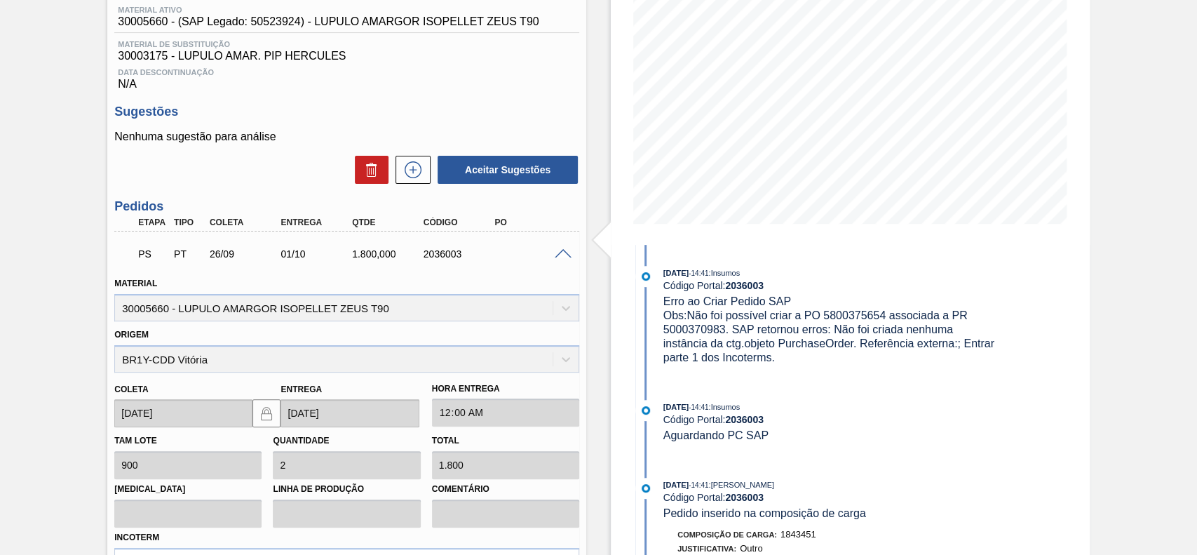
scroll to position [93, 0]
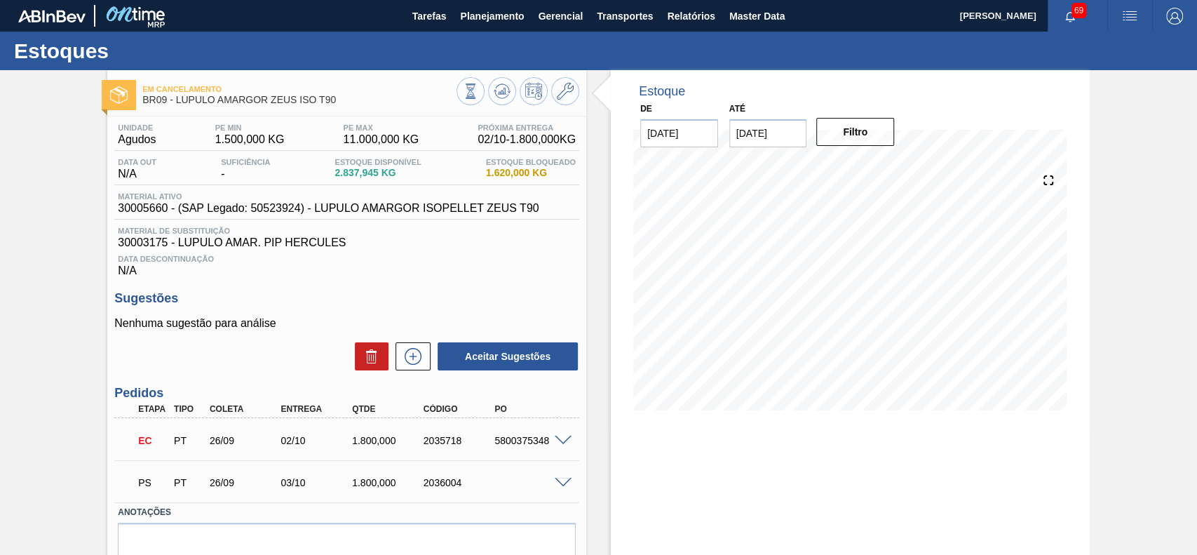
click at [563, 482] on span at bounding box center [563, 482] width 17 height 11
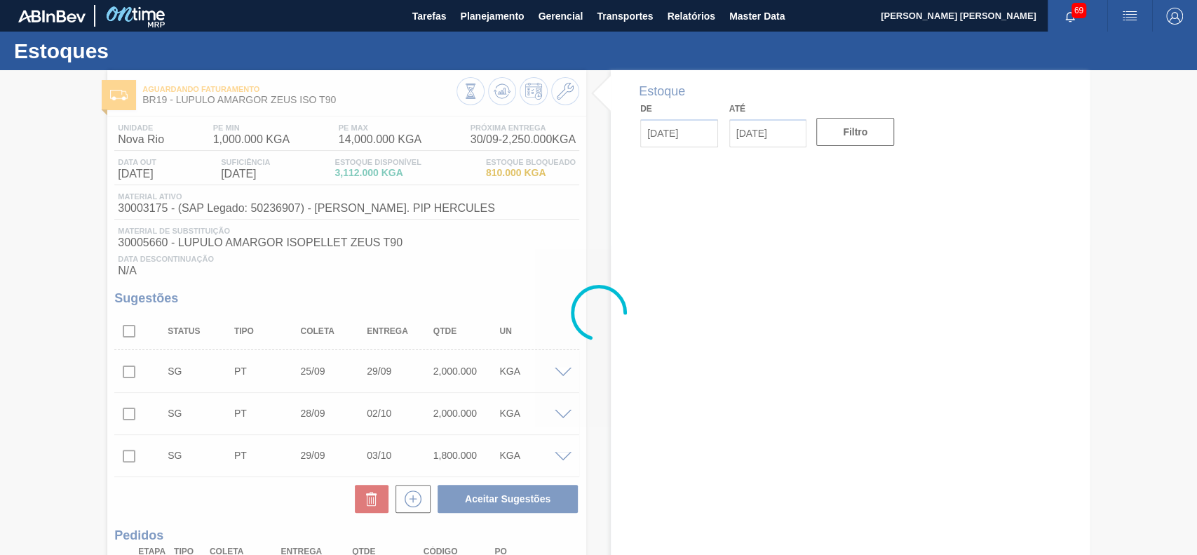
type input "25/09/2025"
type input "29/09/2025"
type input "[DATE]"
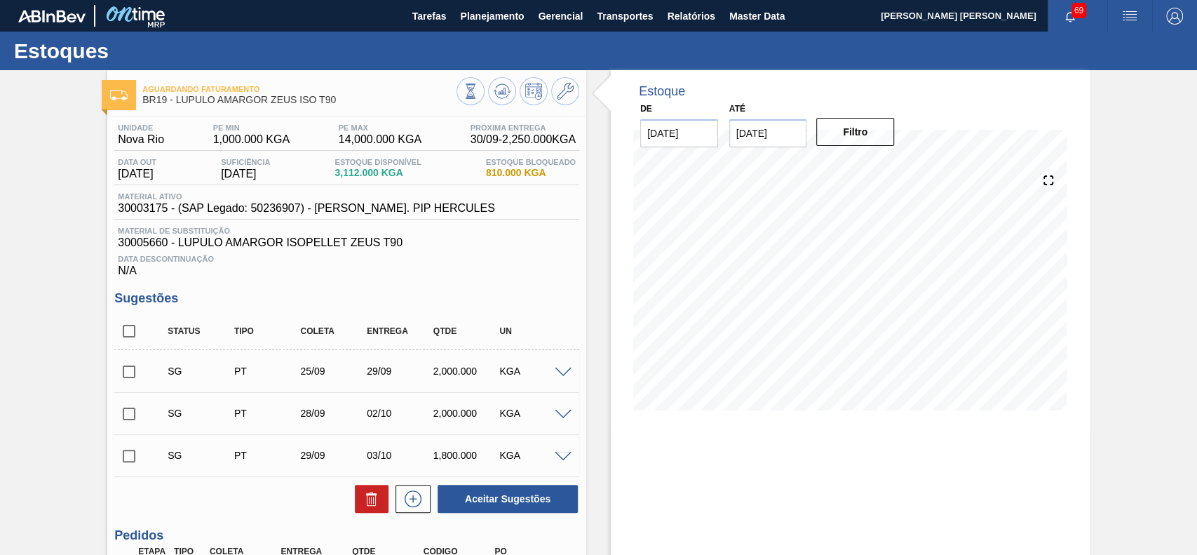
click at [558, 372] on span at bounding box center [563, 372] width 17 height 11
type input "450,000"
type input "4,444"
type input "2.000"
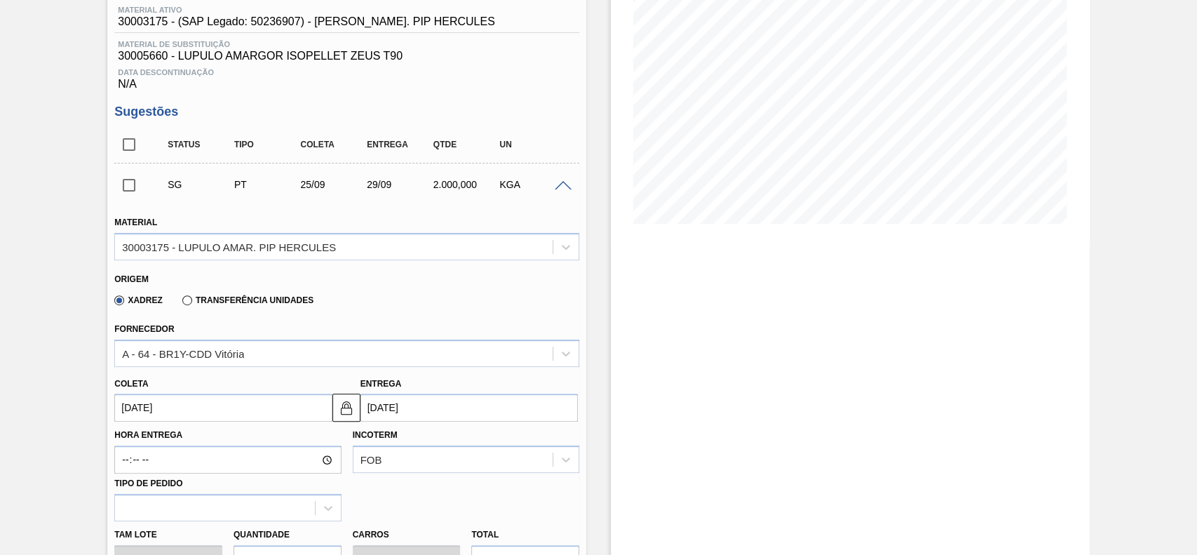
scroll to position [93, 0]
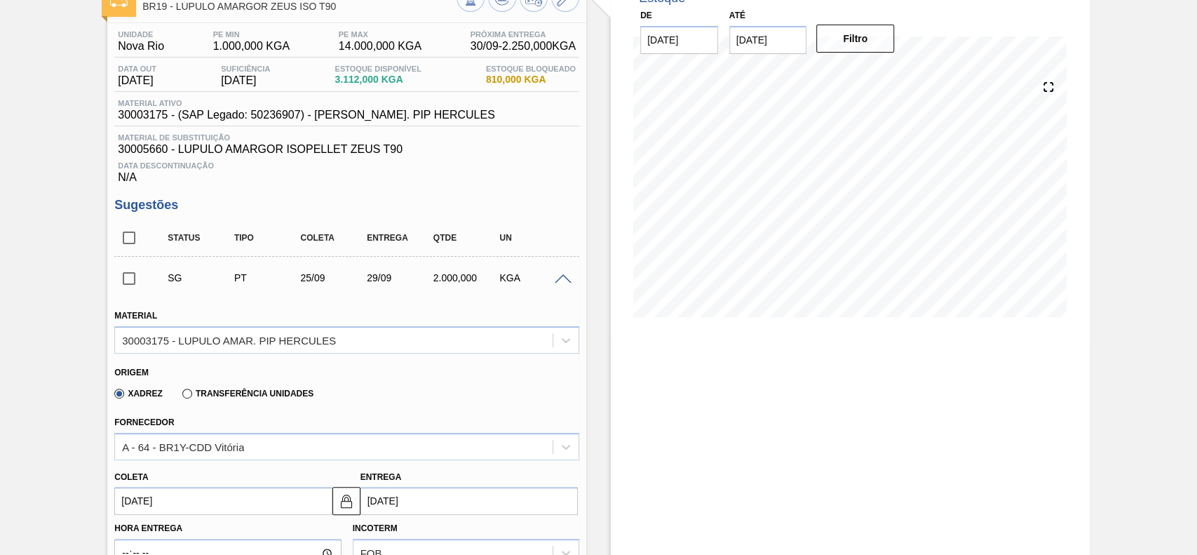
click at [555, 277] on span at bounding box center [563, 279] width 17 height 11
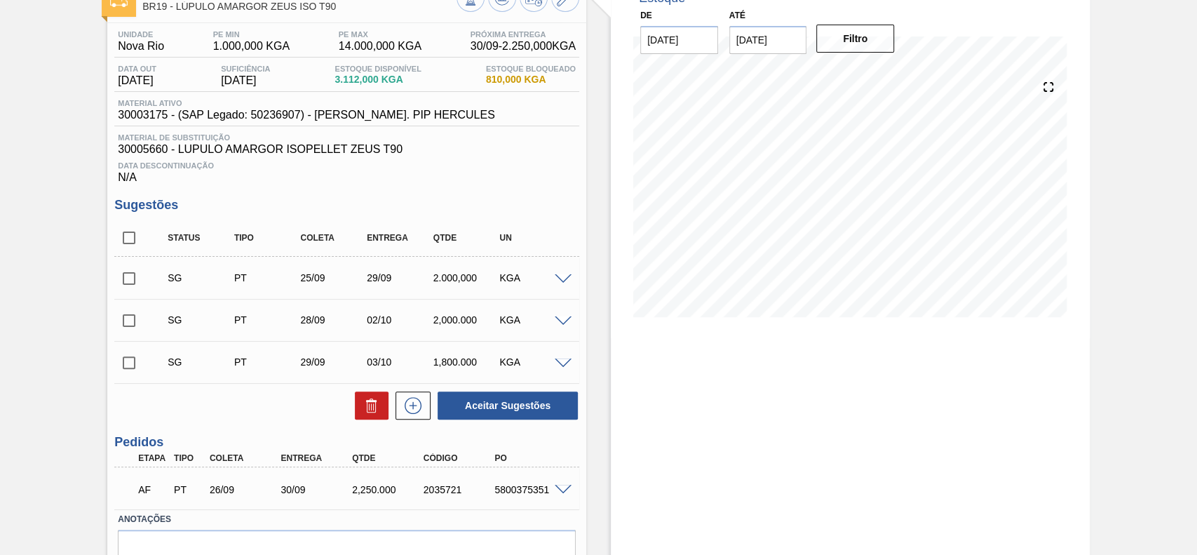
drag, startPoint x: 126, startPoint y: 243, endPoint x: 323, endPoint y: 332, distance: 216.5
click at [128, 242] on input "checkbox" at bounding box center [128, 237] width 29 height 29
checkbox input "true"
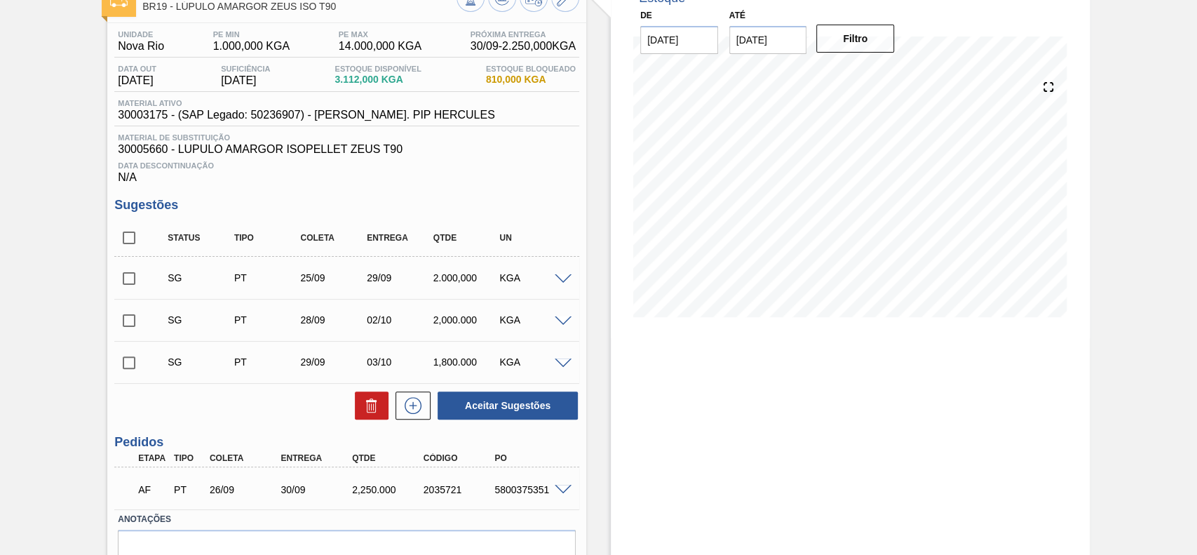
checkbox input "true"
click at [366, 402] on icon at bounding box center [371, 401] width 11 height 2
checkbox input "false"
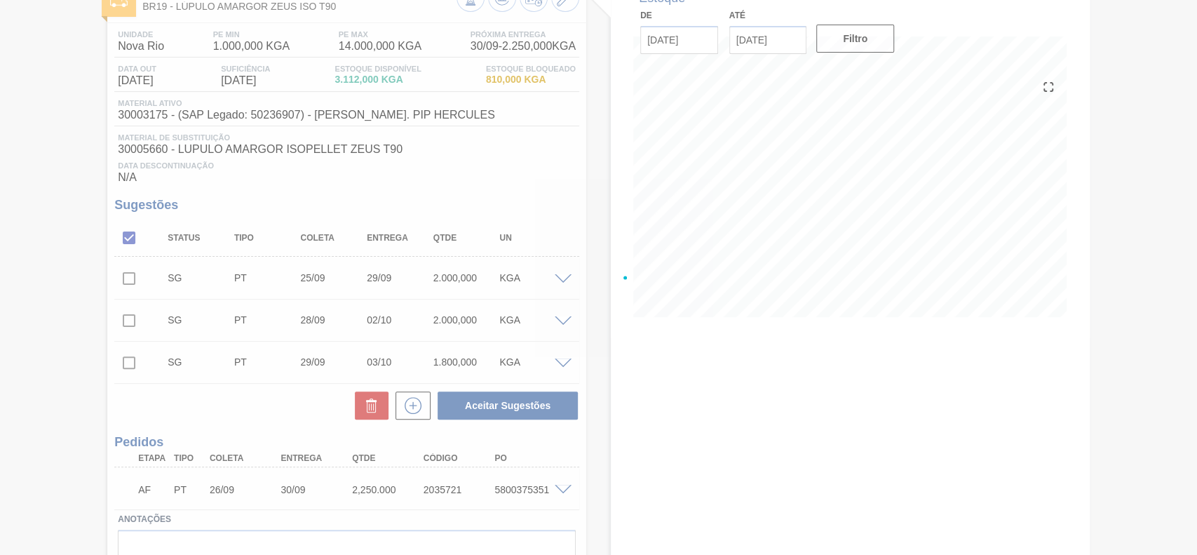
scroll to position [48, 0]
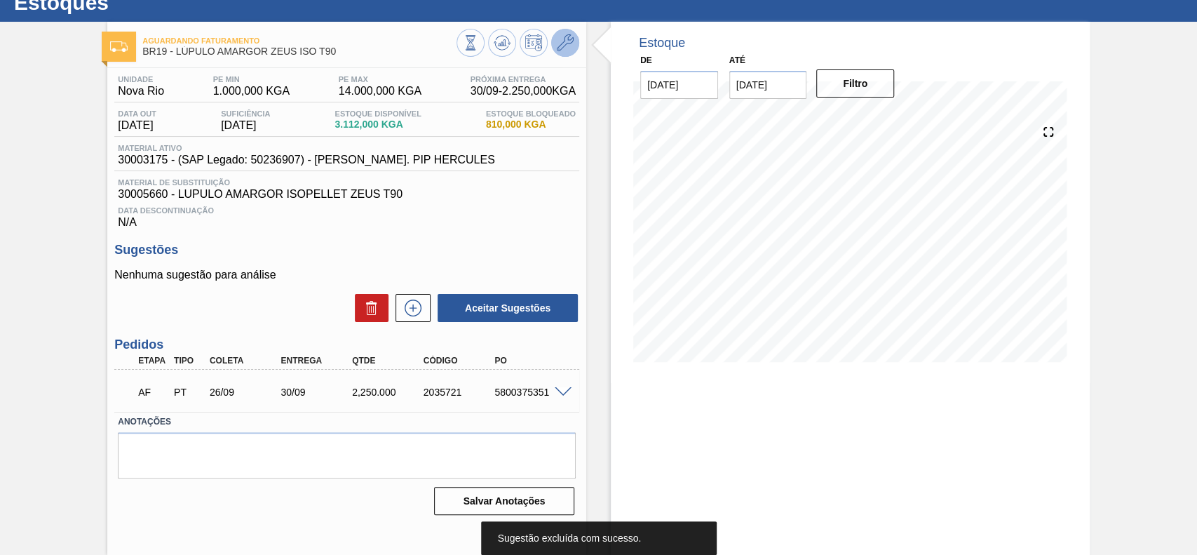
click at [568, 39] on icon at bounding box center [565, 42] width 17 height 17
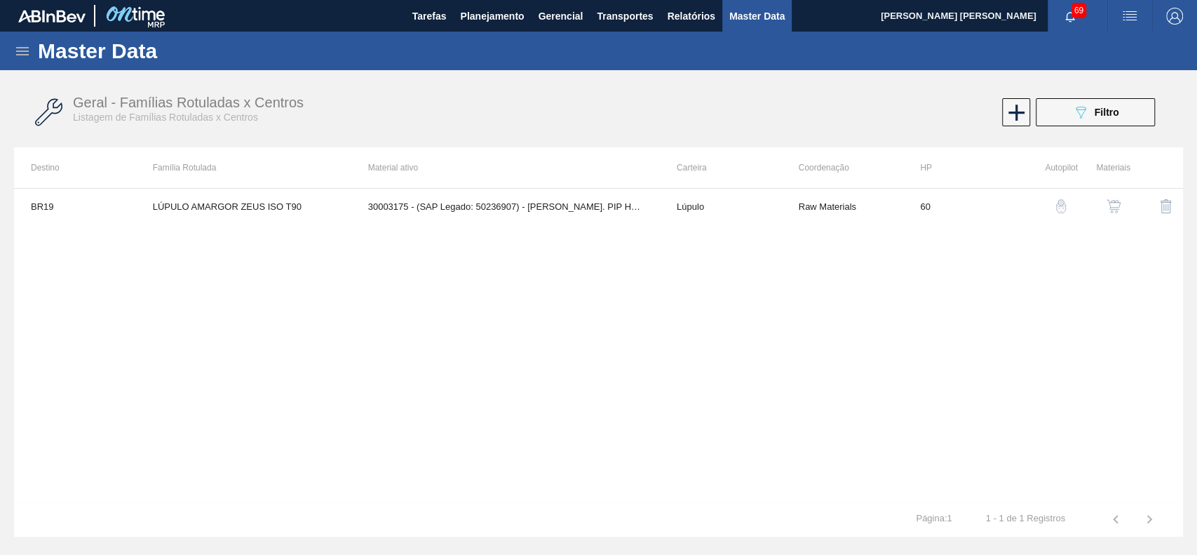
click at [1109, 212] on img "button" at bounding box center [1113, 206] width 14 height 14
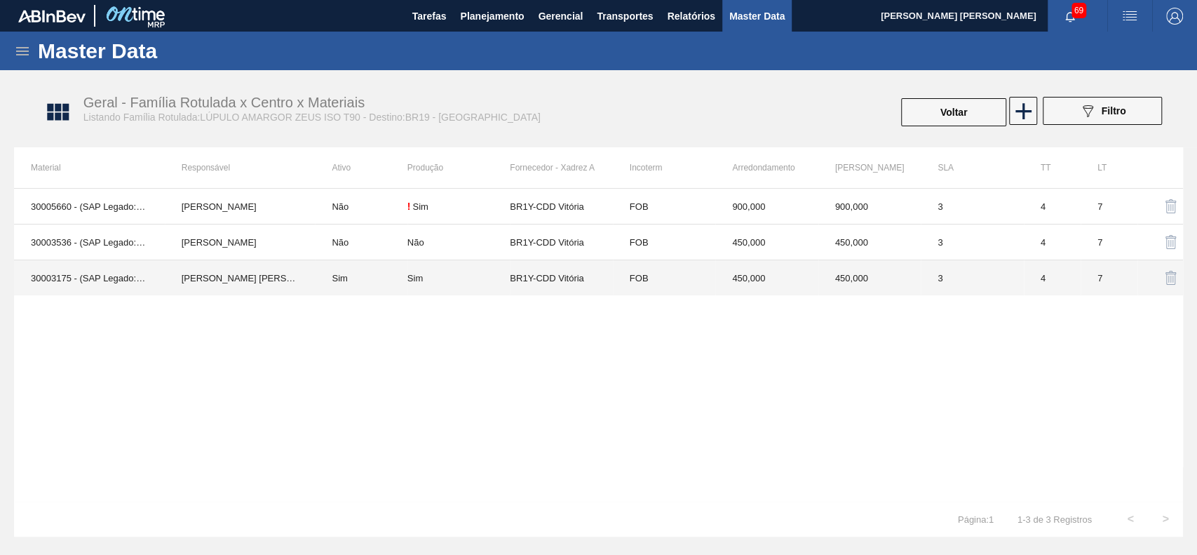
click at [415, 288] on td "Sim" at bounding box center [458, 278] width 102 height 36
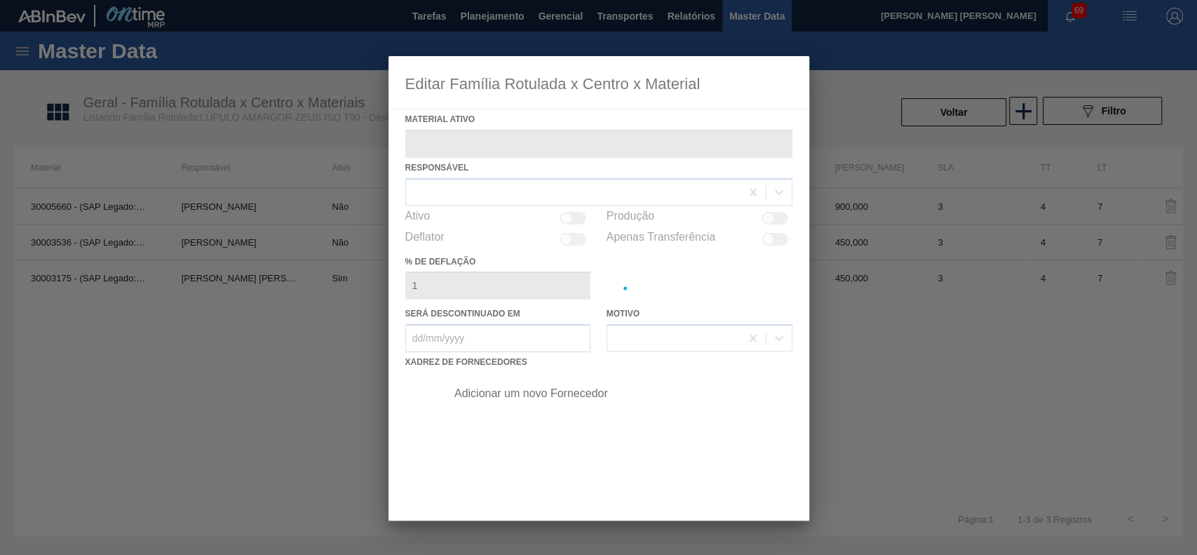
type ativo "30003175 - (SAP Legado: 50236907) - [PERSON_NAME]. PIP HERCULES"
checkbox input "true"
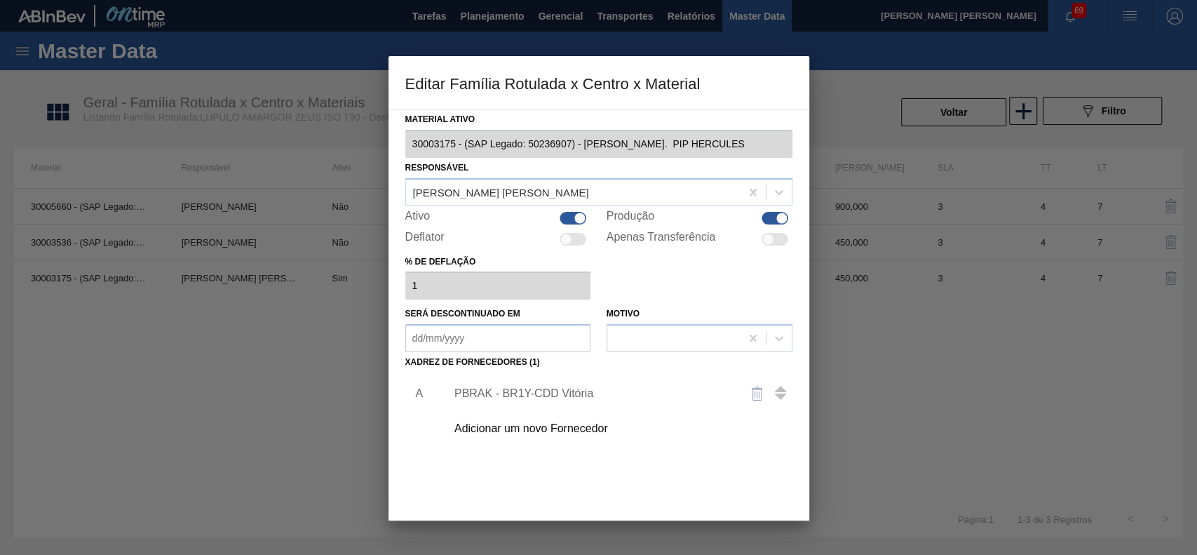
click at [583, 217] on div at bounding box center [580, 218] width 12 height 12
checkbox input "false"
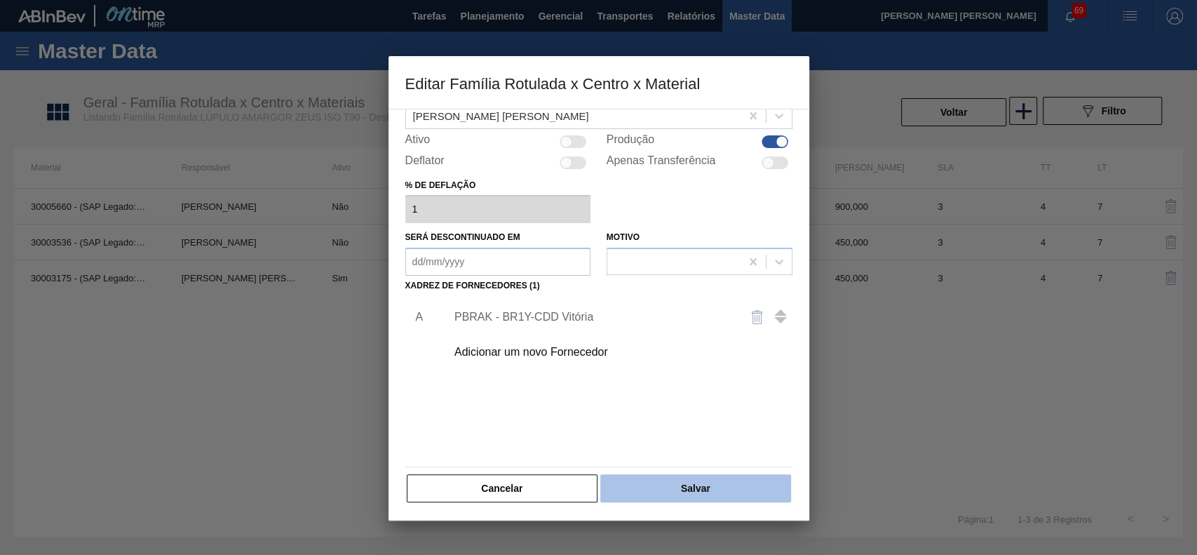
click at [667, 474] on button "Salvar" at bounding box center [695, 488] width 190 height 28
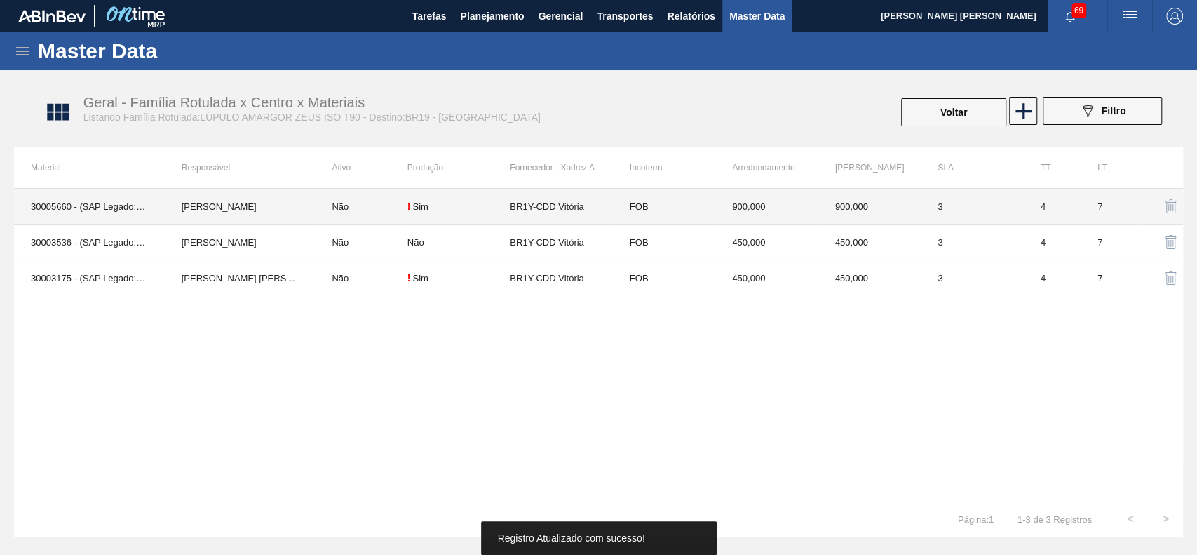
click at [215, 210] on td "Lucas Pondian" at bounding box center [240, 207] width 151 height 36
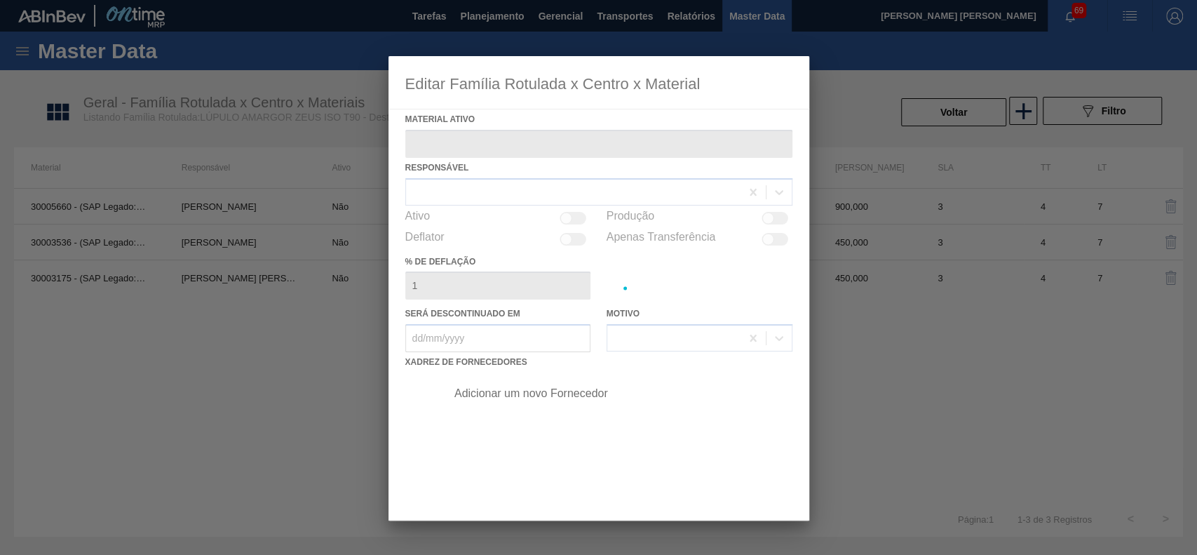
type ativo "30005660 - (SAP Legado: 50523924) - LUPULO AMARGOR ISOPELLET ZEUS T90"
checkbox input "true"
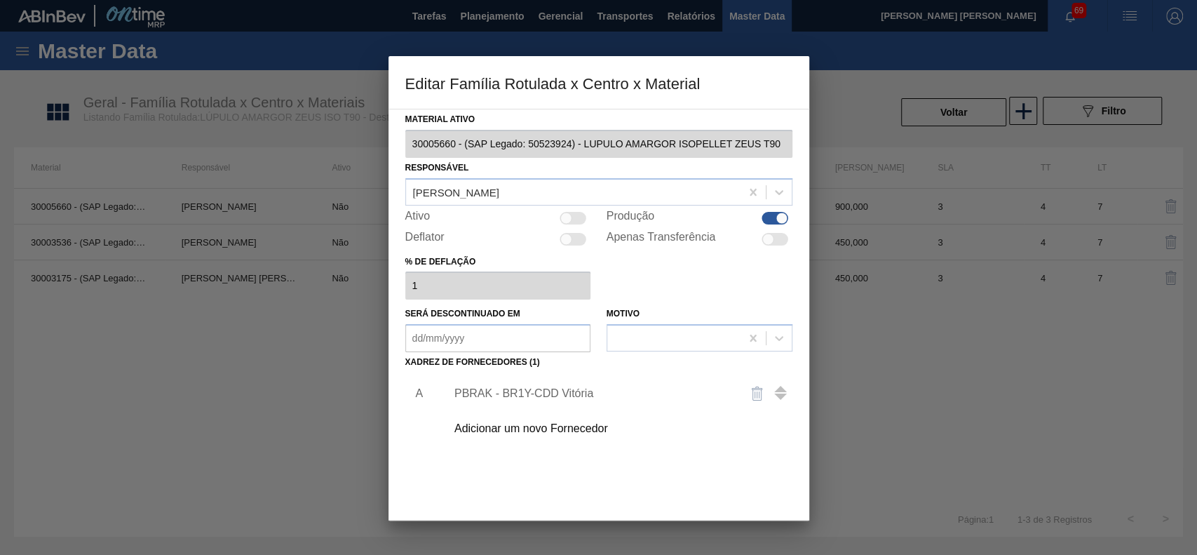
click at [574, 213] on div at bounding box center [573, 218] width 27 height 13
checkbox input "true"
click at [522, 396] on div "PBRAK - BR1Y-CDD Vitória" at bounding box center [591, 393] width 275 height 13
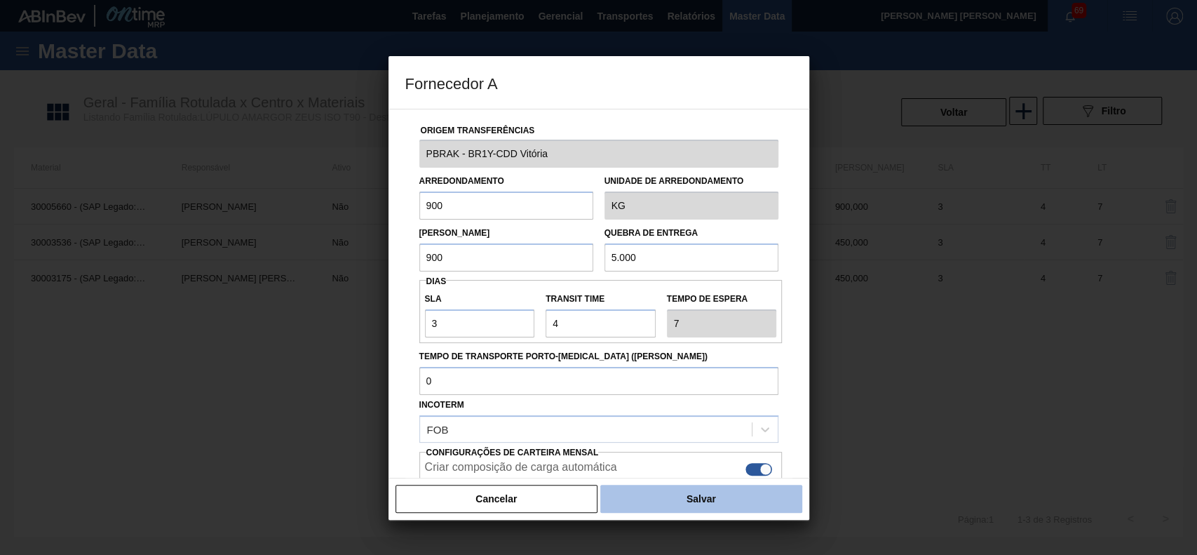
click at [634, 497] on button "Salvar" at bounding box center [700, 498] width 201 height 28
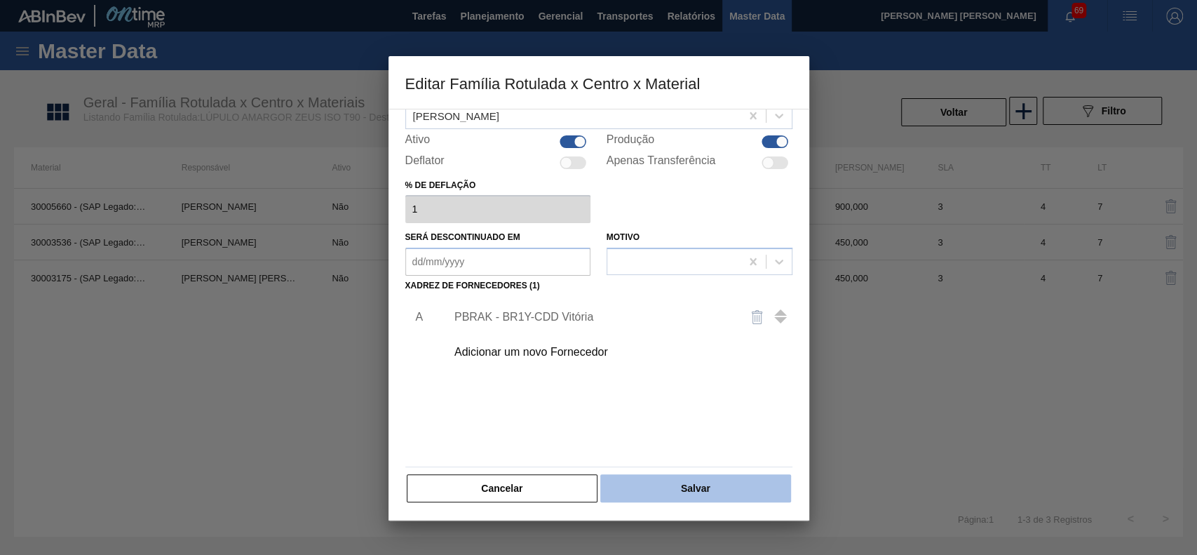
click at [714, 482] on button "Salvar" at bounding box center [695, 488] width 190 height 28
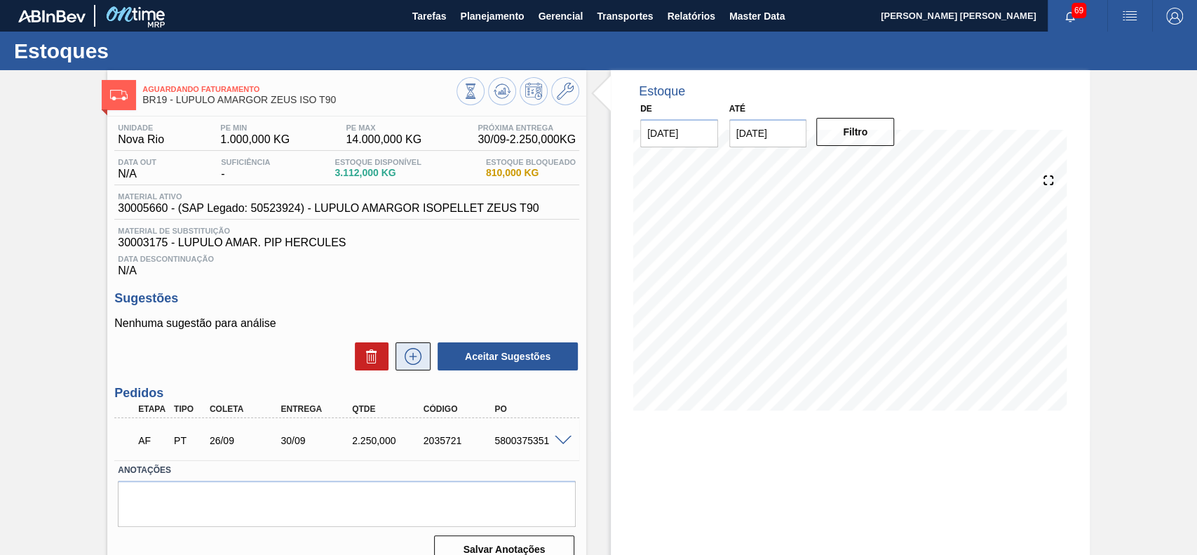
click at [409, 357] on icon at bounding box center [413, 356] width 22 height 17
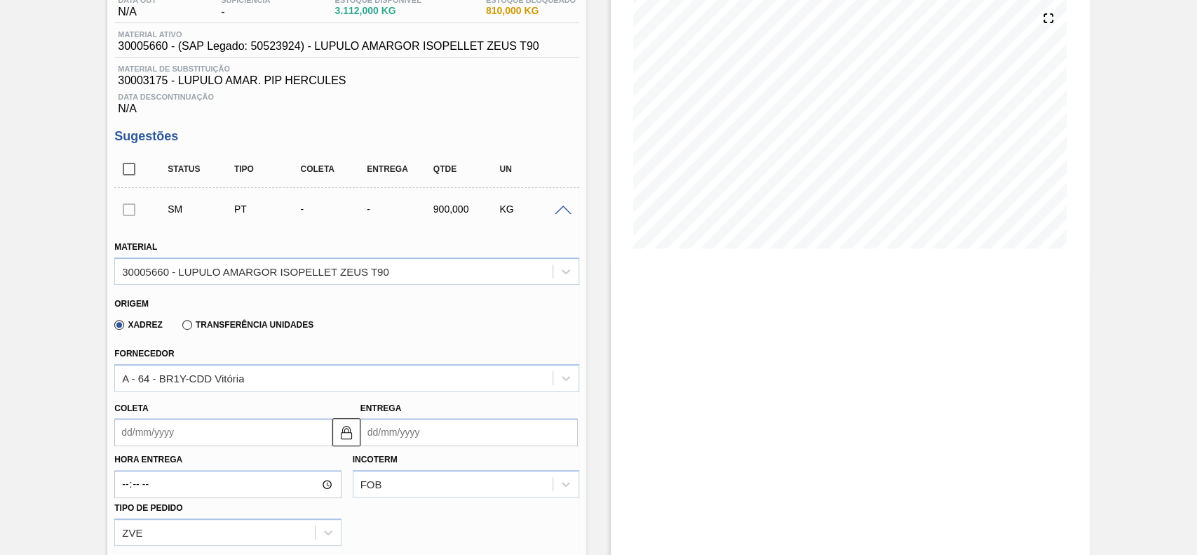
scroll to position [280, 0]
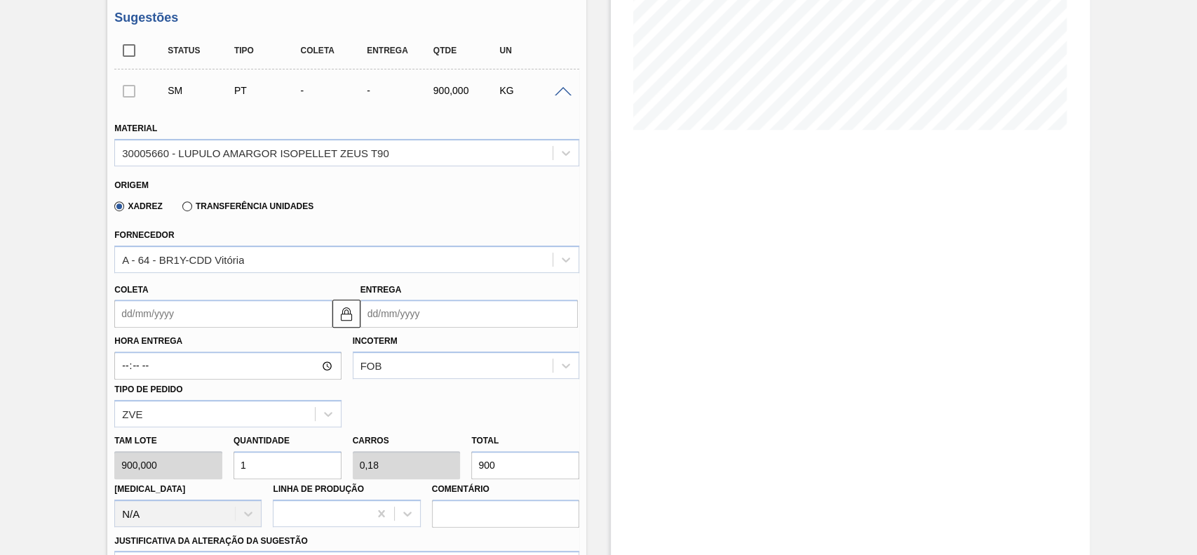
click at [215, 316] on input "Coleta" at bounding box center [222, 313] width 217 height 28
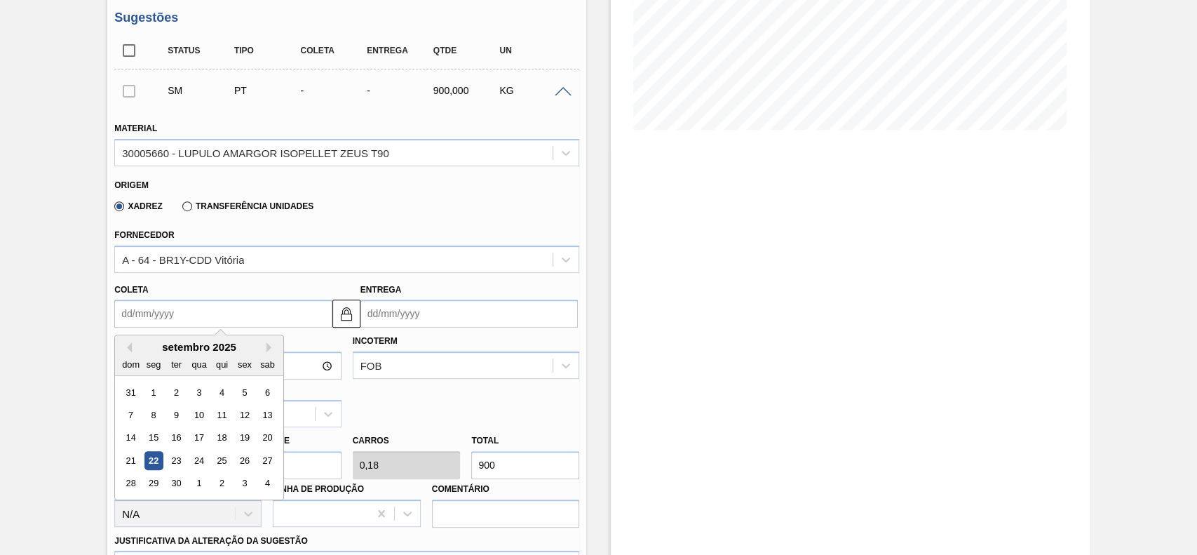
click at [240, 463] on div "26" at bounding box center [245, 460] width 19 height 19
type input "26/09/2025"
type input "30/09/2025"
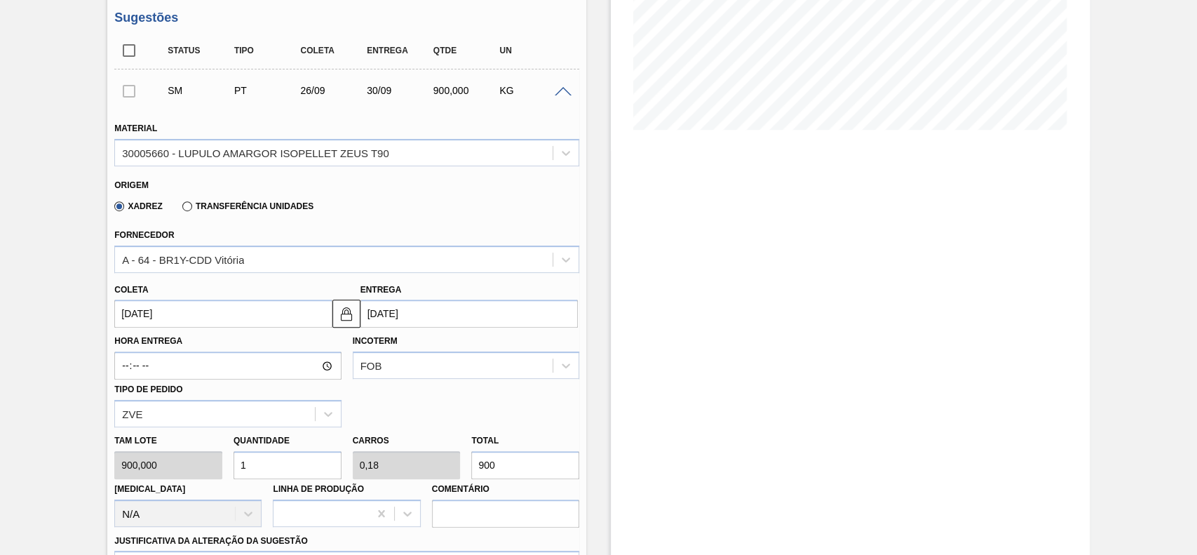
click at [297, 468] on input "1" at bounding box center [287, 465] width 108 height 28
type input "3"
type input "0,54"
type input "2.700"
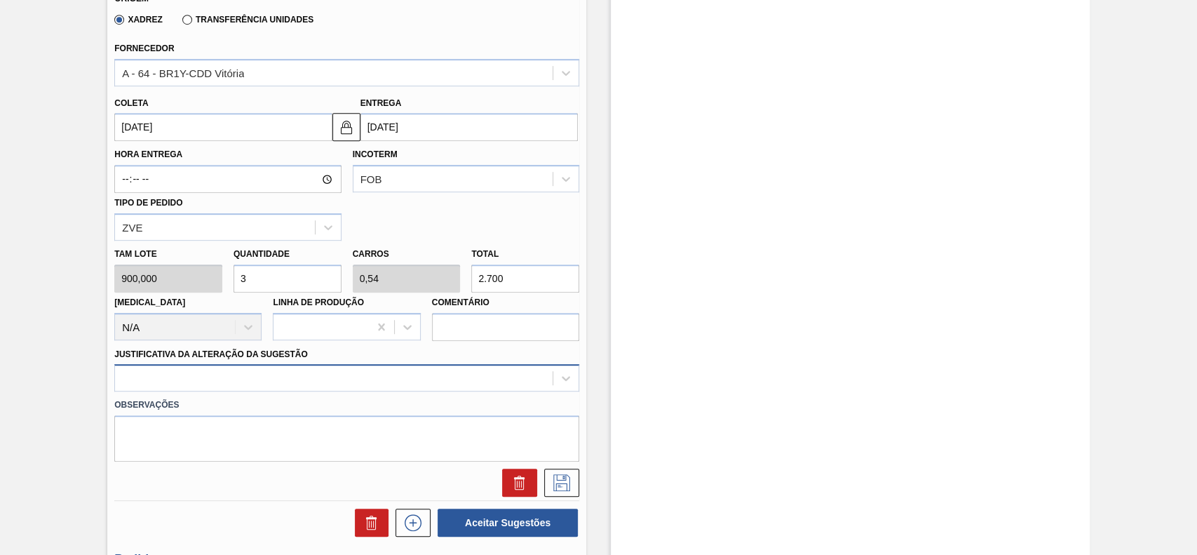
type input "3"
click at [241, 384] on div at bounding box center [346, 377] width 465 height 27
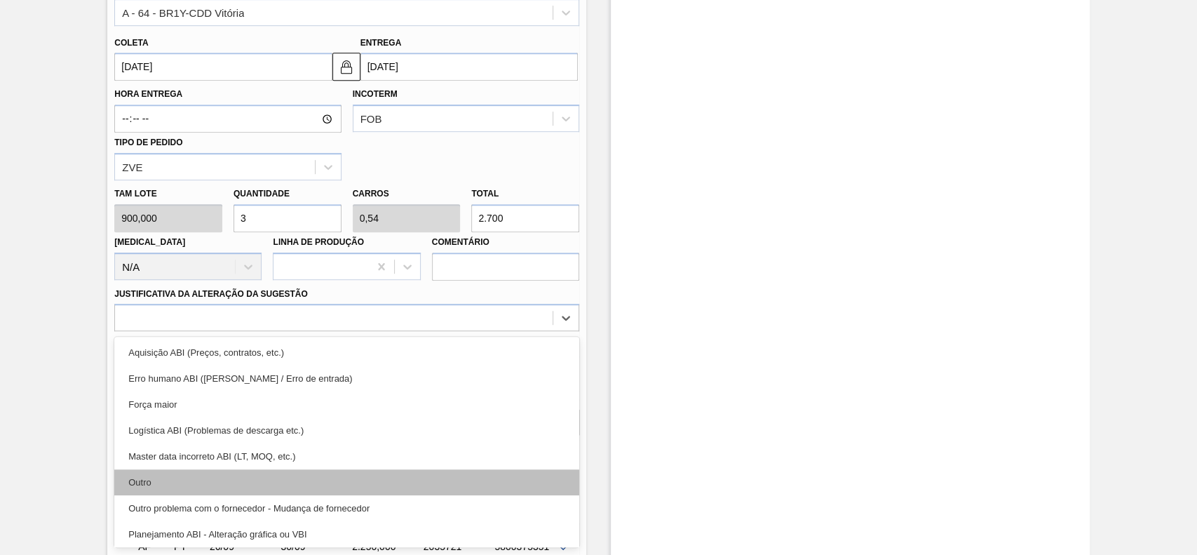
drag, startPoint x: 172, startPoint y: 492, endPoint x: 477, endPoint y: 477, distance: 305.4
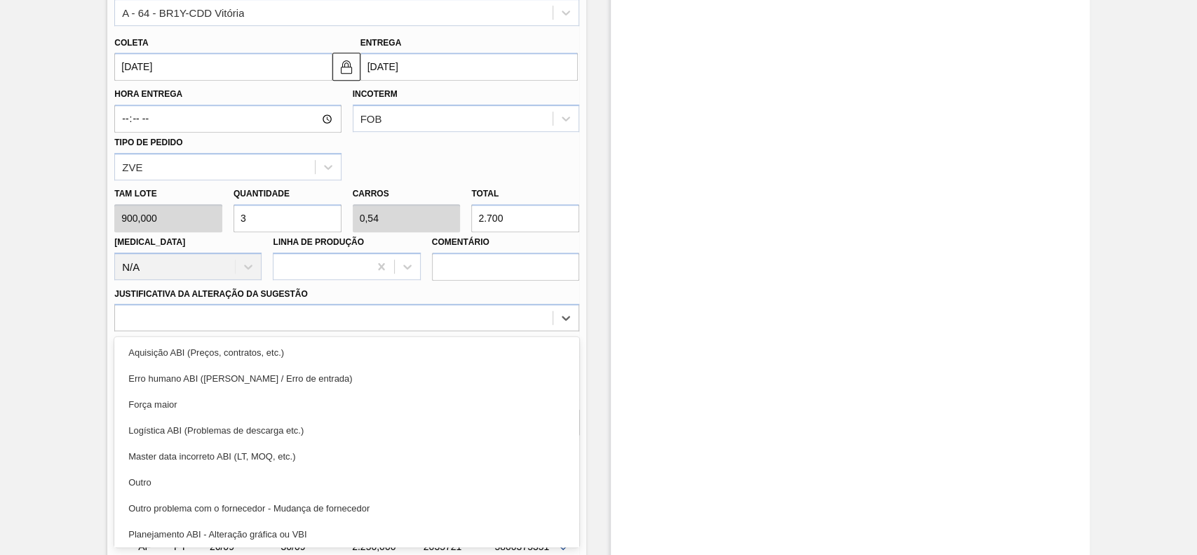
click at [175, 493] on div "Outro" at bounding box center [346, 482] width 465 height 26
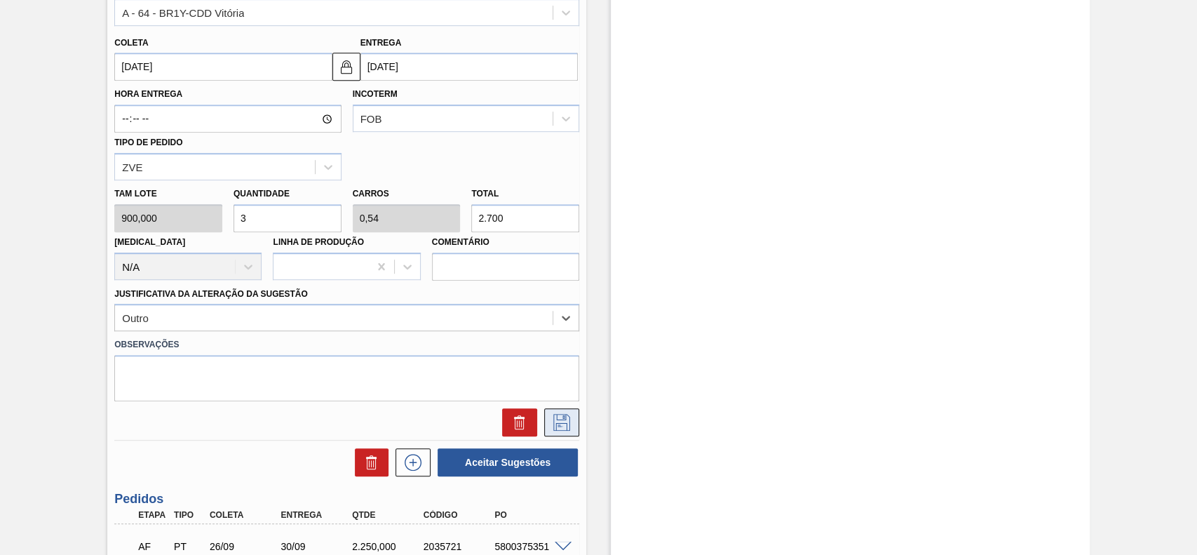
click at [560, 426] on icon at bounding box center [561, 422] width 22 height 17
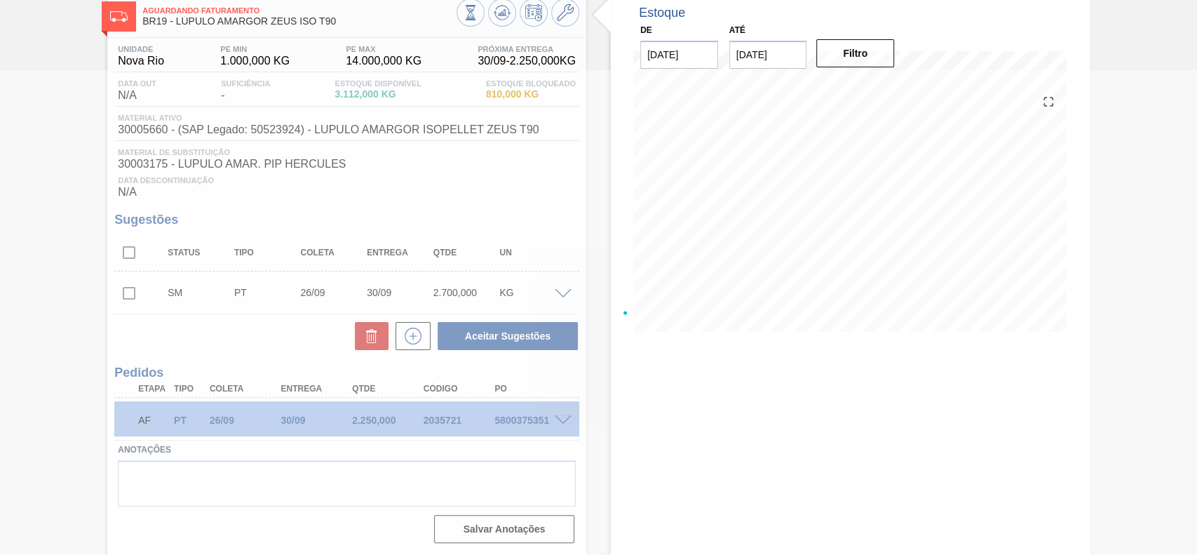
scroll to position [80, 0]
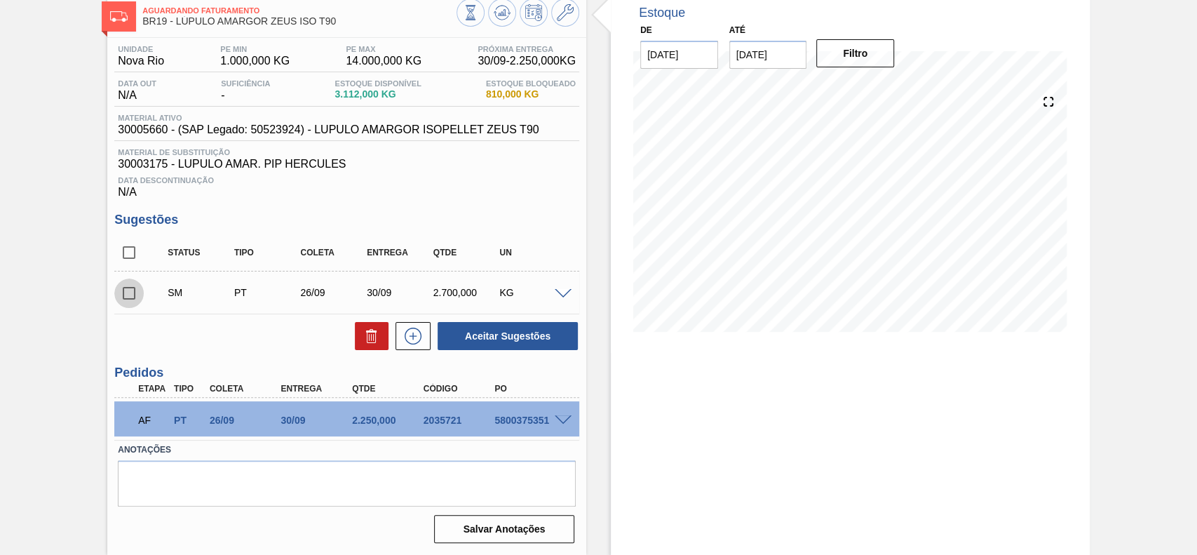
drag, startPoint x: 126, startPoint y: 290, endPoint x: 493, endPoint y: 323, distance: 368.8
click at [126, 291] on input "checkbox" at bounding box center [128, 292] width 29 height 29
click at [539, 344] on button "Aceitar Sugestões" at bounding box center [508, 336] width 140 height 28
checkbox input "false"
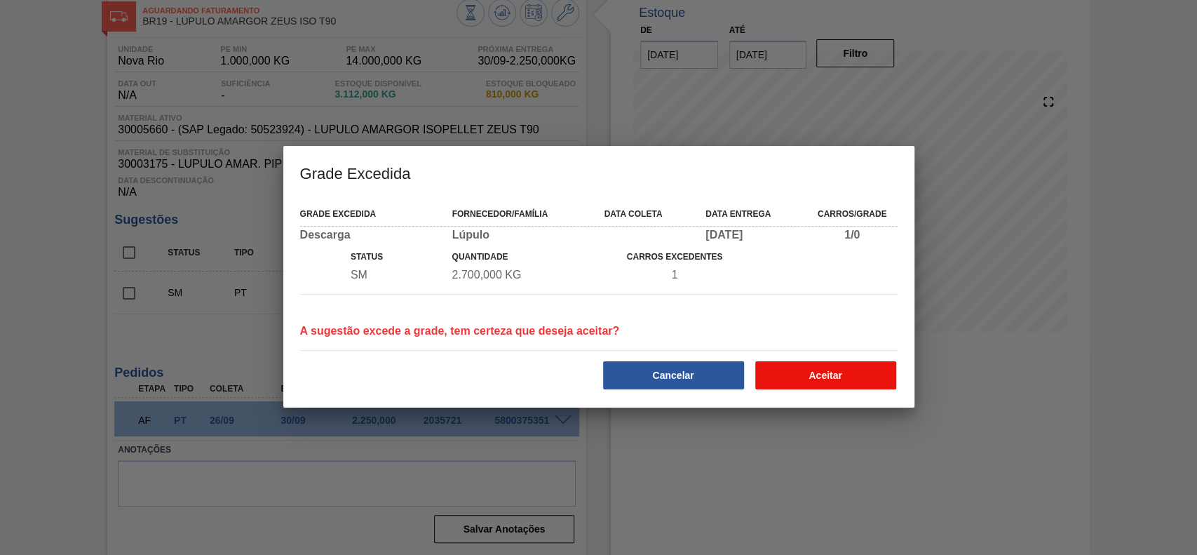
click at [853, 378] on button "Aceitar" at bounding box center [825, 375] width 141 height 28
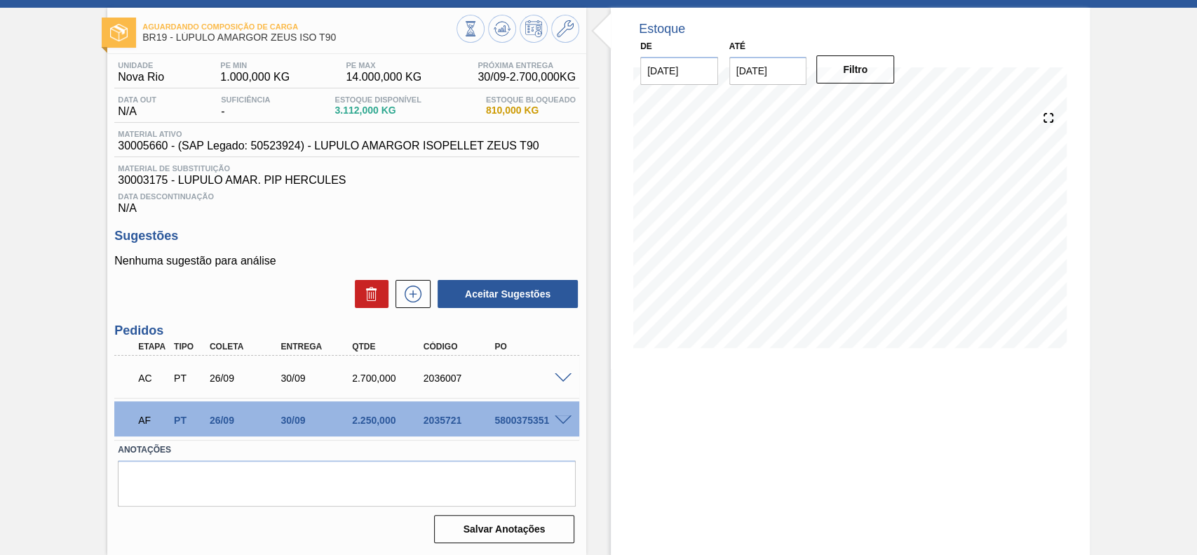
scroll to position [65, 0]
click at [566, 415] on span at bounding box center [563, 420] width 17 height 11
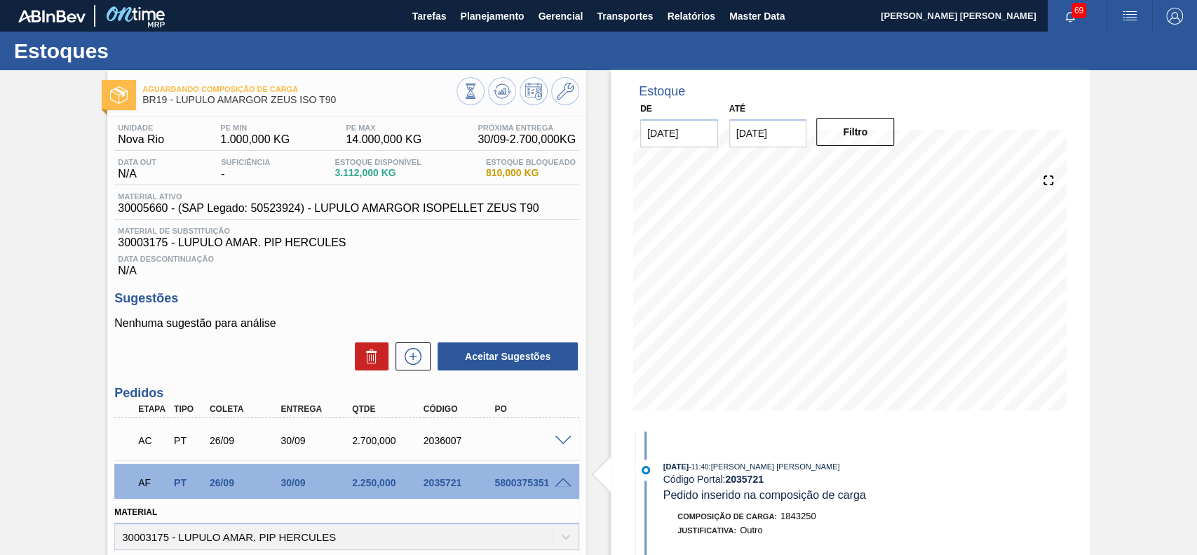
scroll to position [374, 0]
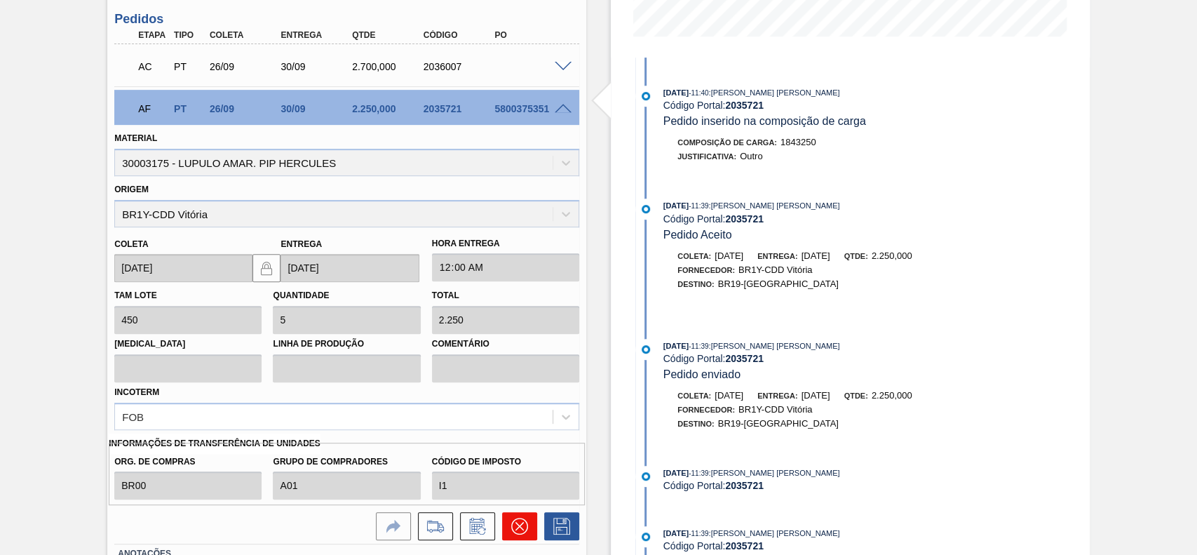
click at [519, 525] on icon at bounding box center [519, 525] width 17 height 17
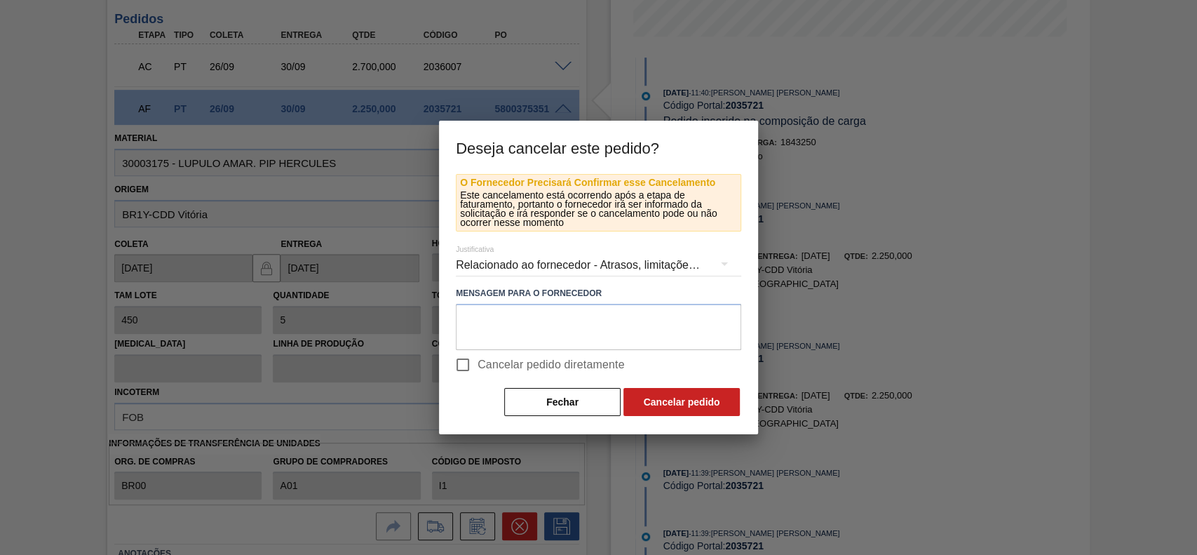
click at [501, 373] on label "Cancelar pedido diretamente" at bounding box center [536, 364] width 177 height 29
click at [477, 373] on input "Cancelar pedido diretamente" at bounding box center [462, 364] width 29 height 29
checkbox input "true"
click at [679, 395] on button "Cancelar pedido" at bounding box center [681, 402] width 116 height 28
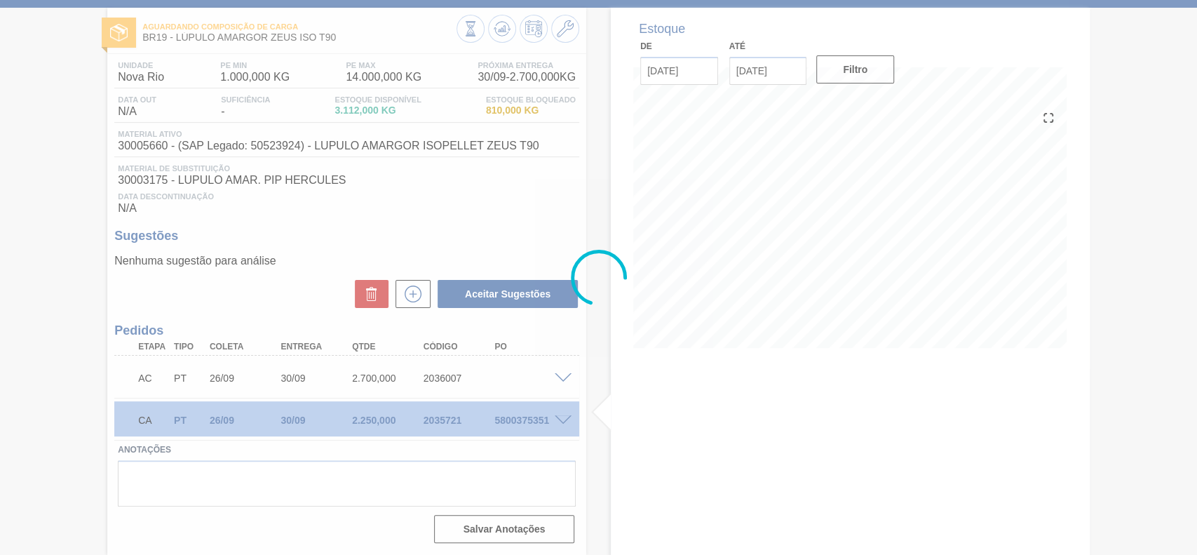
scroll to position [65, 0]
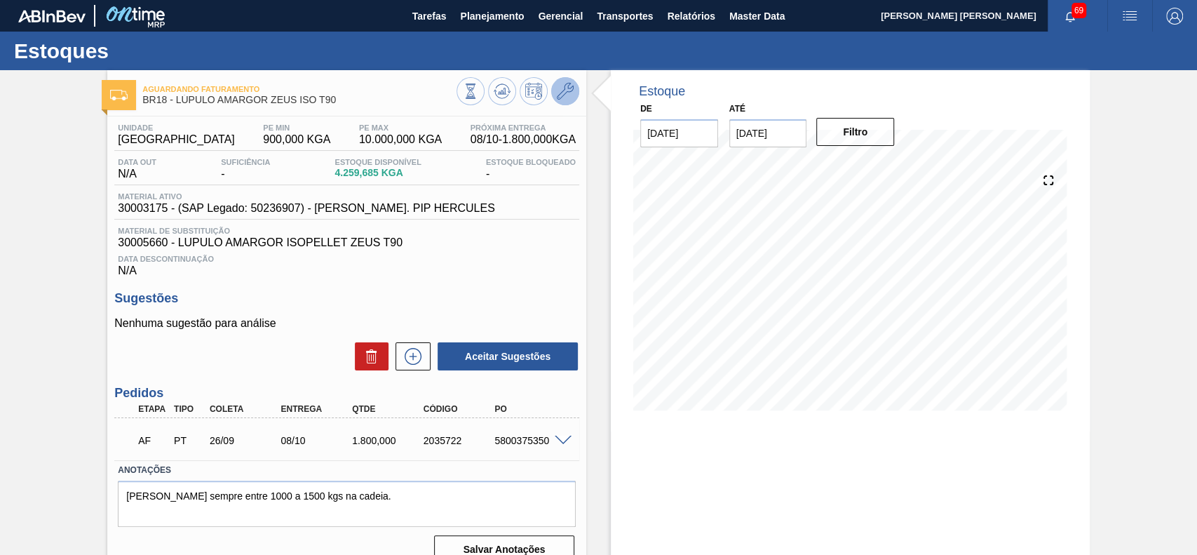
click at [574, 87] on button at bounding box center [565, 91] width 28 height 28
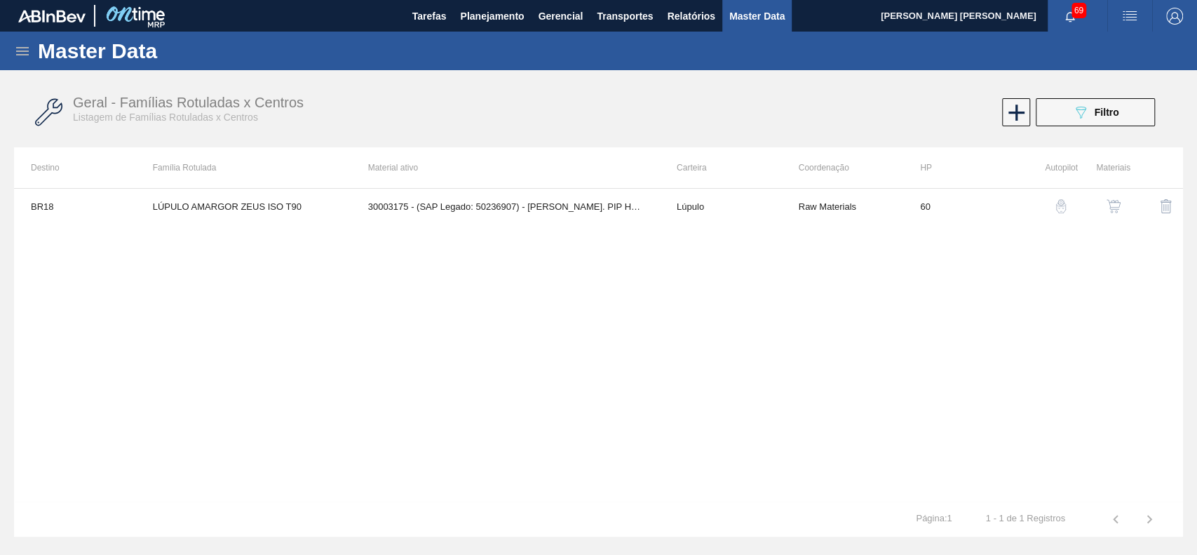
click at [1111, 199] on img "button" at bounding box center [1113, 206] width 14 height 14
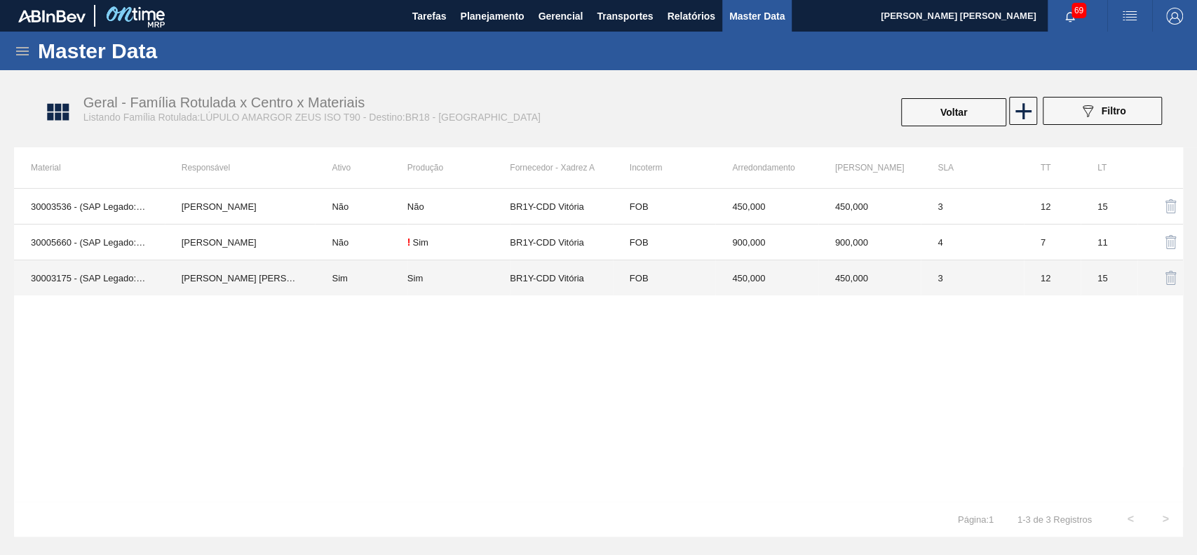
click at [313, 283] on td "[PERSON_NAME] [PERSON_NAME]" at bounding box center [240, 278] width 151 height 36
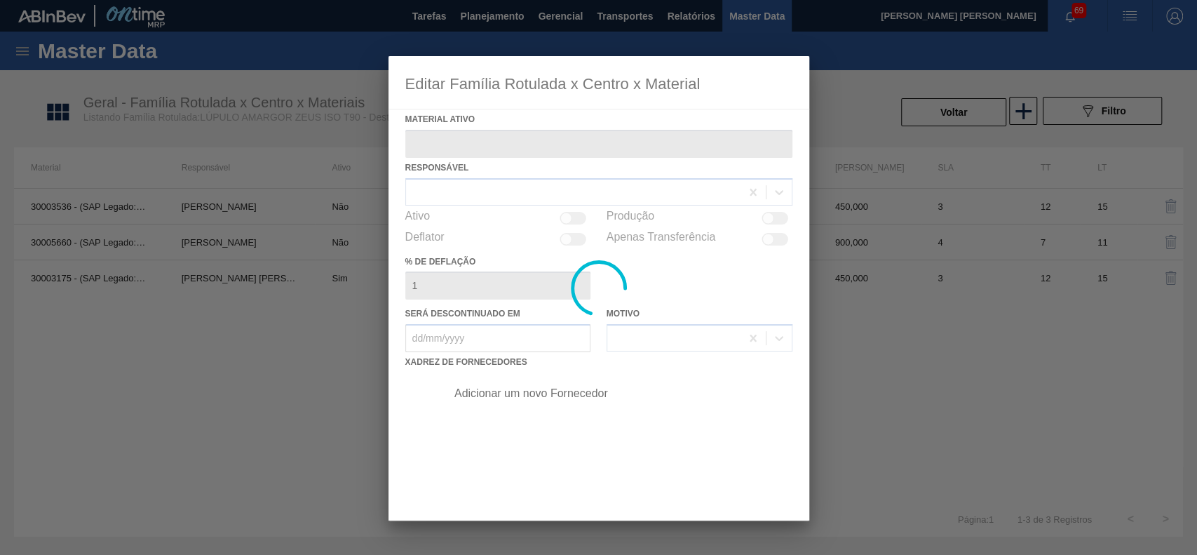
type ativo "30003175 - (SAP Legado: 50236907) - [PERSON_NAME]. PIP HERCULES"
checkbox input "true"
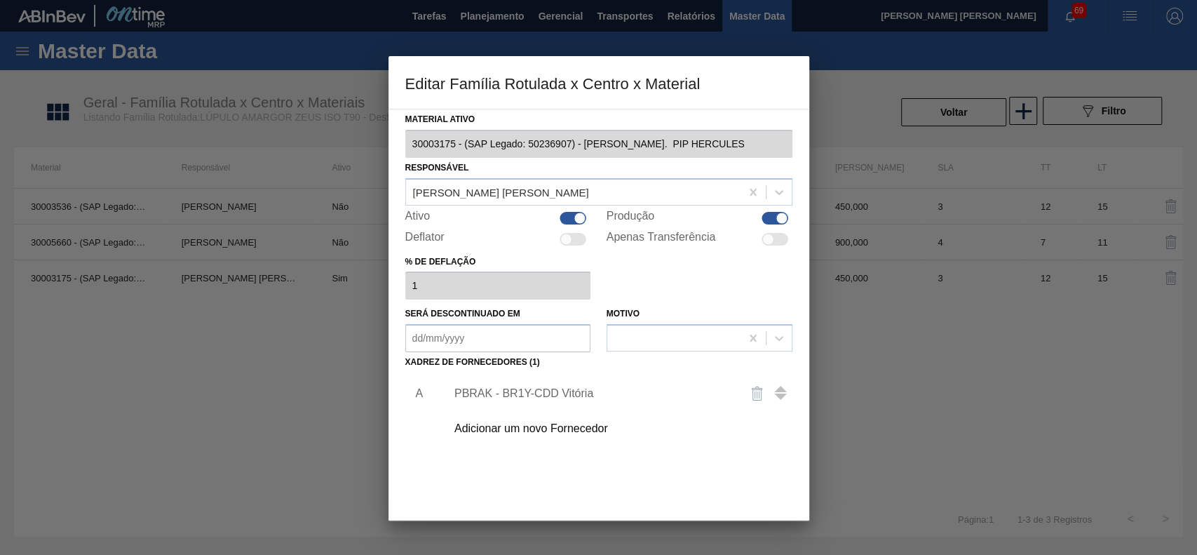
click at [580, 223] on div at bounding box center [573, 218] width 27 height 13
checkbox input "false"
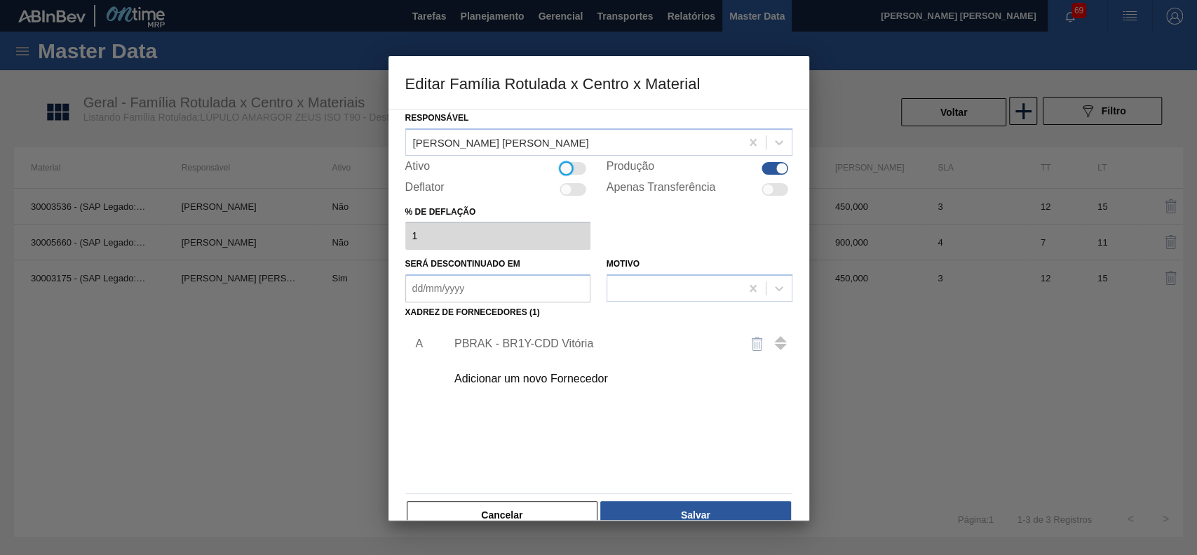
scroll to position [76, 0]
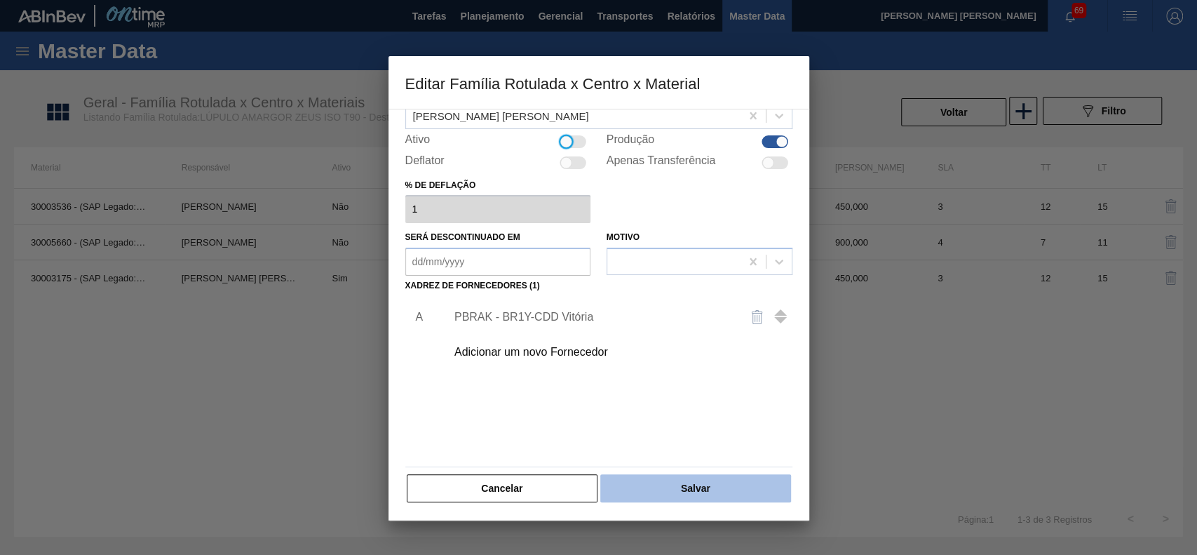
click at [630, 489] on button "Salvar" at bounding box center [695, 488] width 190 height 28
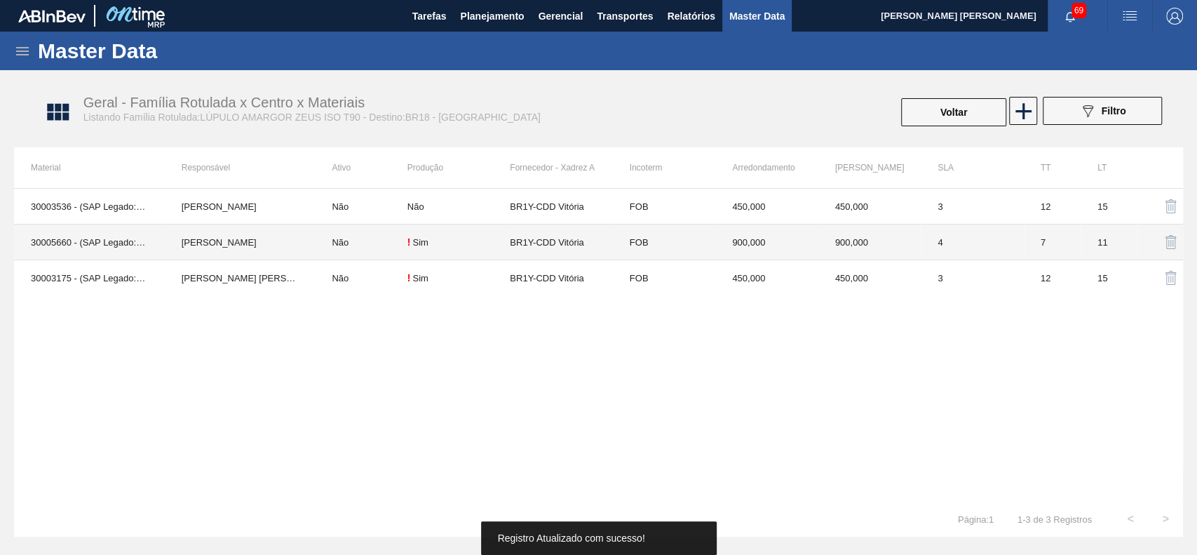
click at [247, 248] on td "[PERSON_NAME]" at bounding box center [240, 242] width 151 height 36
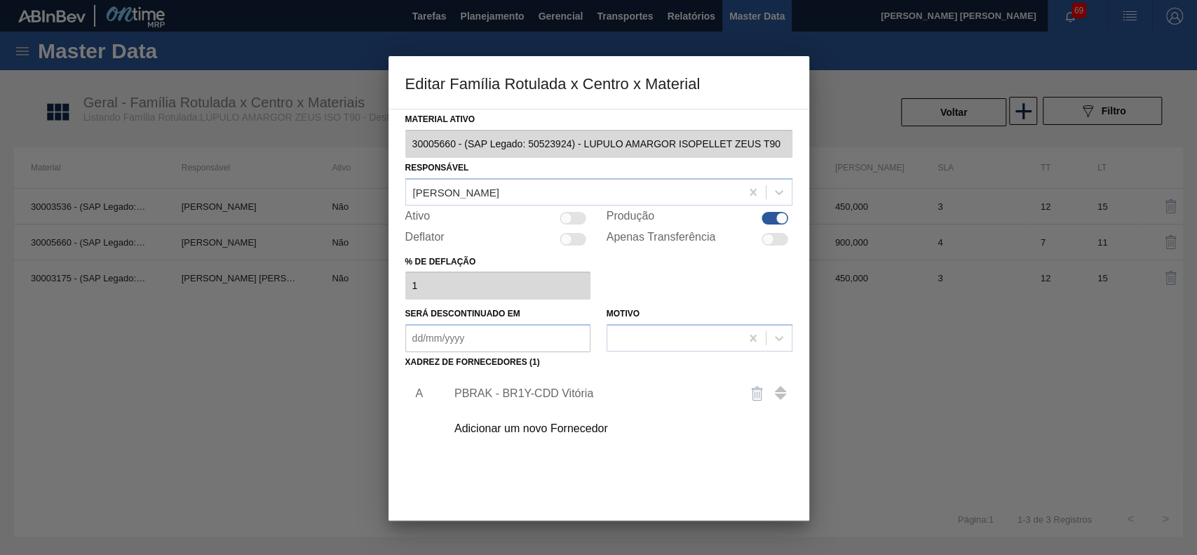
click at [574, 222] on div at bounding box center [573, 218] width 27 height 13
checkbox input "true"
click at [537, 398] on div "PBRAK - BR1Y-CDD Vitória" at bounding box center [591, 393] width 275 height 13
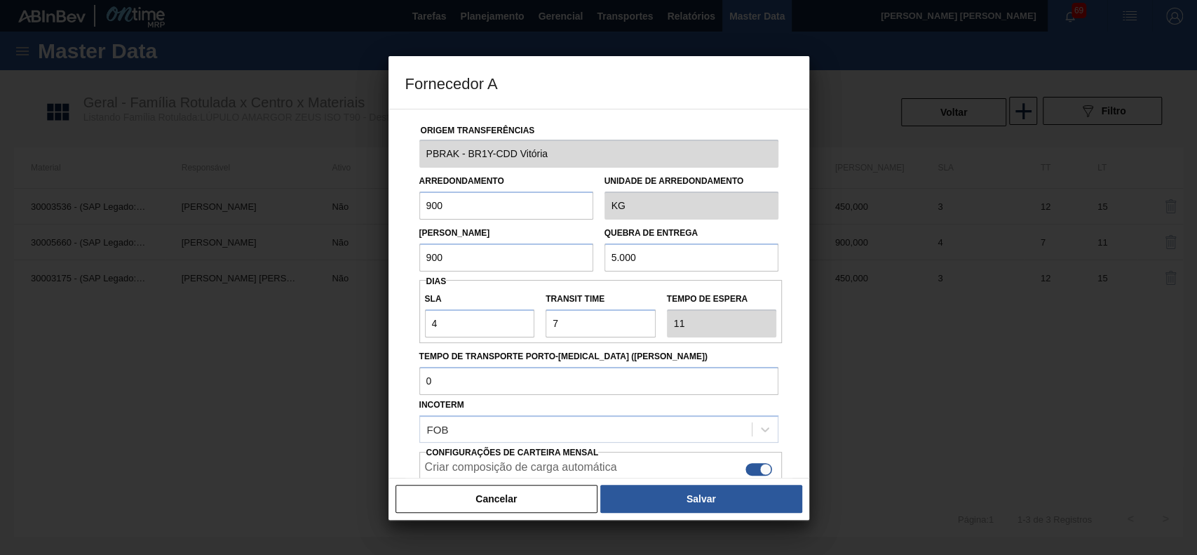
drag, startPoint x: 707, startPoint y: 504, endPoint x: 701, endPoint y: 499, distance: 7.5
click at [706, 505] on button "Salvar" at bounding box center [700, 498] width 201 height 28
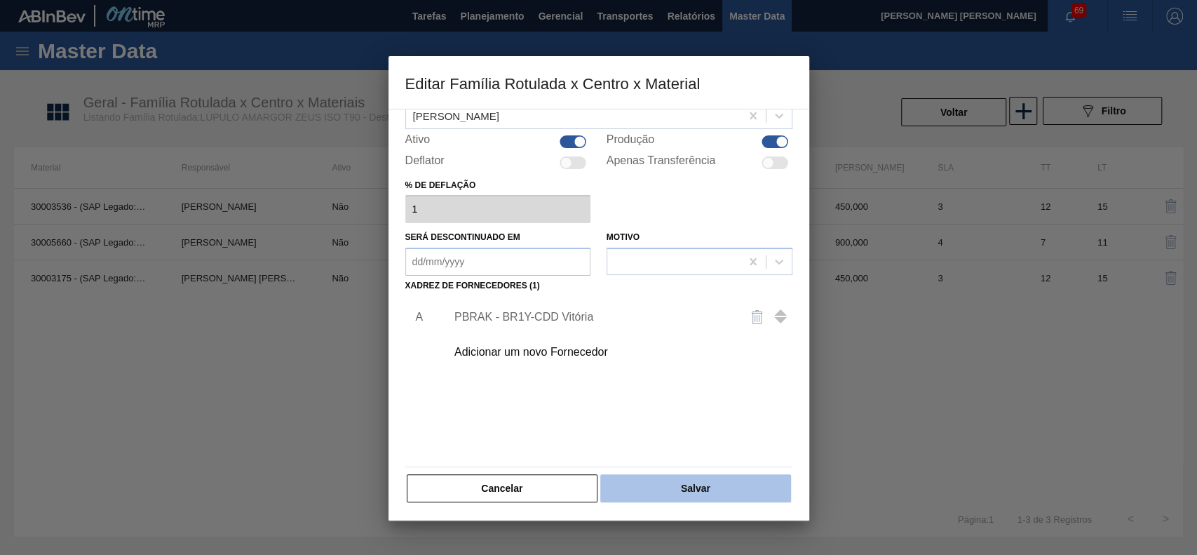
click at [717, 484] on button "Salvar" at bounding box center [695, 488] width 190 height 28
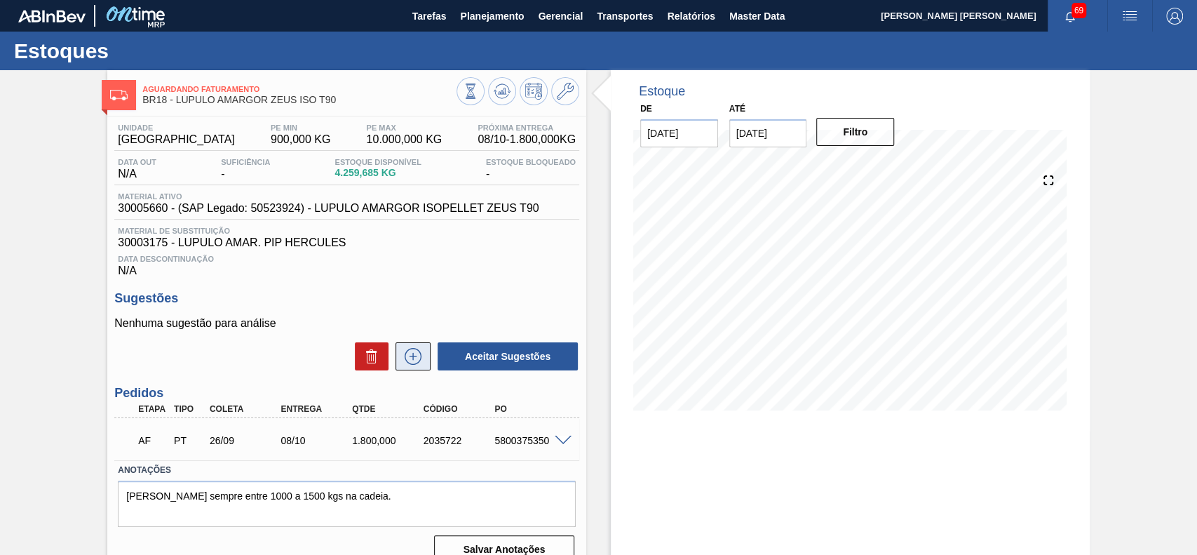
click at [417, 369] on button at bounding box center [412, 356] width 35 height 28
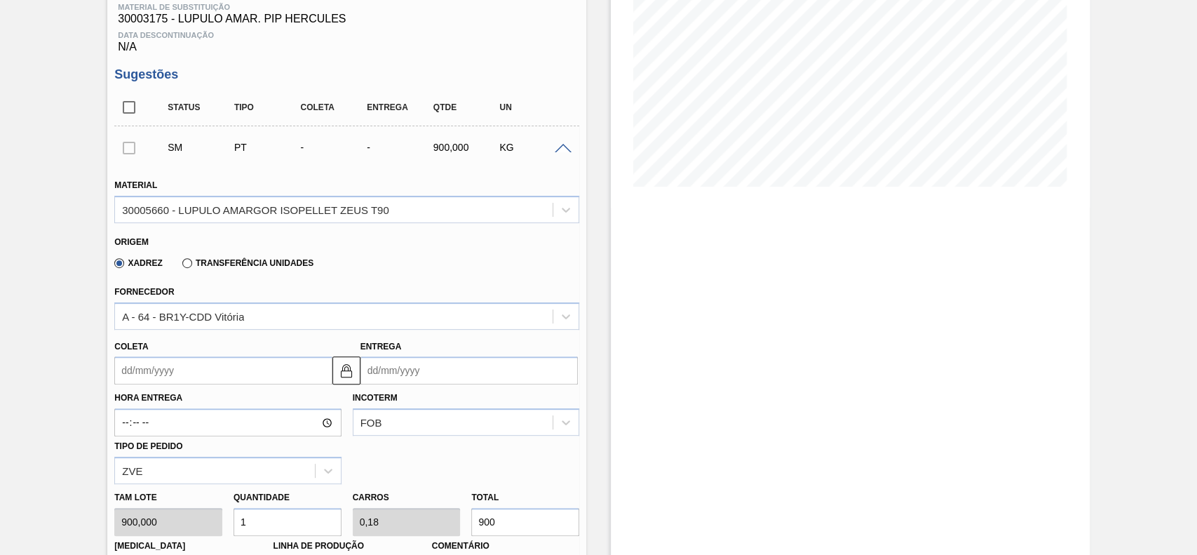
scroll to position [280, 0]
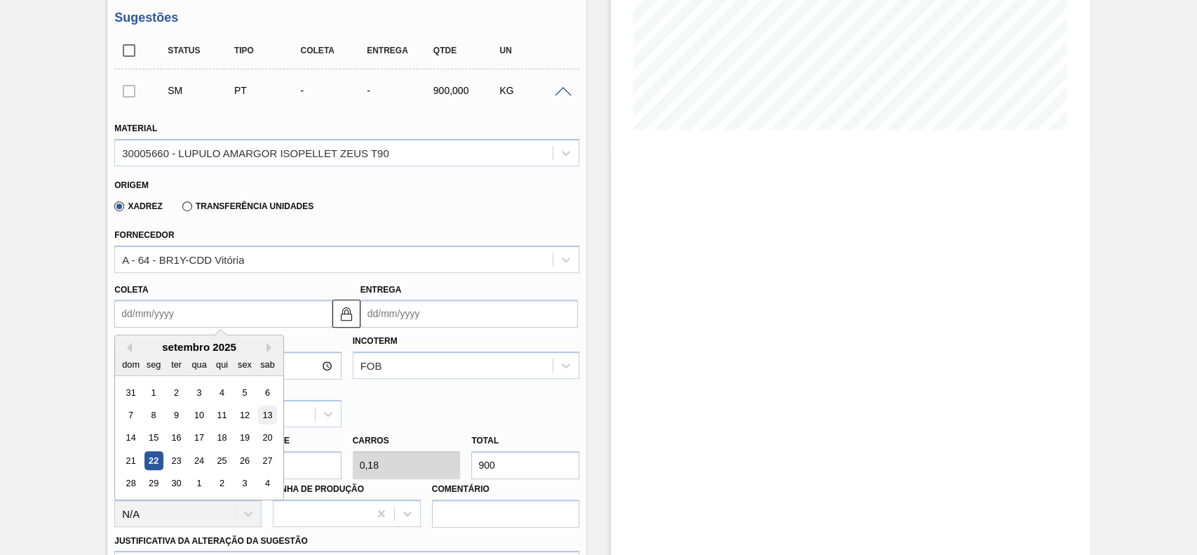
drag, startPoint x: 189, startPoint y: 317, endPoint x: 265, endPoint y: 425, distance: 132.3
click at [189, 318] on input "Coleta" at bounding box center [222, 313] width 217 height 28
click at [248, 470] on div "26" at bounding box center [245, 460] width 19 height 19
type input "[DATE]"
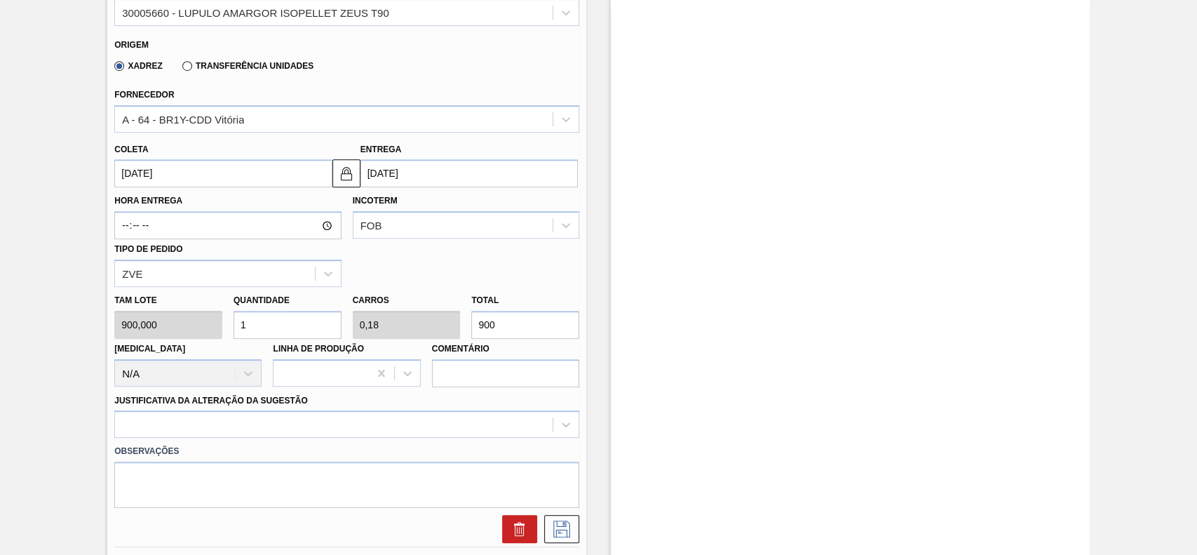
scroll to position [467, 0]
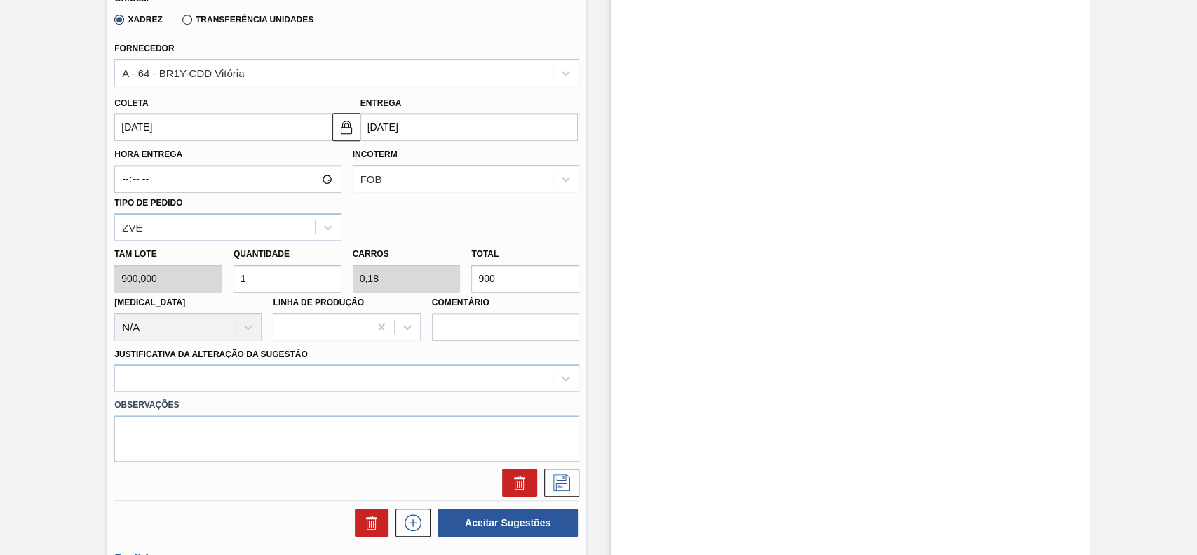
click at [291, 284] on input "1" at bounding box center [287, 278] width 108 height 28
type input "2"
type input "0,36"
type input "1.800"
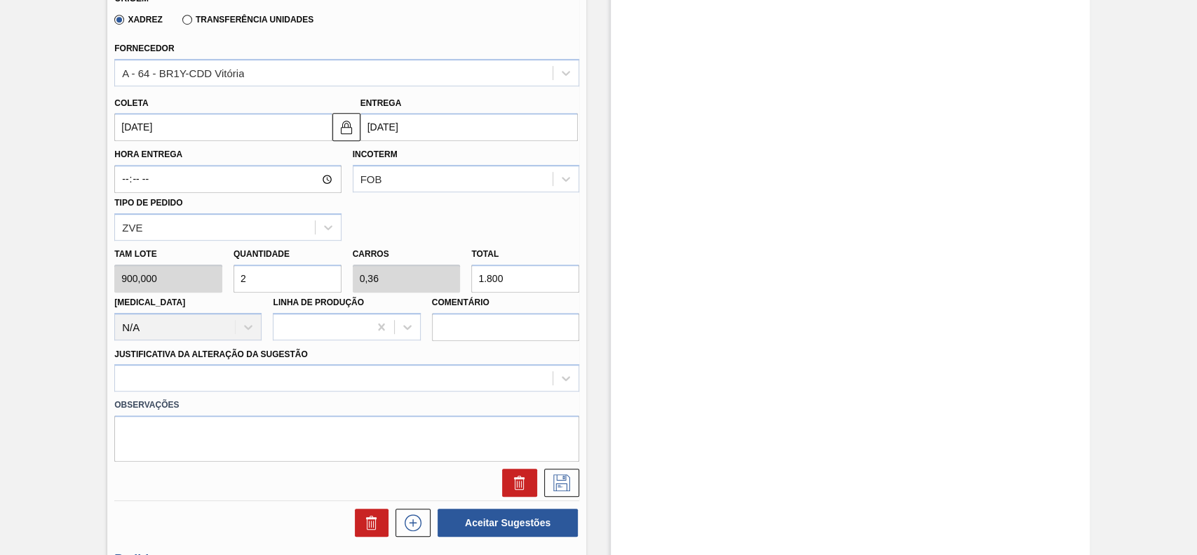
type input "2"
click at [300, 394] on div "Observações" at bounding box center [347, 426] width 476 height 70
click at [280, 391] on div at bounding box center [346, 377] width 465 height 27
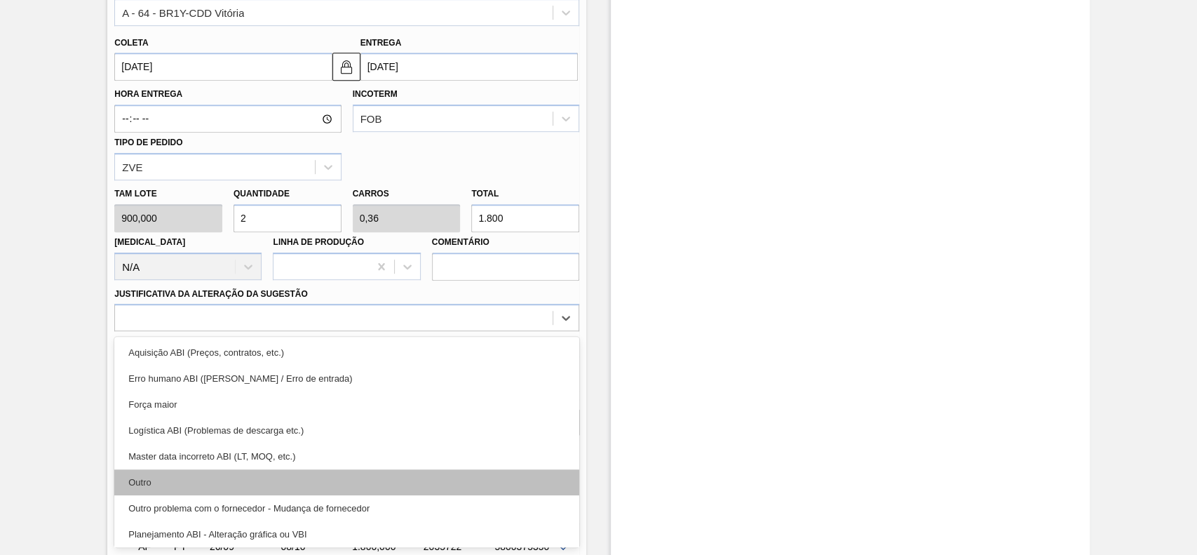
click at [252, 486] on div "Outro" at bounding box center [346, 482] width 465 height 26
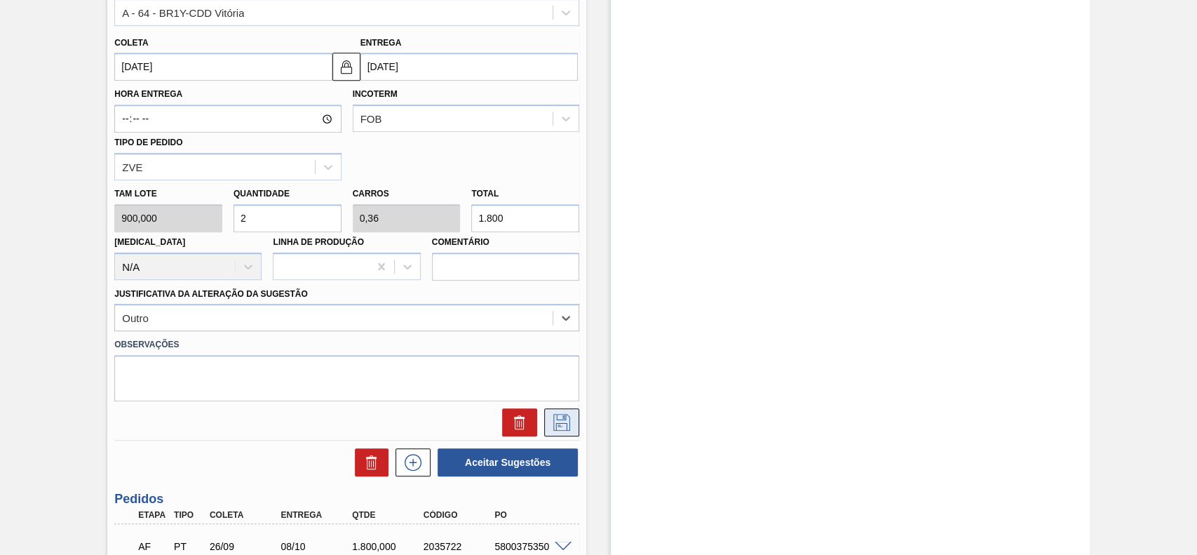
click at [561, 430] on icon at bounding box center [561, 422] width 22 height 17
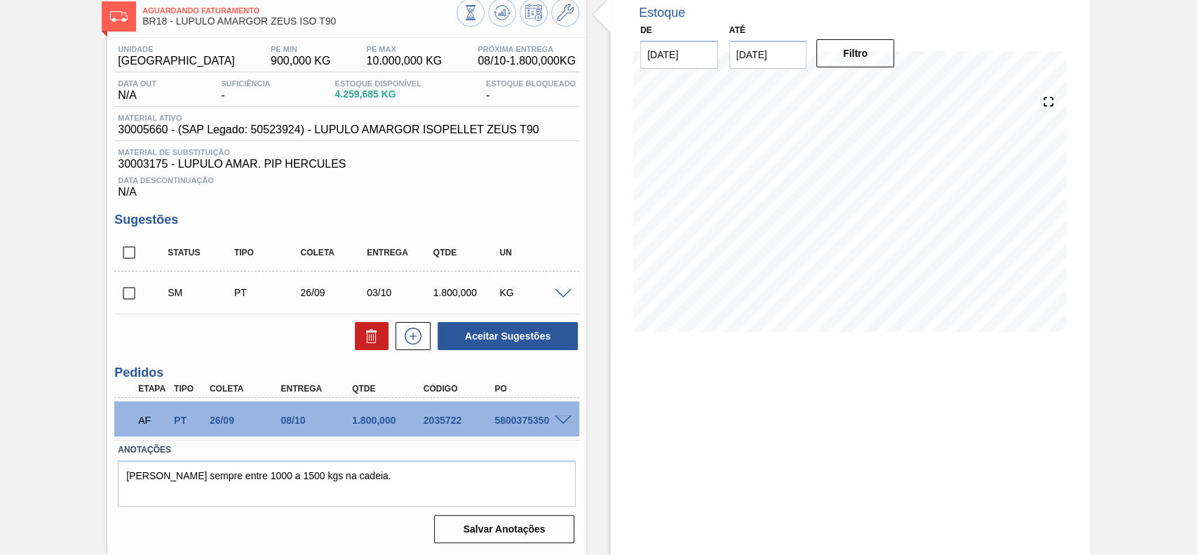
scroll to position [80, 0]
drag, startPoint x: 131, startPoint y: 292, endPoint x: 434, endPoint y: 341, distance: 306.7
click at [131, 293] on input "checkbox" at bounding box center [128, 292] width 29 height 29
click at [505, 345] on button "Aceitar Sugestões" at bounding box center [508, 336] width 140 height 28
checkbox input "false"
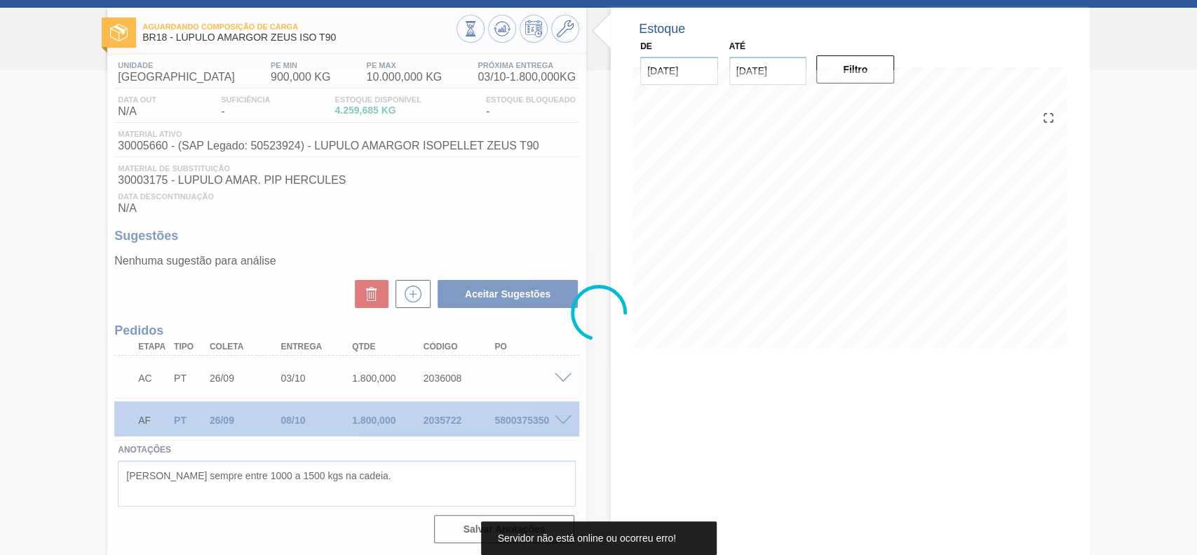
scroll to position [65, 0]
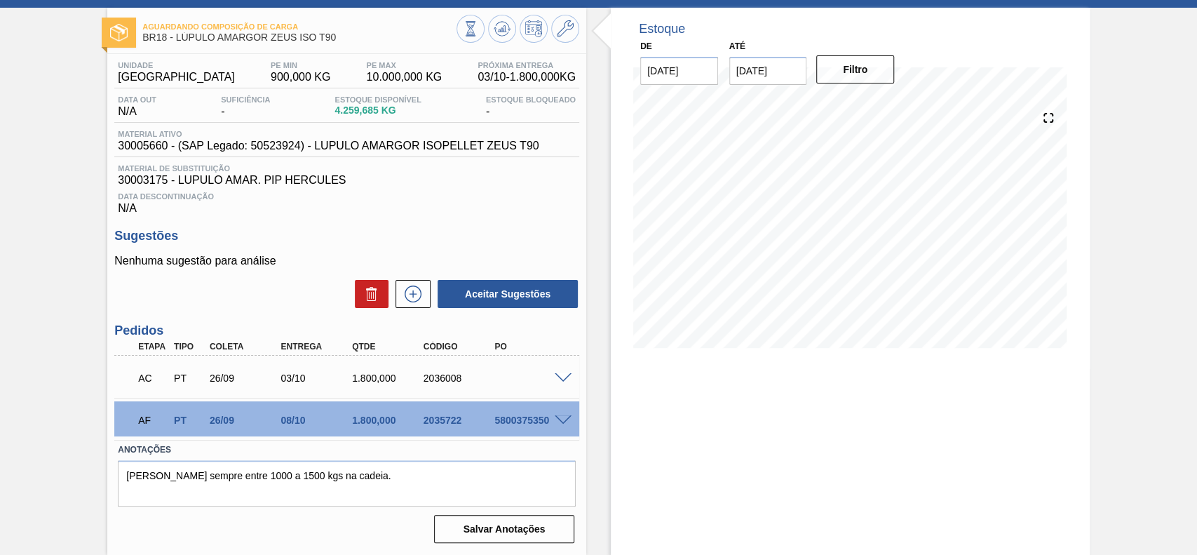
click at [556, 420] on span at bounding box center [563, 420] width 17 height 11
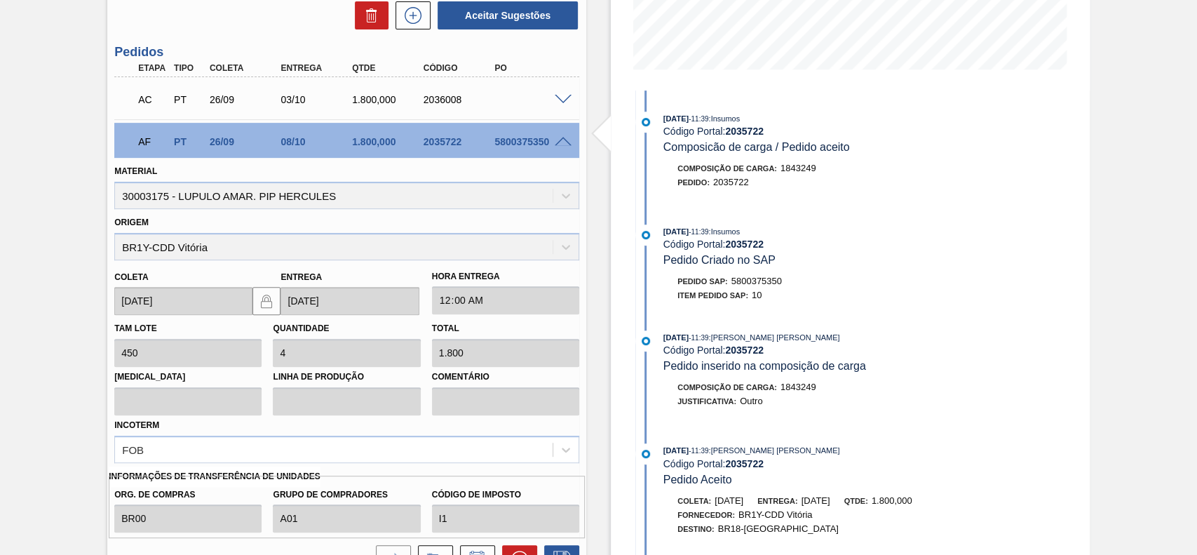
scroll to position [345, 0]
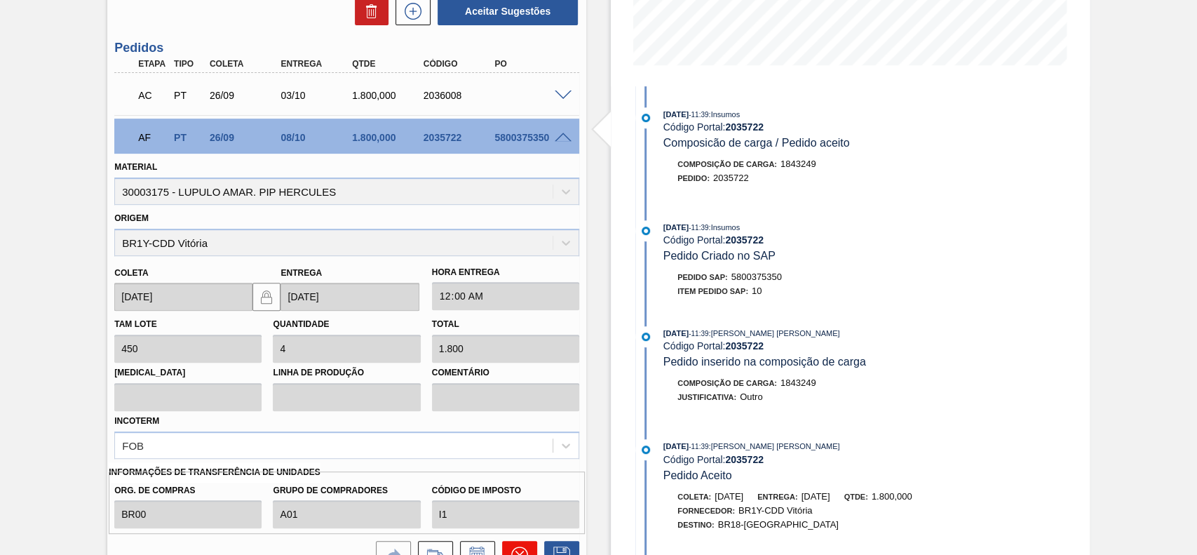
click at [516, 548] on icon at bounding box center [519, 554] width 17 height 17
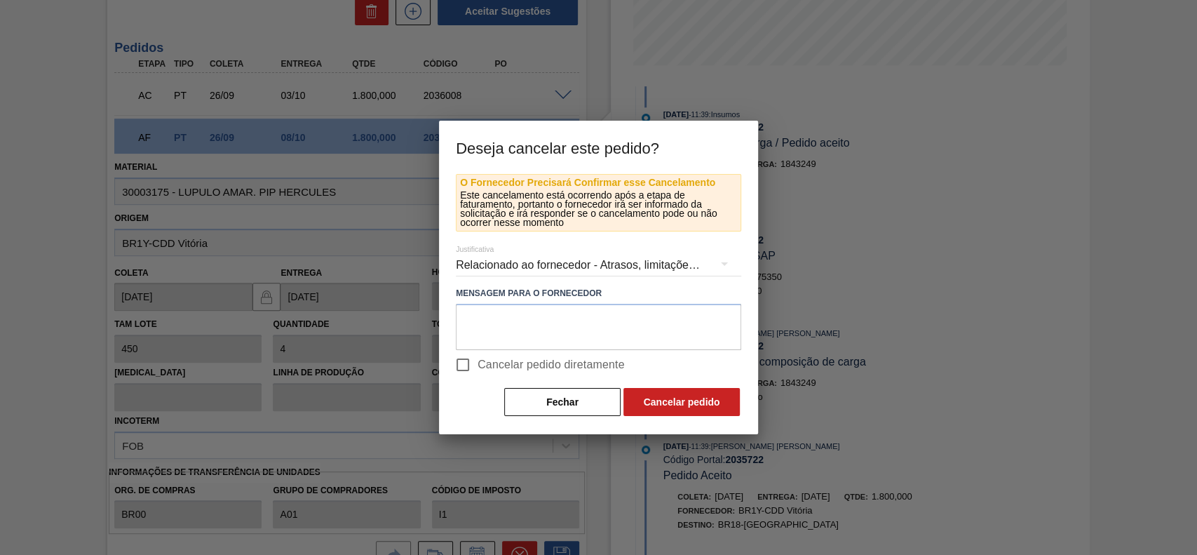
drag, startPoint x: 477, startPoint y: 365, endPoint x: 511, endPoint y: 372, distance: 35.2
click at [477, 365] on input "Cancelar pedido diretamente" at bounding box center [462, 364] width 29 height 29
checkbox input "true"
click at [657, 391] on button "Cancelar pedido" at bounding box center [681, 402] width 116 height 28
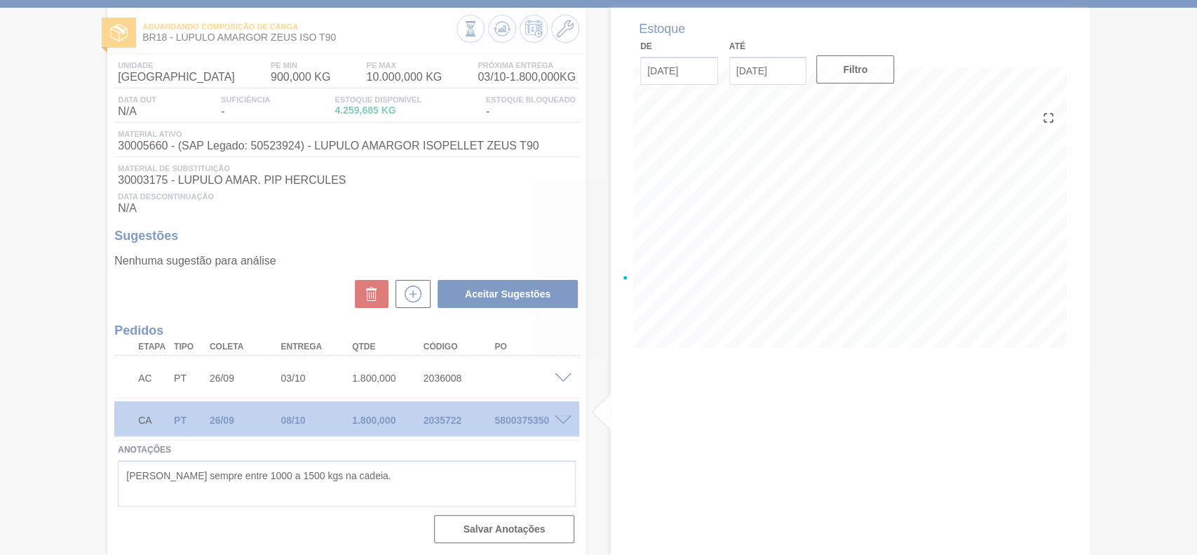
scroll to position [65, 0]
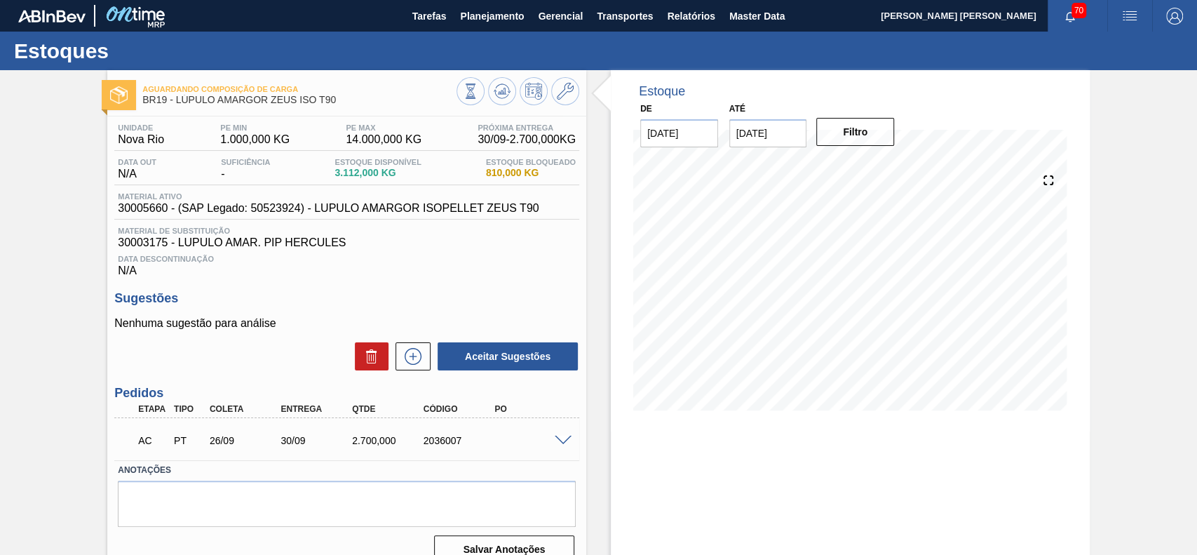
click at [557, 445] on span at bounding box center [563, 440] width 17 height 11
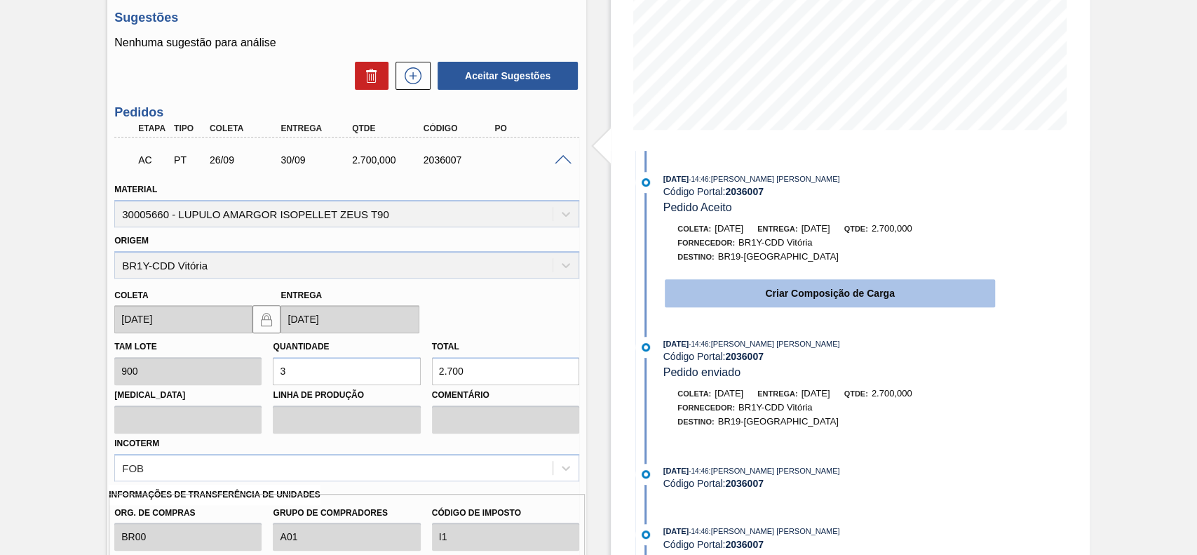
click at [740, 287] on button "Criar Composição de Carga" at bounding box center [830, 293] width 330 height 28
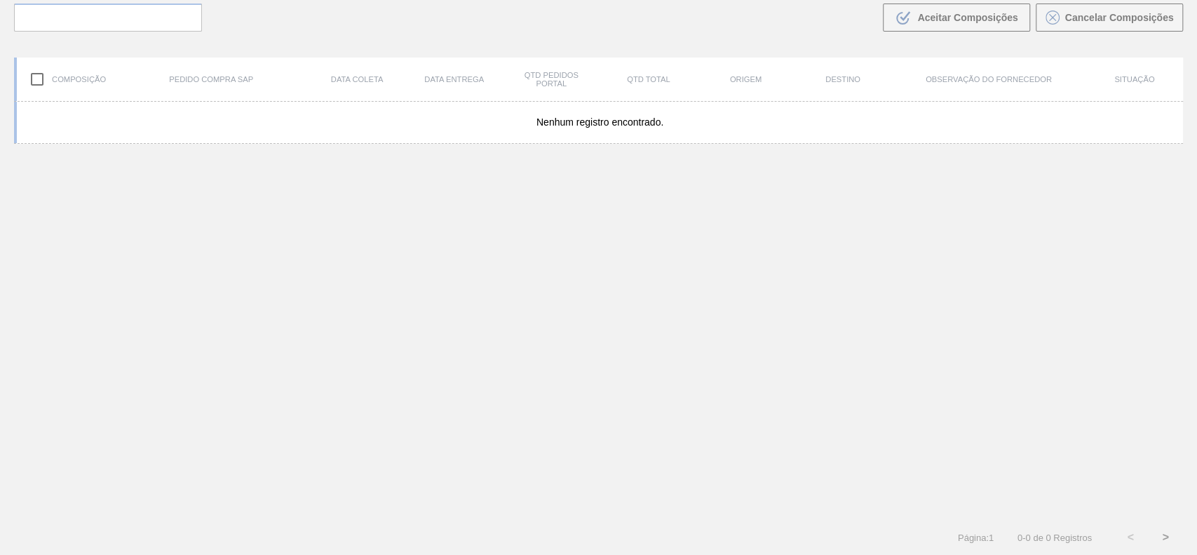
scroll to position [101, 0]
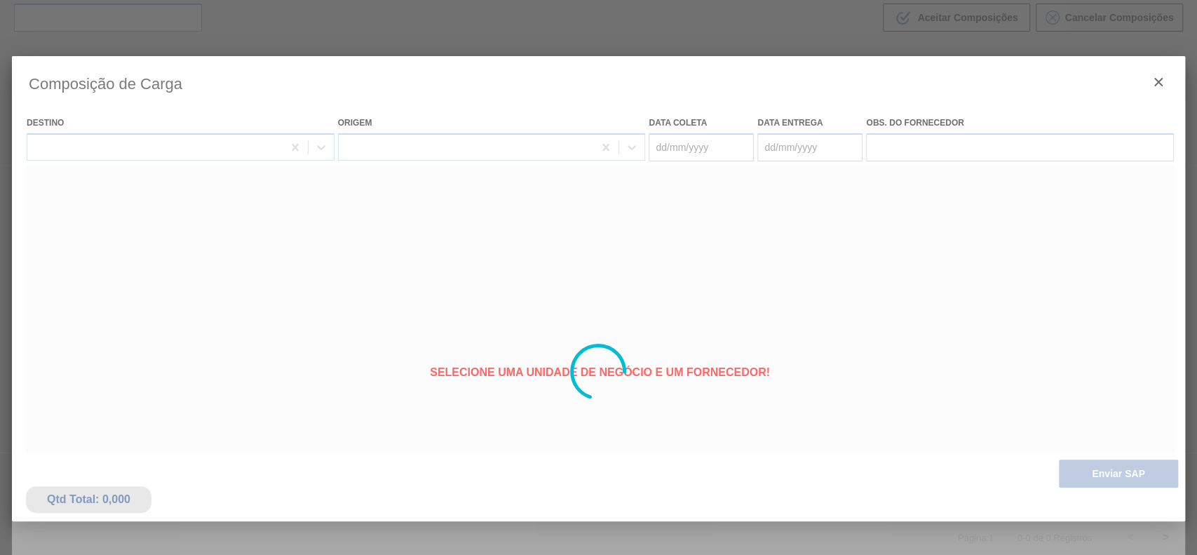
type coleta "26/09/2025"
type entrega "30/09/2025"
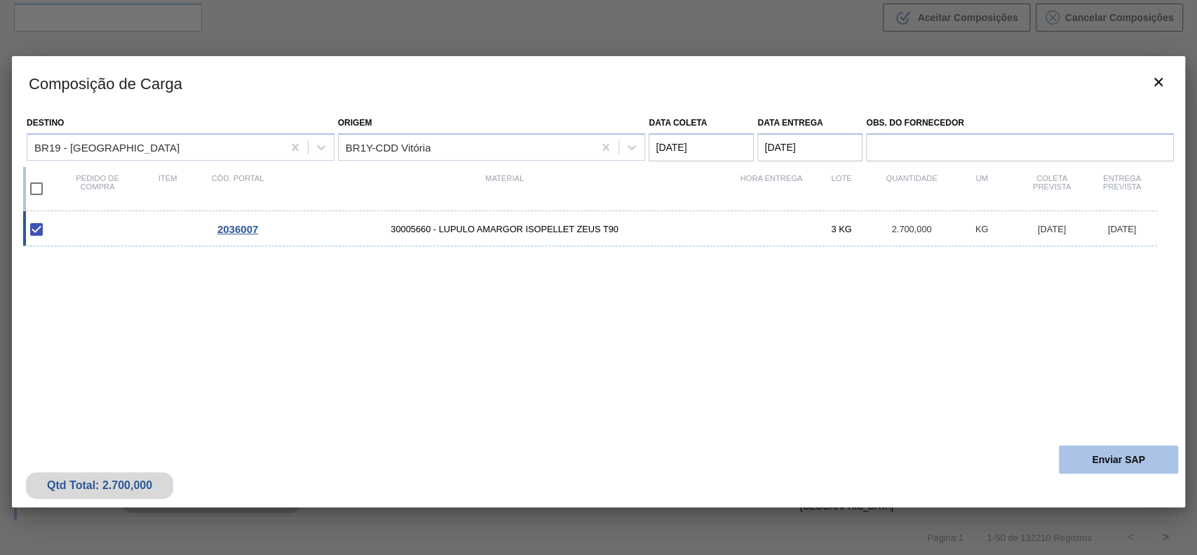
click at [1089, 461] on button "Enviar SAP" at bounding box center [1118, 459] width 119 height 28
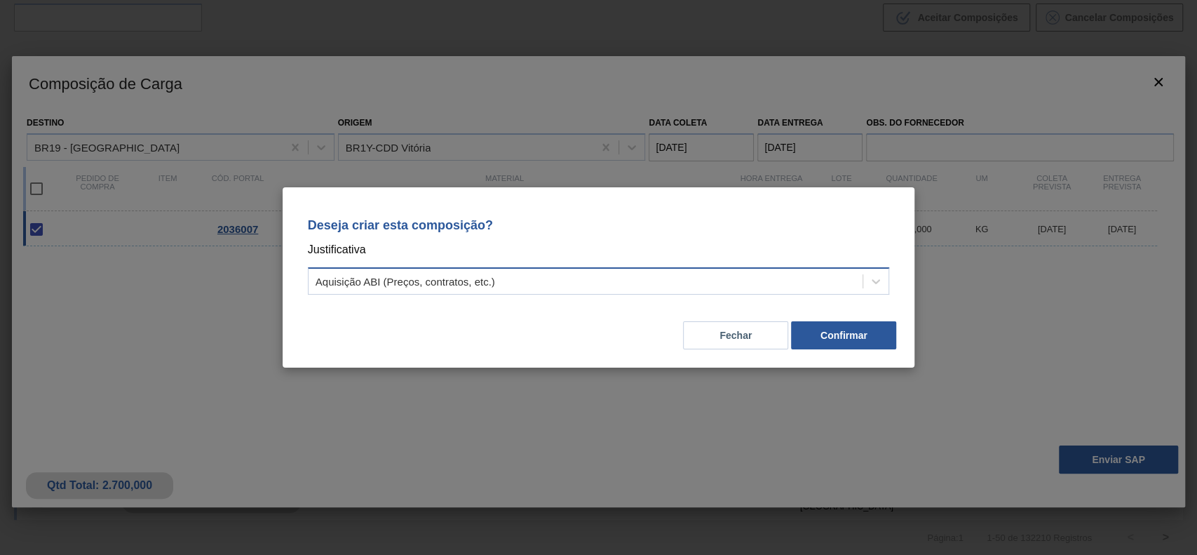
drag, startPoint x: 590, startPoint y: 278, endPoint x: 578, endPoint y: 283, distance: 12.2
click at [589, 278] on div "Aquisição ABI (Preços, contratos, etc.)" at bounding box center [586, 281] width 555 height 20
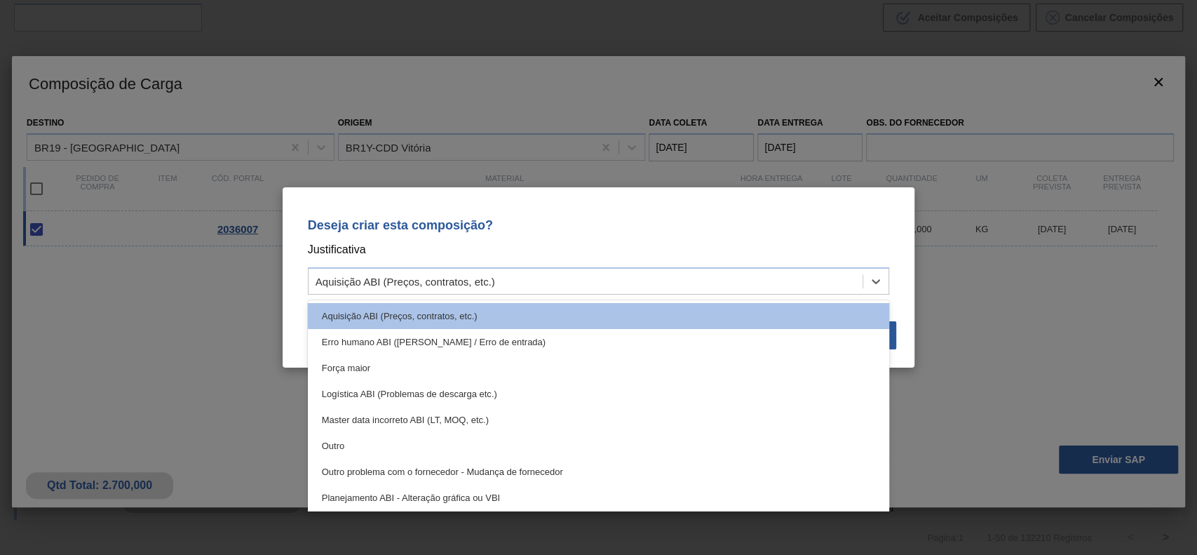
drag, startPoint x: 369, startPoint y: 440, endPoint x: 534, endPoint y: 429, distance: 165.8
click at [370, 440] on div "Outro" at bounding box center [599, 446] width 582 height 26
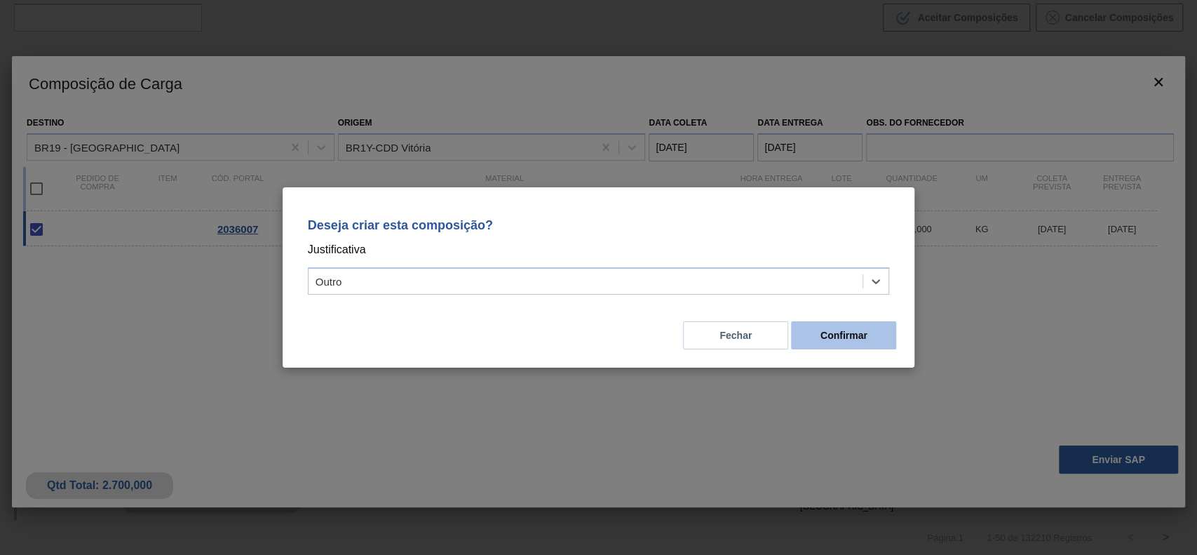
click at [862, 337] on button "Confirmar" at bounding box center [843, 335] width 105 height 28
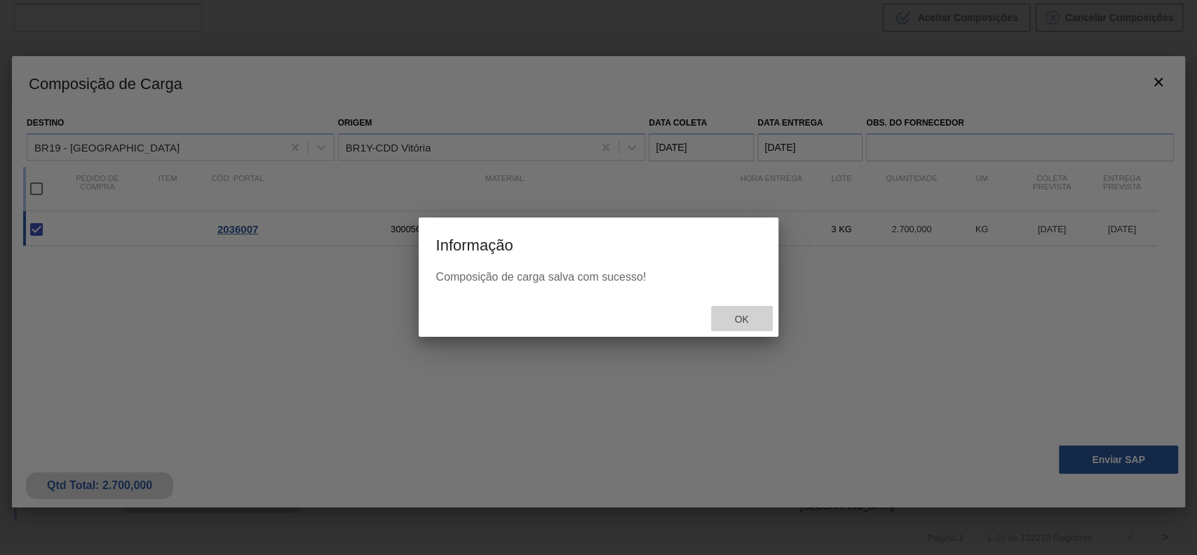
click at [736, 318] on span "Ok" at bounding box center [741, 318] width 36 height 11
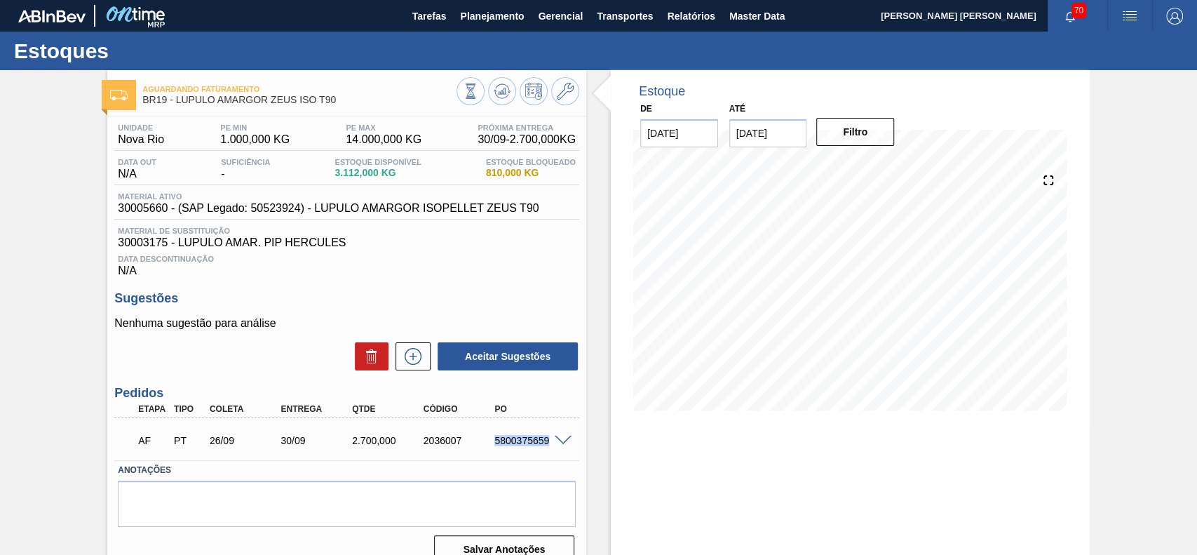
drag, startPoint x: 492, startPoint y: 439, endPoint x: 548, endPoint y: 447, distance: 56.0
click at [548, 446] on div "5800375659" at bounding box center [530, 440] width 79 height 11
copy div "5800375659"
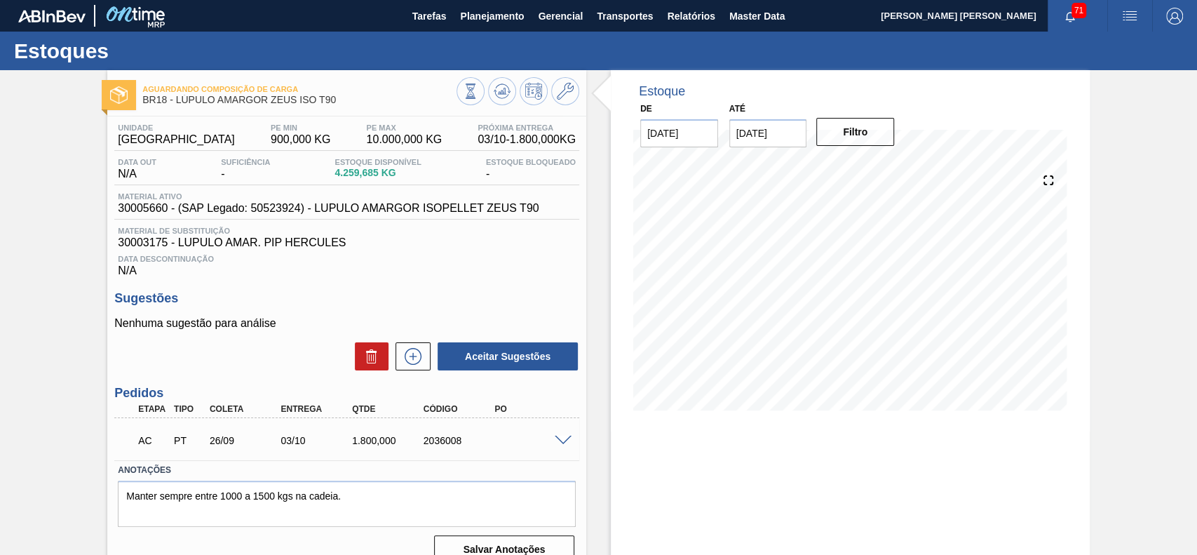
click at [567, 442] on span at bounding box center [563, 440] width 17 height 11
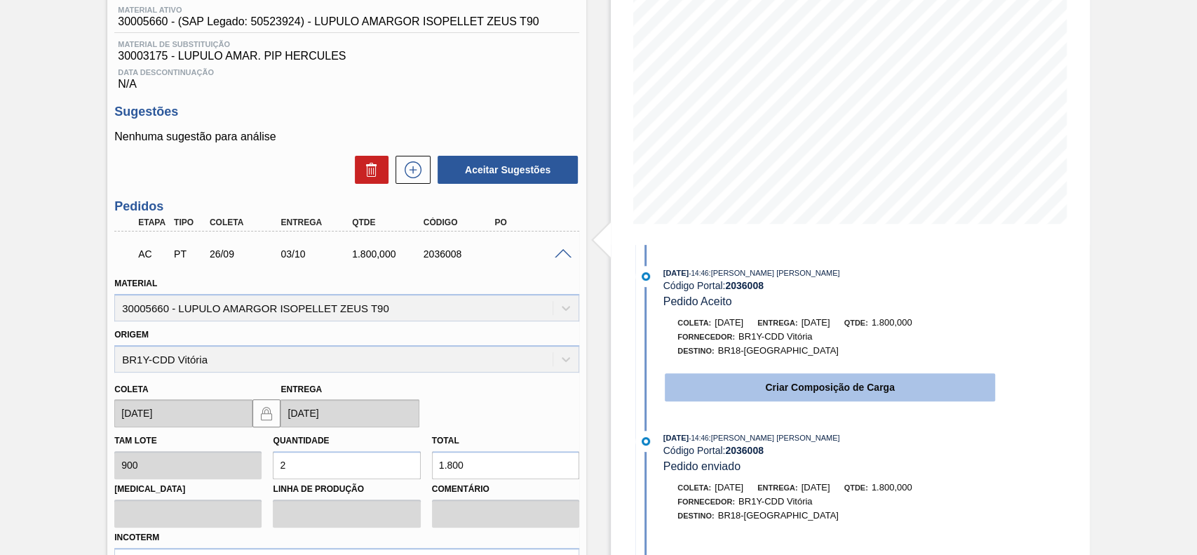
click at [734, 381] on button "Criar Composição de Carga" at bounding box center [830, 387] width 330 height 28
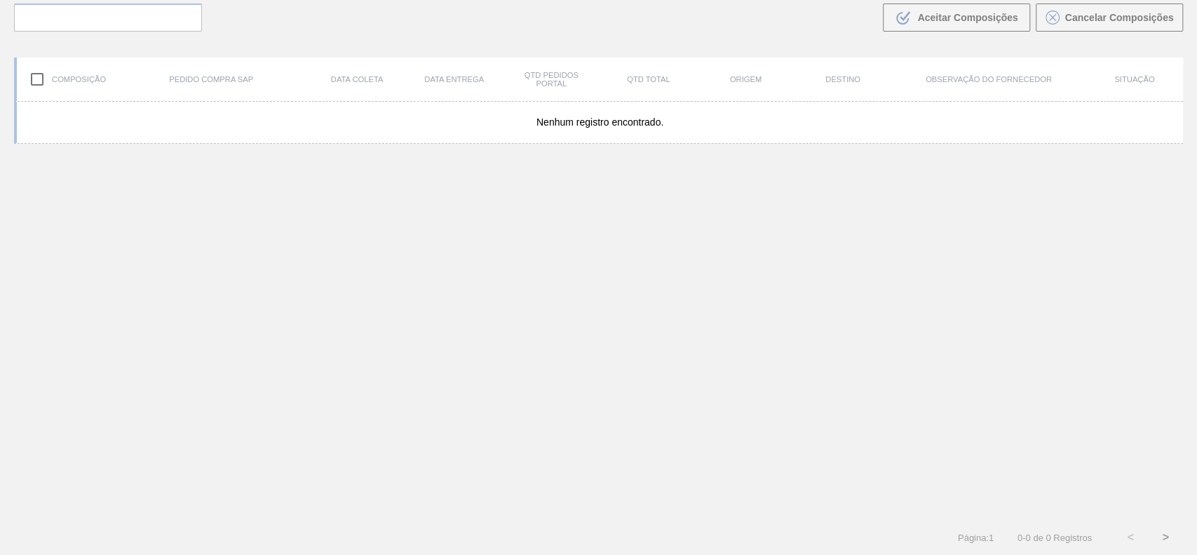
scroll to position [101, 0]
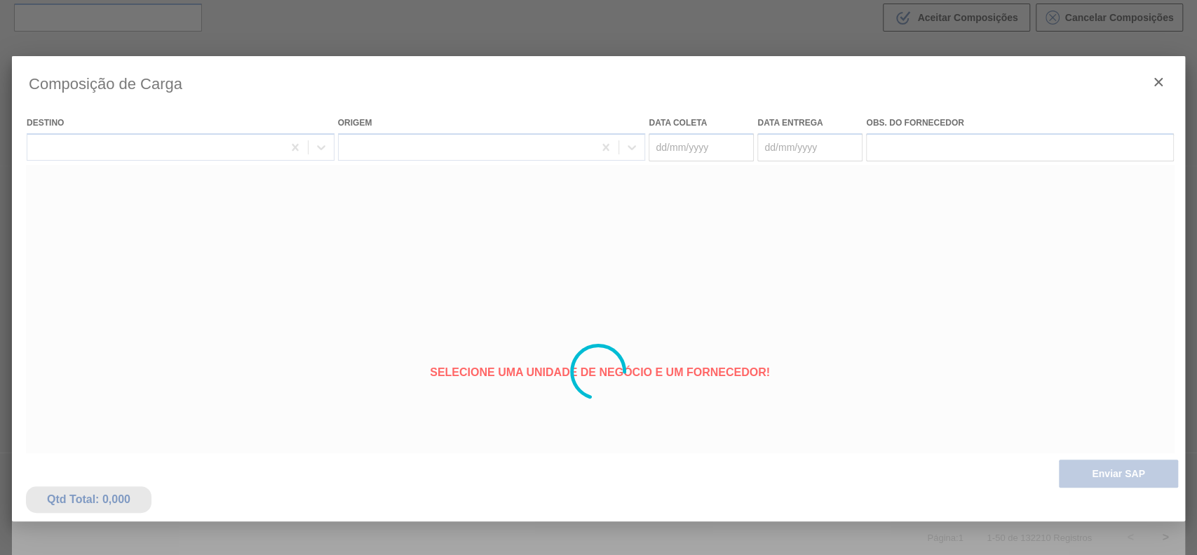
type coleta "[DATE]"
type entrega "03/10/2025"
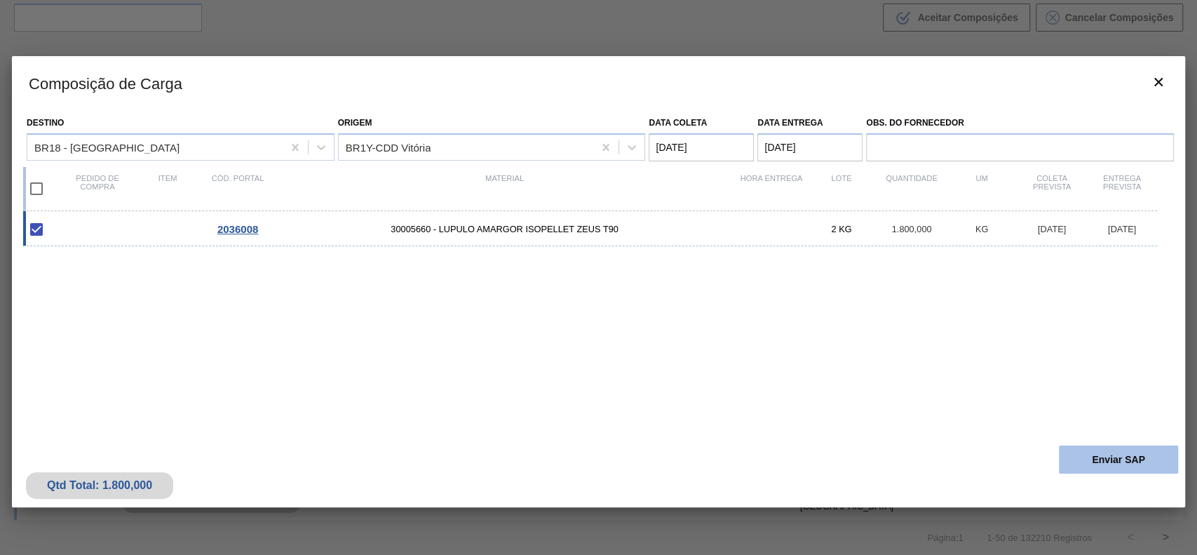
click at [1104, 450] on button "Enviar SAP" at bounding box center [1118, 459] width 119 height 28
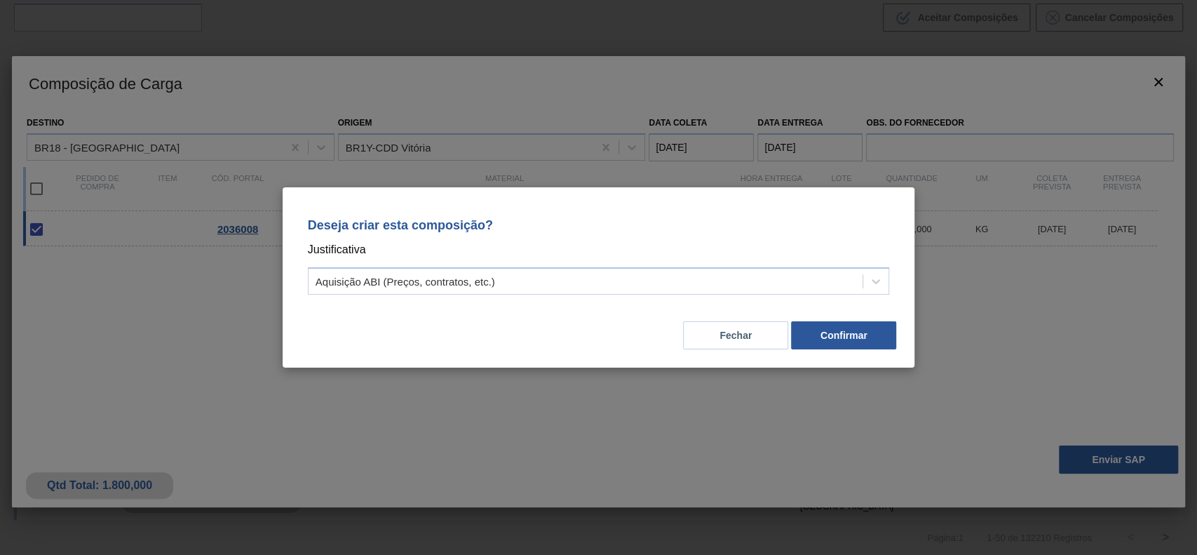
click at [531, 257] on p "Justificativa" at bounding box center [599, 249] width 582 height 18
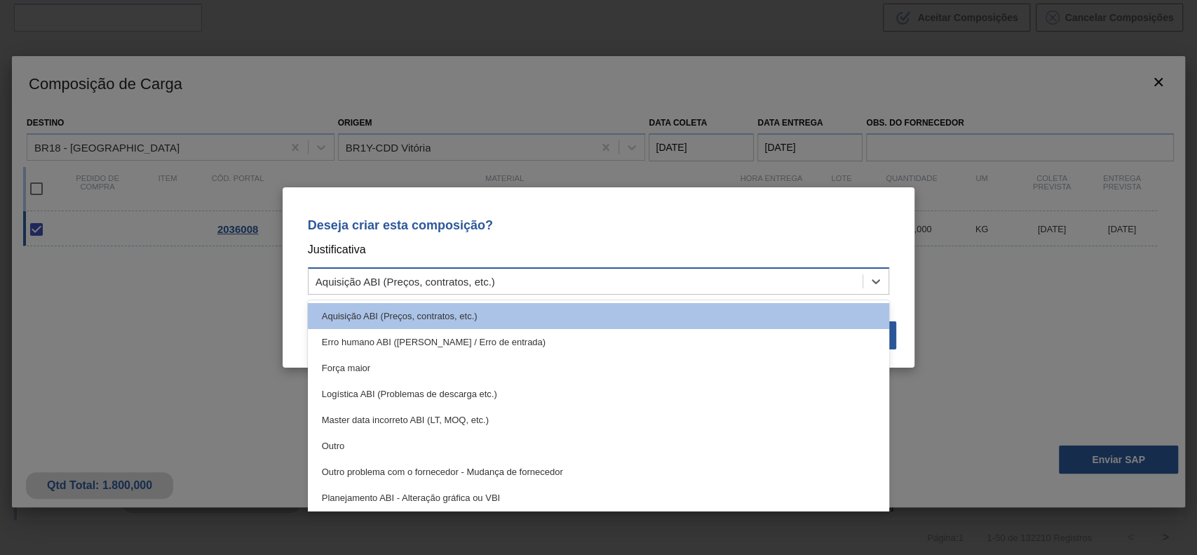
click at [526, 278] on div "Aquisição ABI (Preços, contratos, etc.)" at bounding box center [586, 281] width 555 height 20
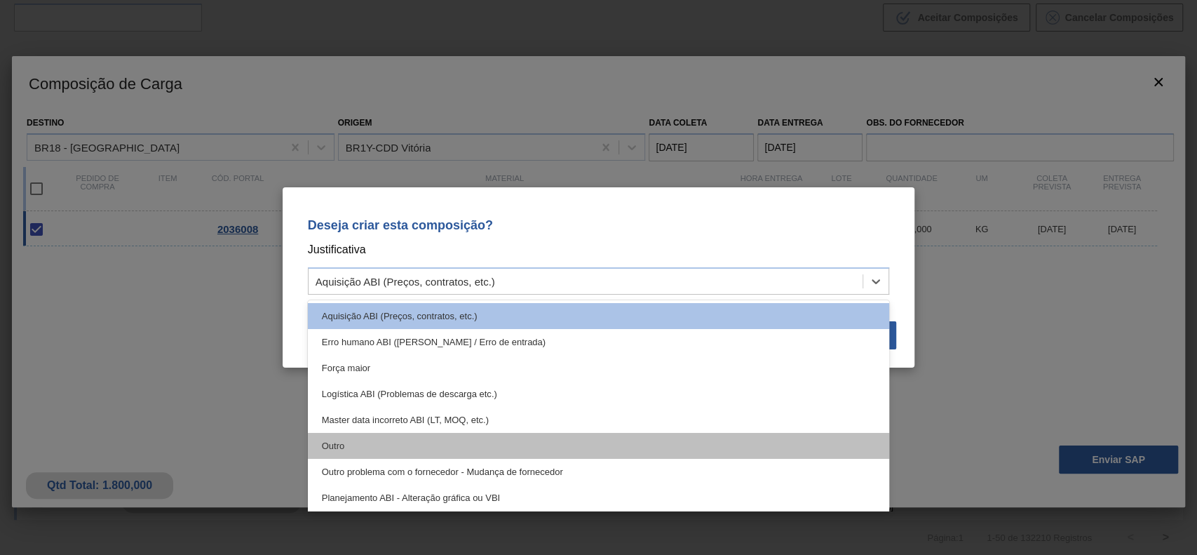
click at [415, 437] on div "Outro" at bounding box center [599, 446] width 582 height 26
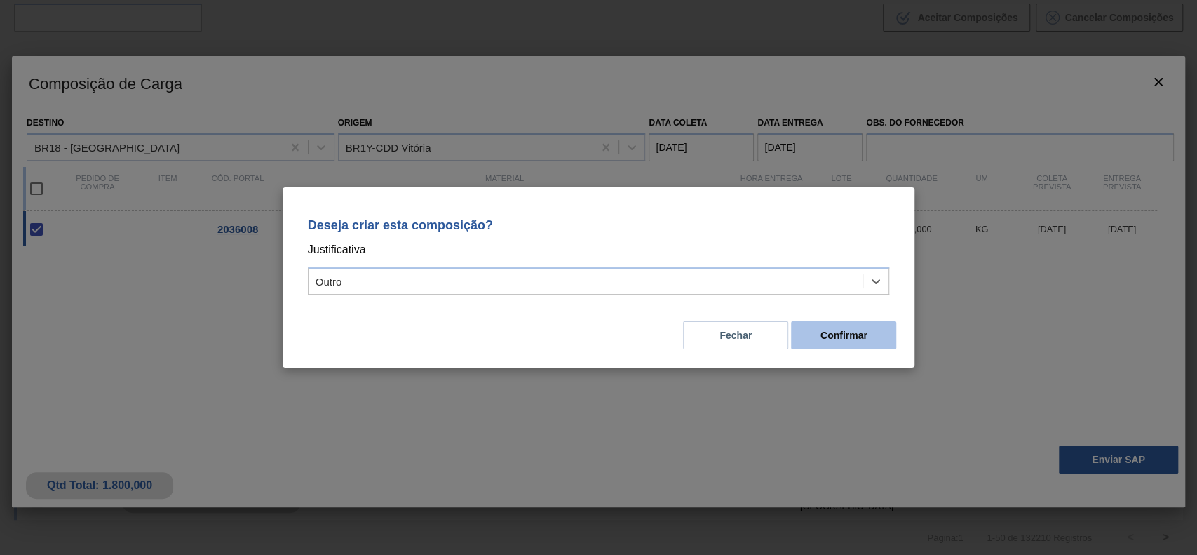
click at [871, 346] on button "Confirmar" at bounding box center [843, 335] width 105 height 28
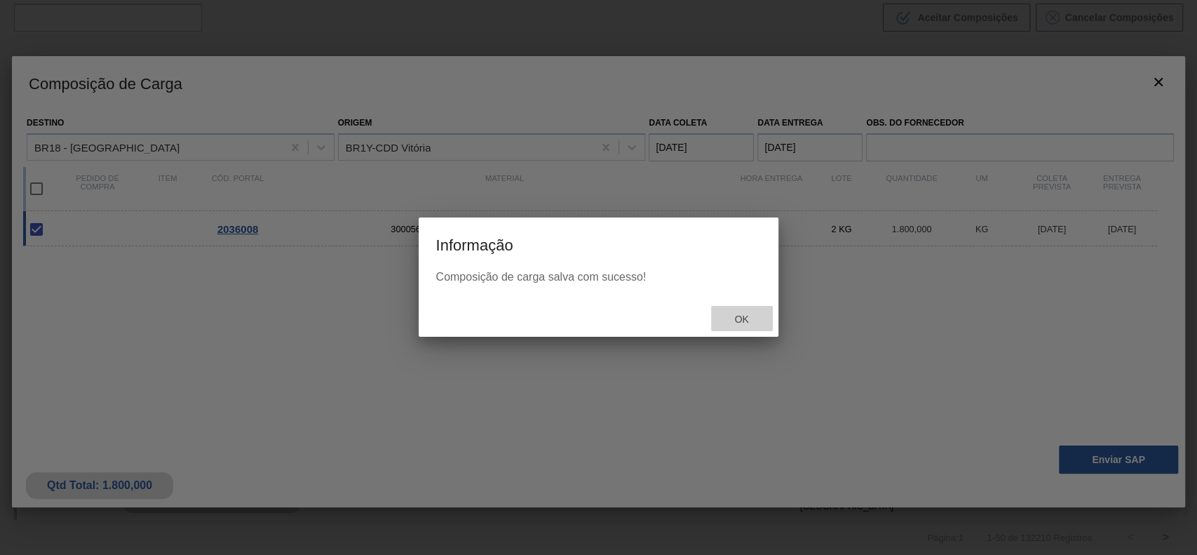
click at [739, 316] on span "Ok" at bounding box center [741, 318] width 36 height 11
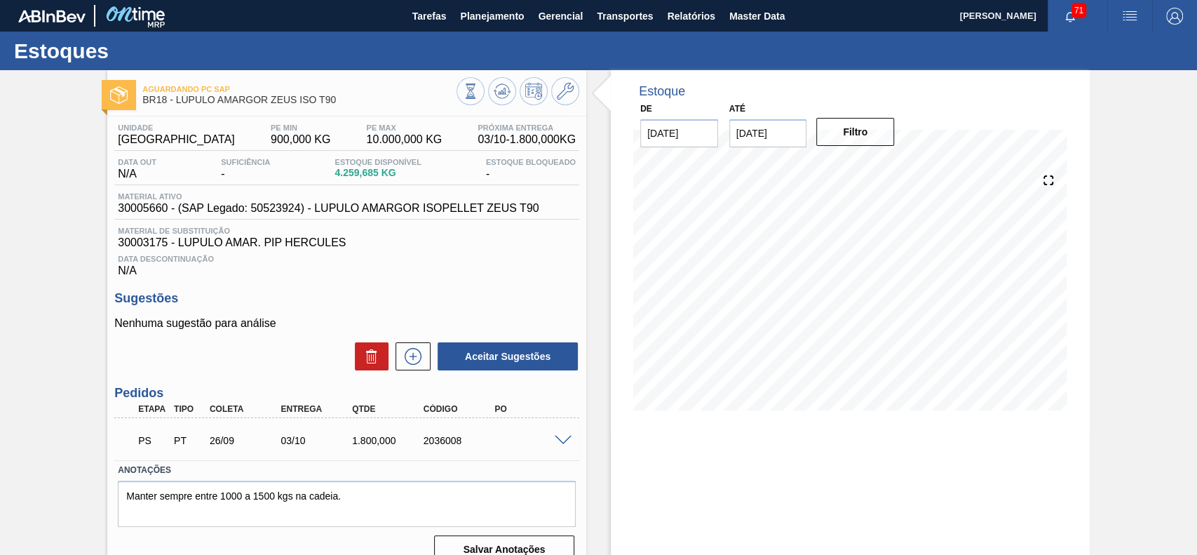
click at [562, 443] on span at bounding box center [563, 440] width 17 height 11
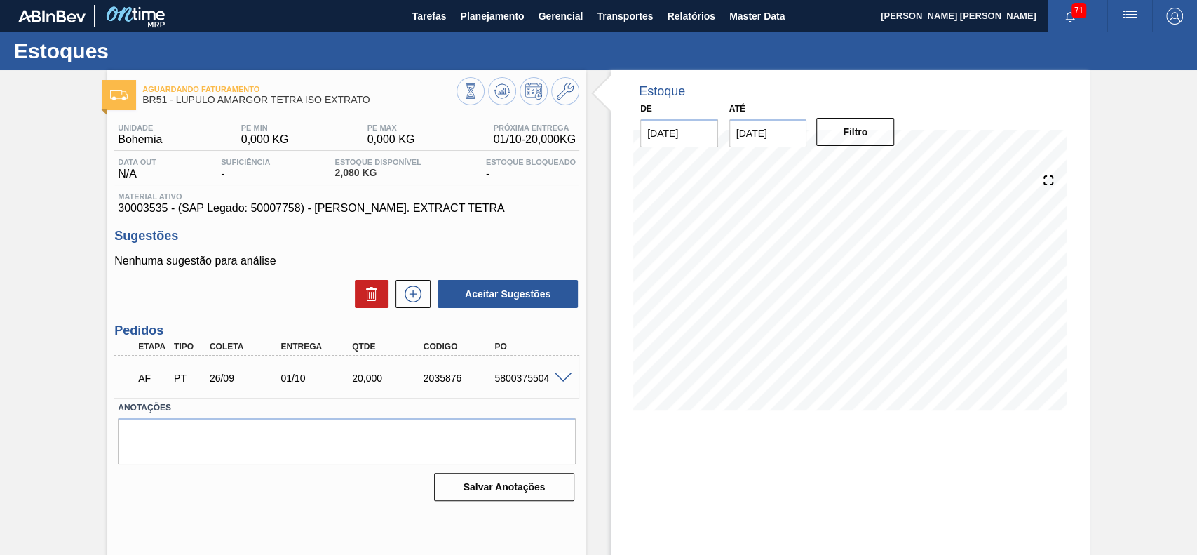
click at [562, 371] on div "AF PT 26/09 01/10 20,000 2035876 5800375504" at bounding box center [346, 376] width 465 height 35
click at [562, 377] on span at bounding box center [563, 378] width 17 height 11
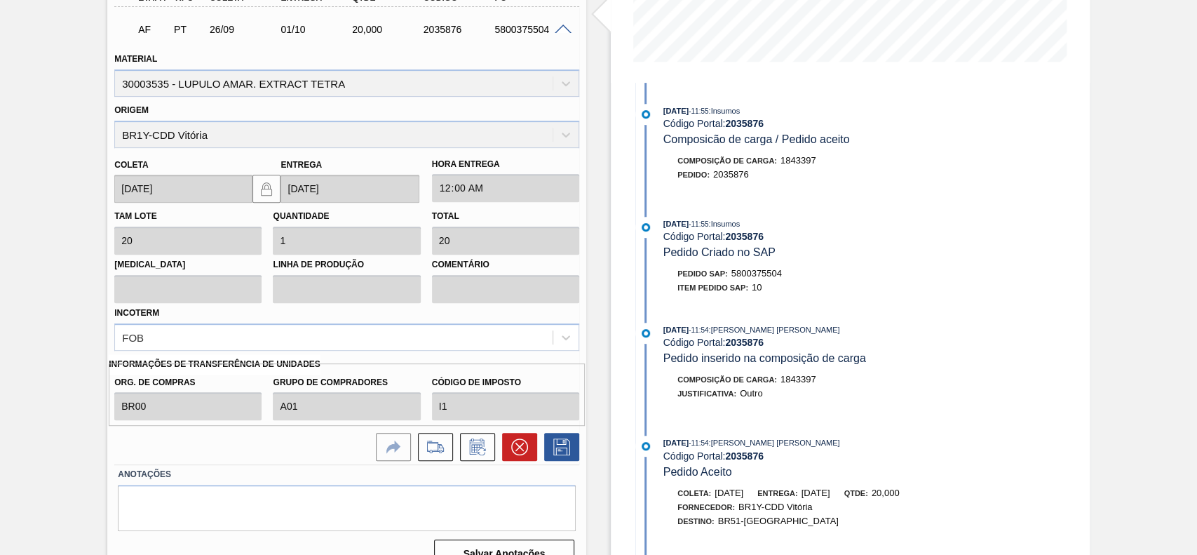
scroll to position [374, 0]
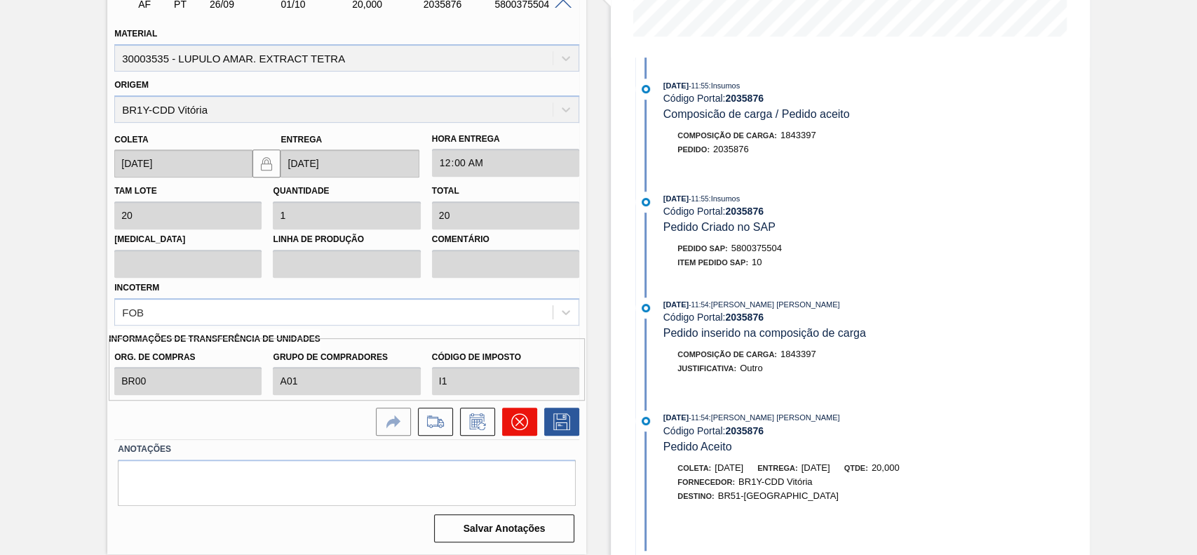
click at [527, 413] on button at bounding box center [519, 421] width 35 height 28
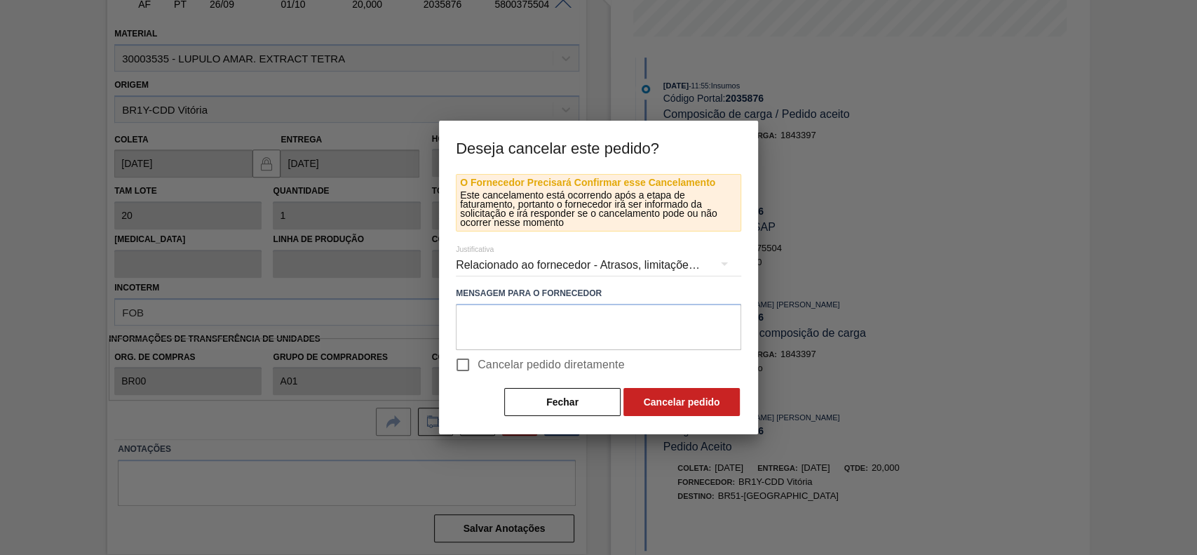
click at [488, 372] on span "Cancelar pedido diretamente" at bounding box center [550, 364] width 147 height 17
click at [477, 372] on input "Cancelar pedido diretamente" at bounding box center [462, 364] width 29 height 29
checkbox input "true"
click at [651, 393] on button "Cancelar pedido" at bounding box center [681, 402] width 116 height 28
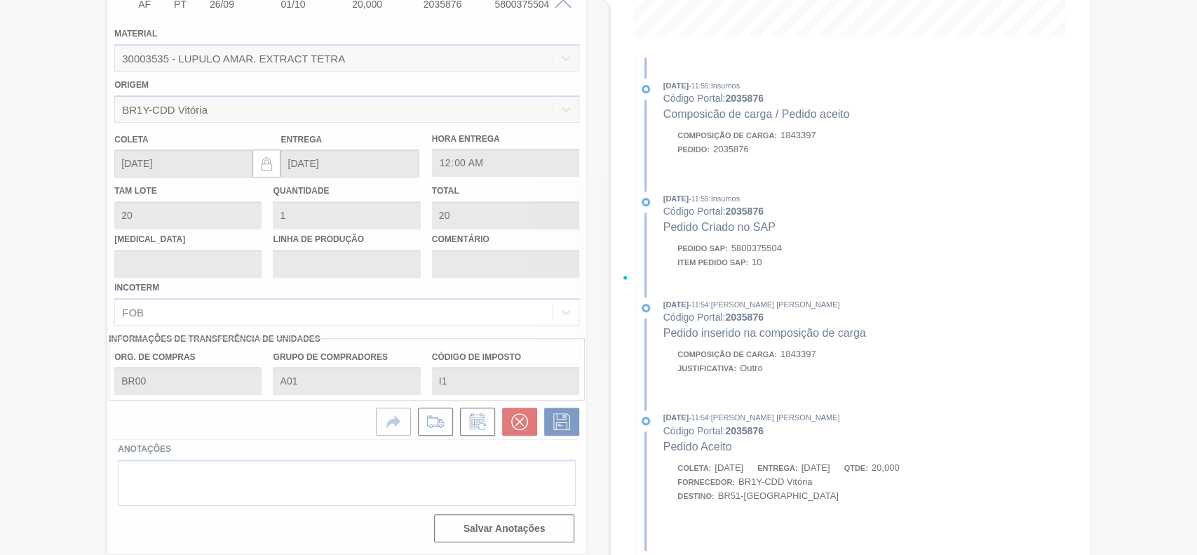
scroll to position [48, 0]
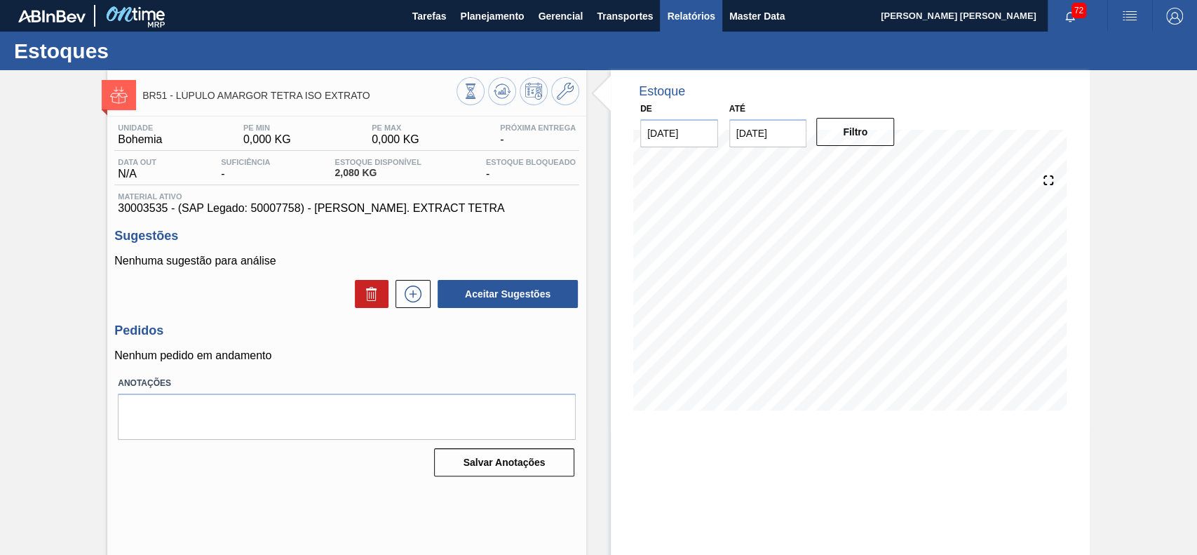
click at [677, 20] on span "Relatórios" at bounding box center [691, 16] width 48 height 17
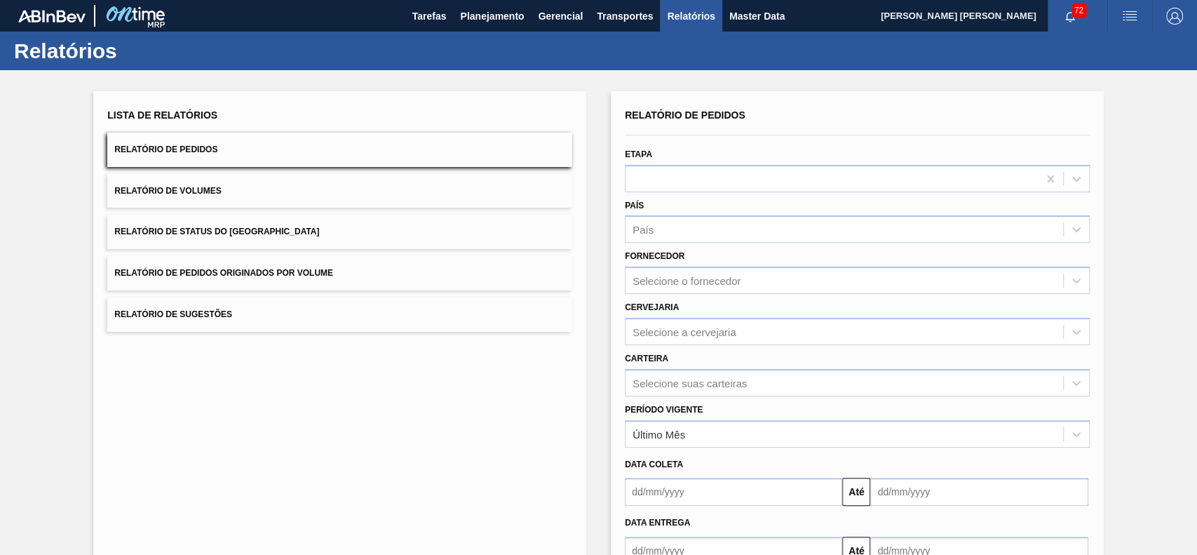
click at [365, 222] on button "Relatório de Status do [GEOGRAPHIC_DATA]" at bounding box center [339, 232] width 465 height 34
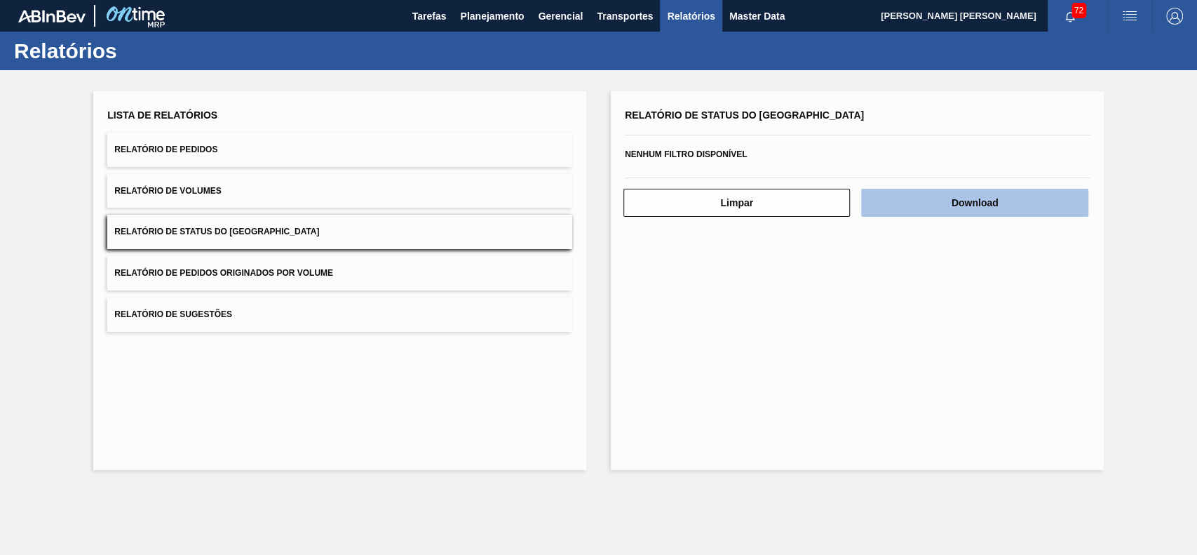
click at [921, 199] on button "Download" at bounding box center [974, 203] width 226 height 28
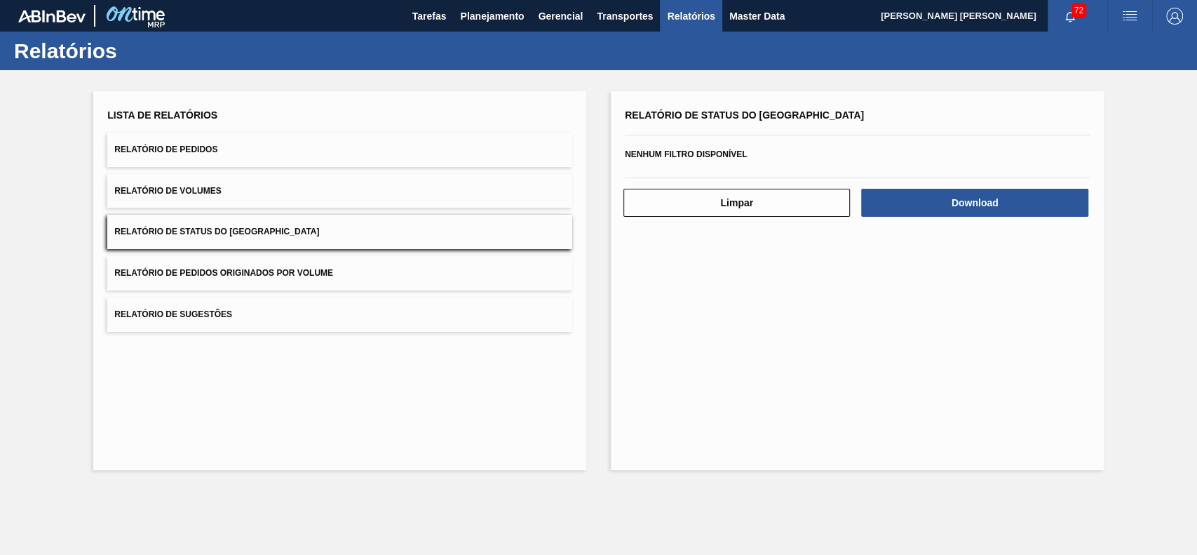
click at [720, 334] on div "Relatório de Status do Estoque Nenhum filtro disponível Limpar Download" at bounding box center [857, 280] width 493 height 379
